Goal: Task Accomplishment & Management: Manage account settings

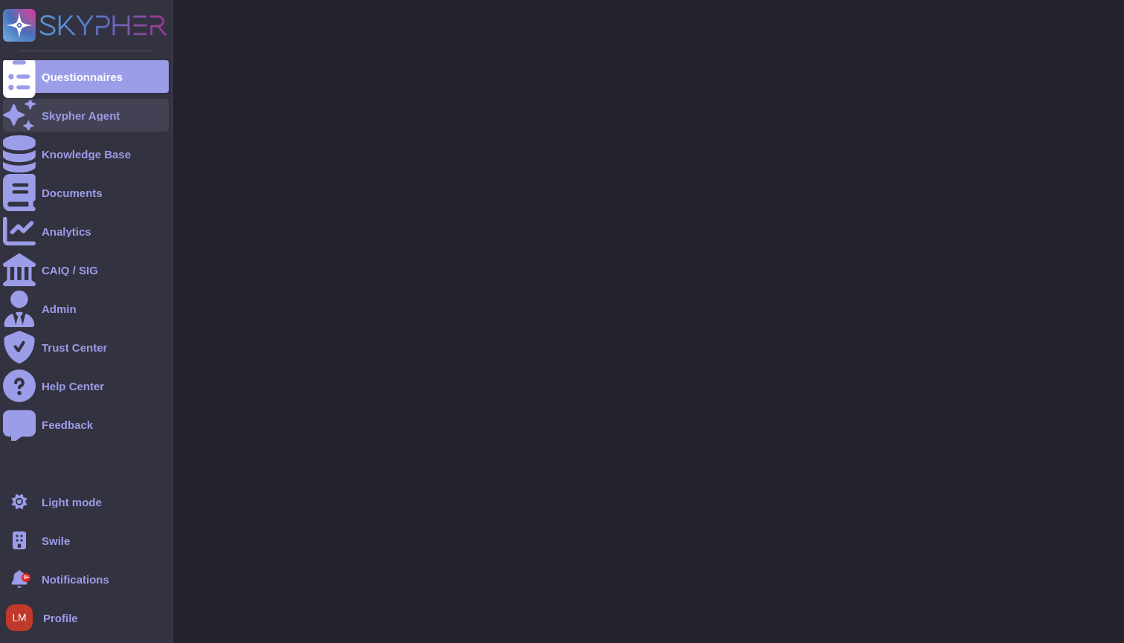
click at [20, 116] on icon at bounding box center [19, 115] width 33 height 33
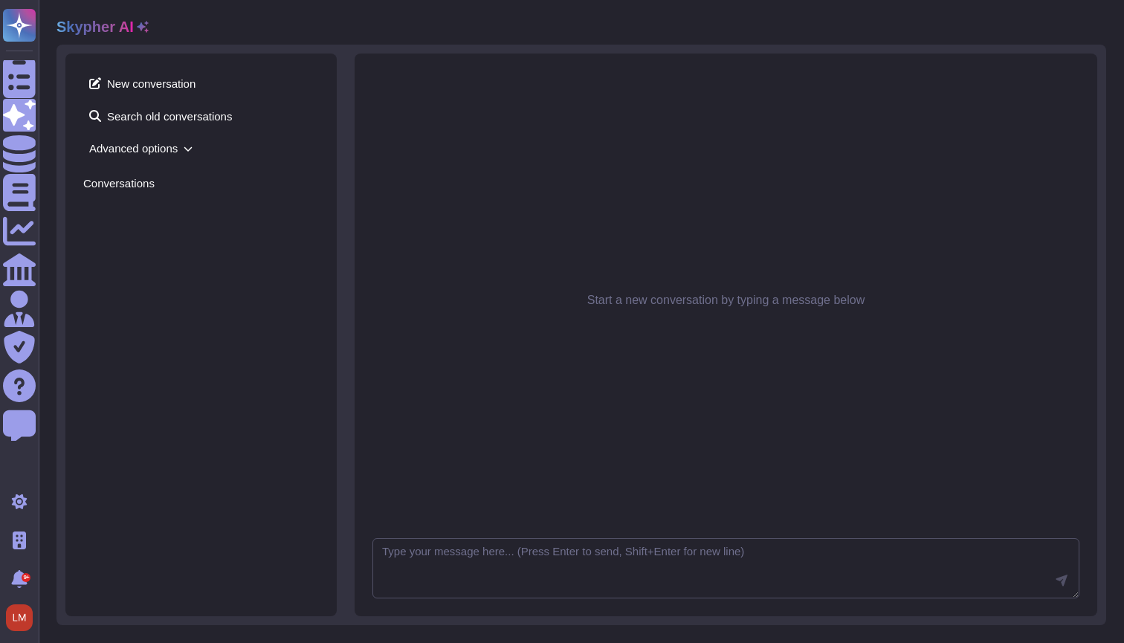
click at [420, 173] on div "Start a new conversation by typing a message below" at bounding box center [726, 300] width 707 height 458
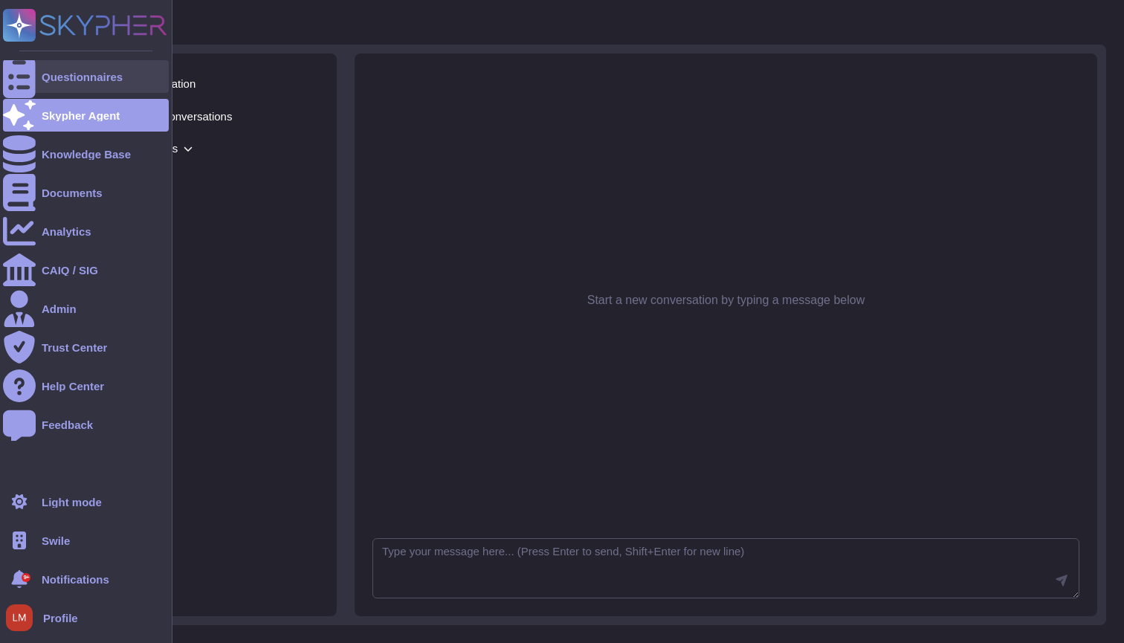
click at [77, 78] on div "Questionnaires" at bounding box center [82, 76] width 81 height 11
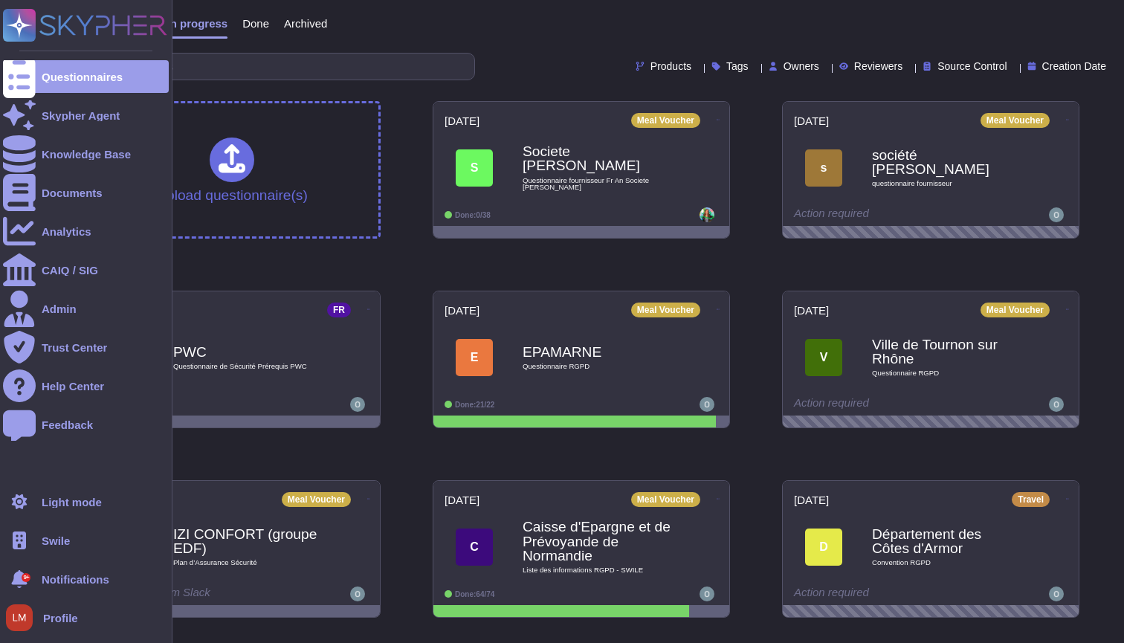
click at [70, 541] on span "Swile" at bounding box center [56, 540] width 28 height 11
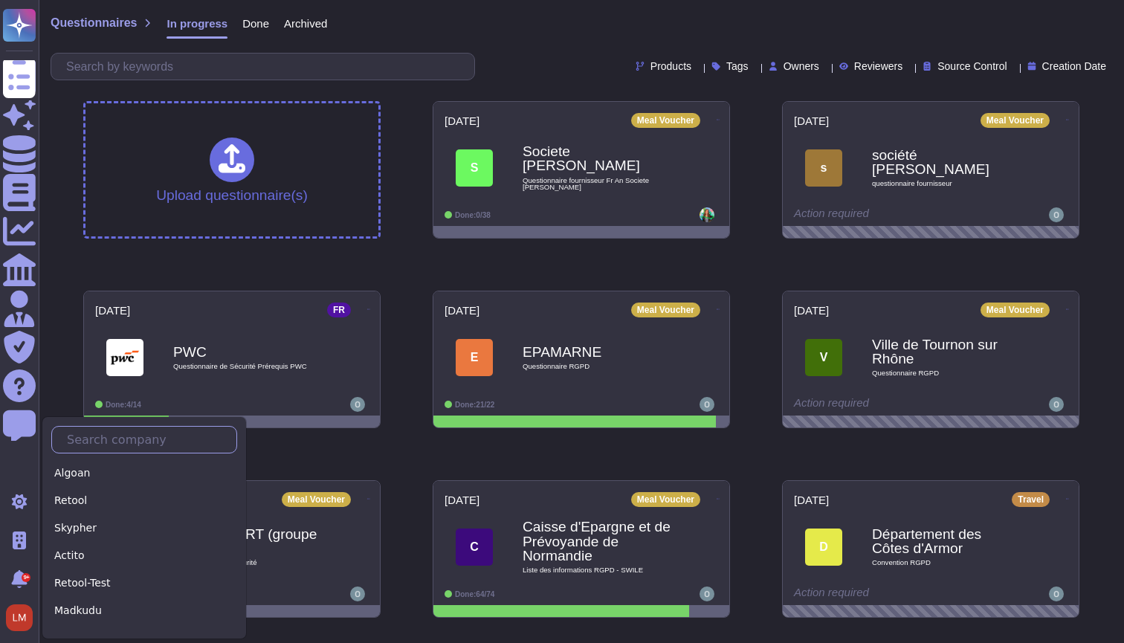
click at [113, 446] on input "text" at bounding box center [147, 440] width 177 height 26
type input "S"
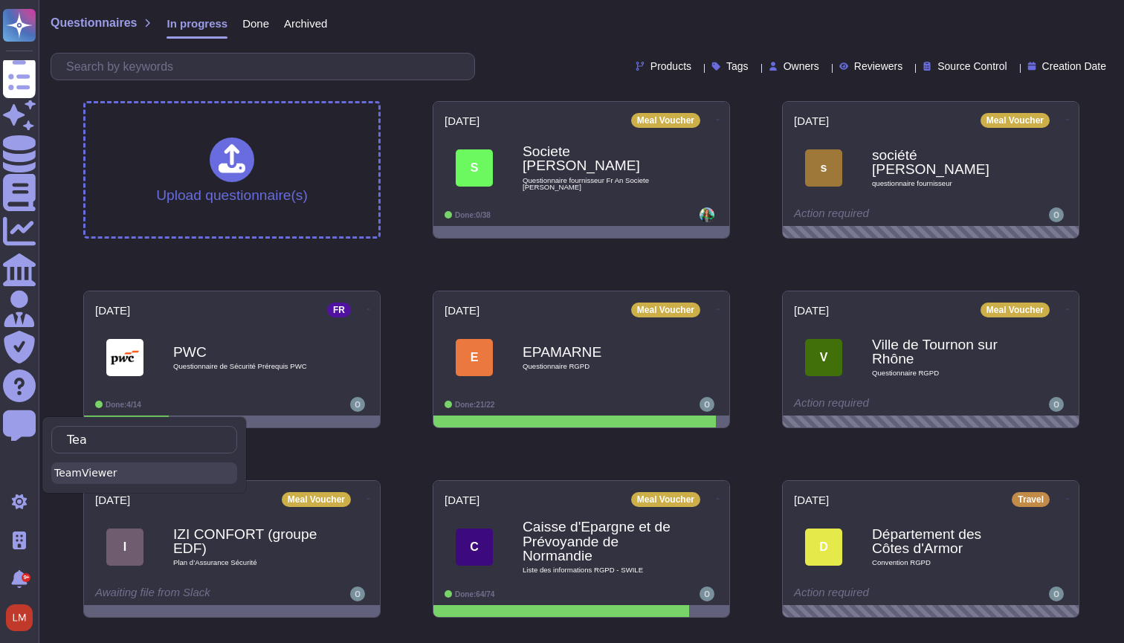
click at [125, 472] on div "TeamViewer" at bounding box center [144, 474] width 186 height 22
type input "Tea"
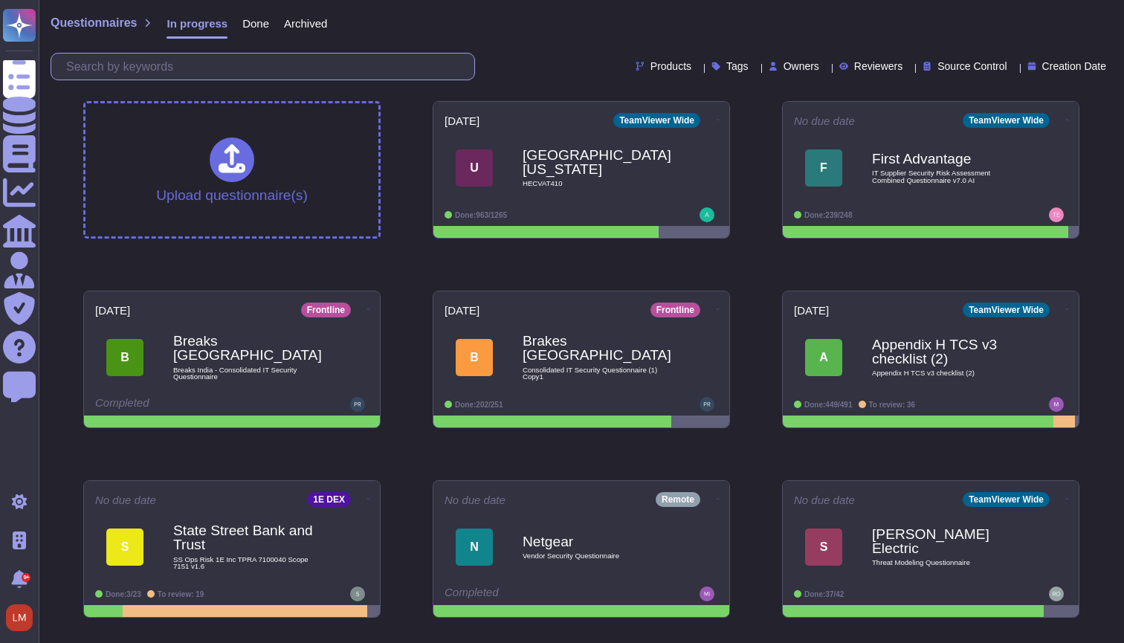
click at [316, 66] on input "text" at bounding box center [267, 67] width 416 height 26
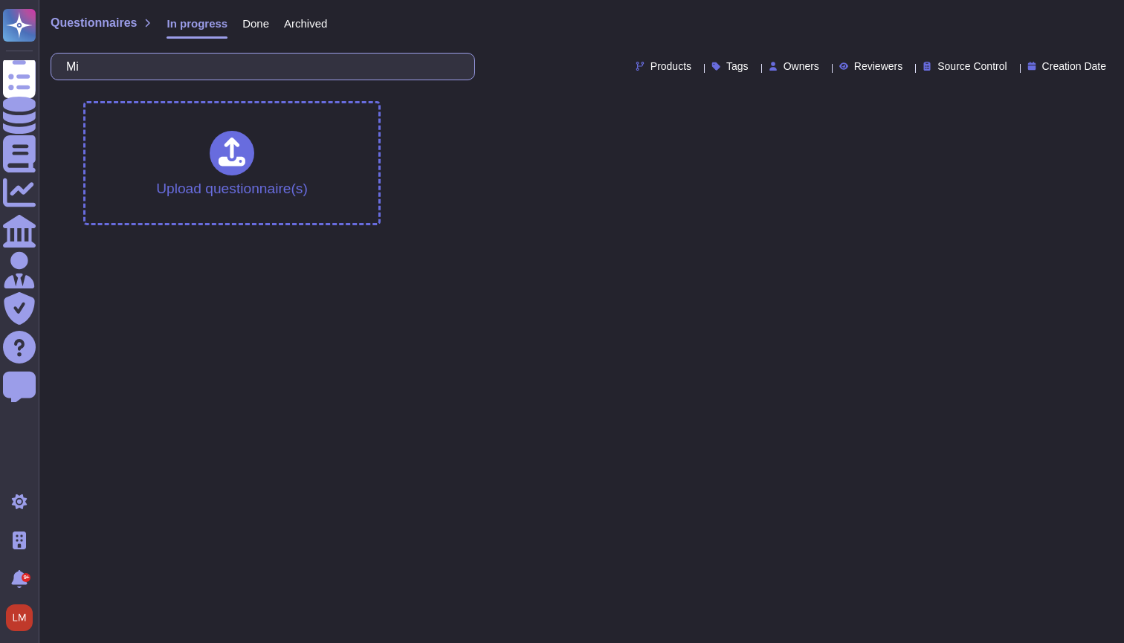
type input "M"
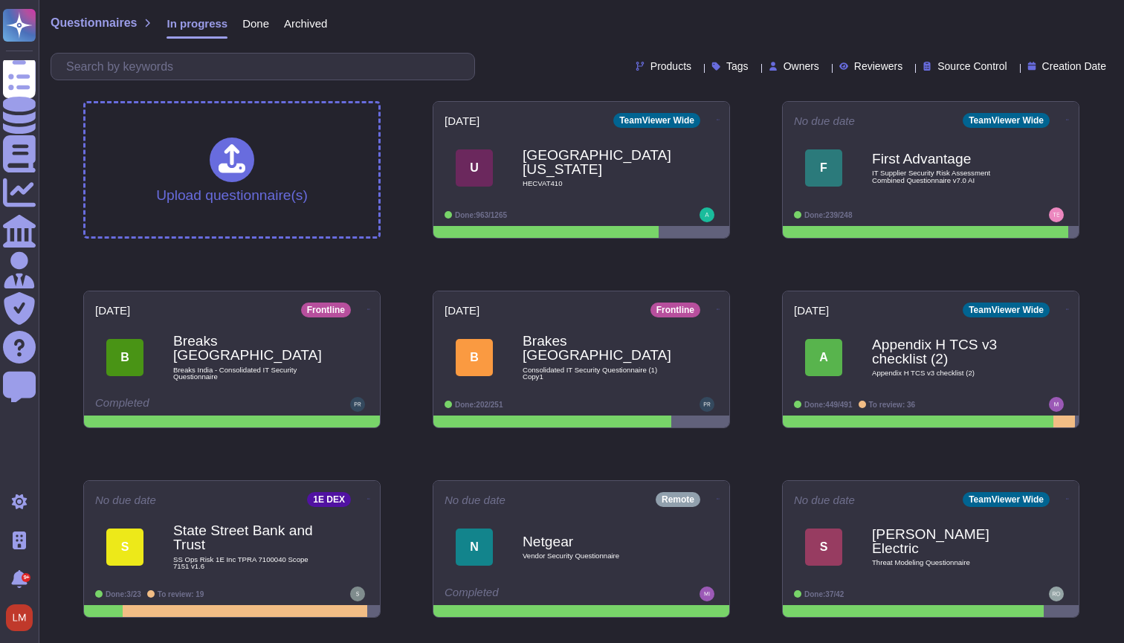
click at [240, 18] on div "Done" at bounding box center [249, 27] width 42 height 30
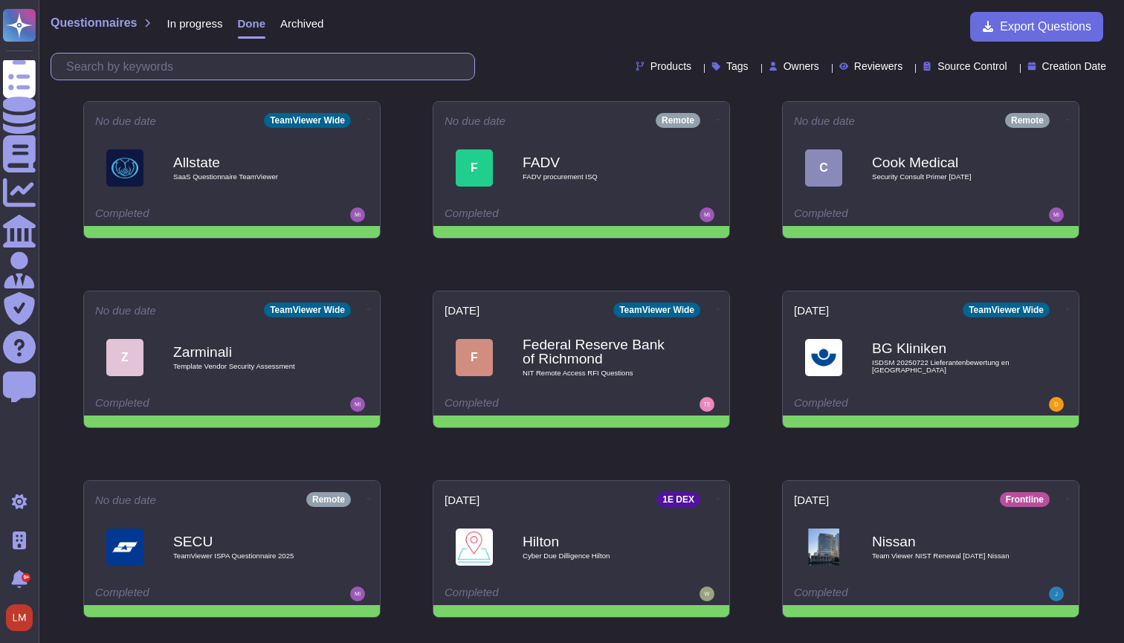
click at [216, 59] on input "text" at bounding box center [267, 67] width 416 height 26
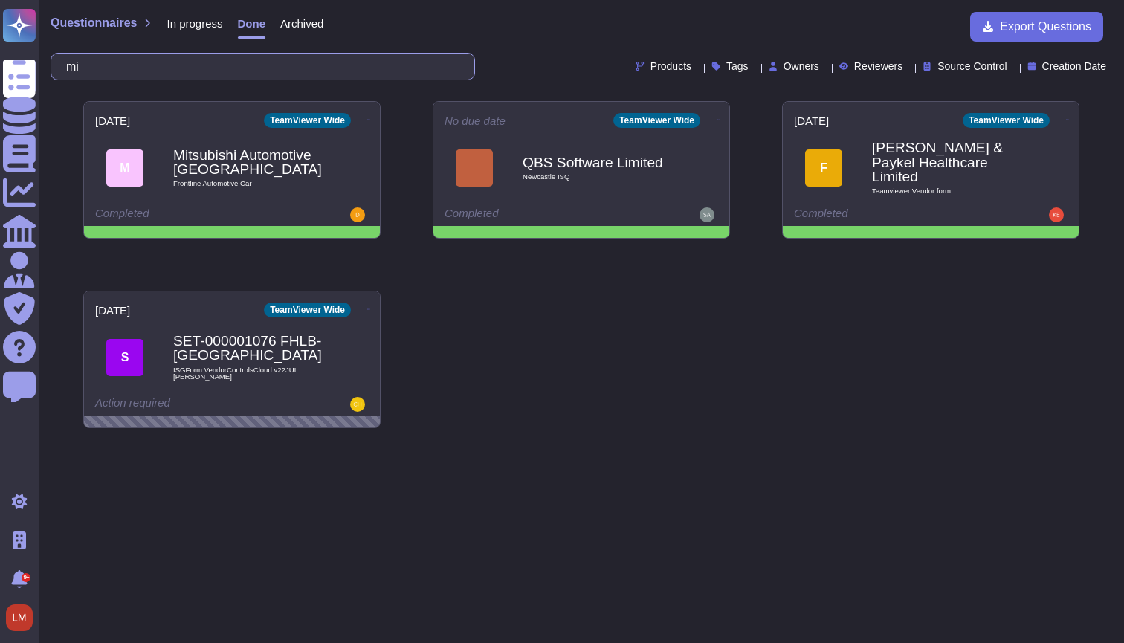
type input "mit"
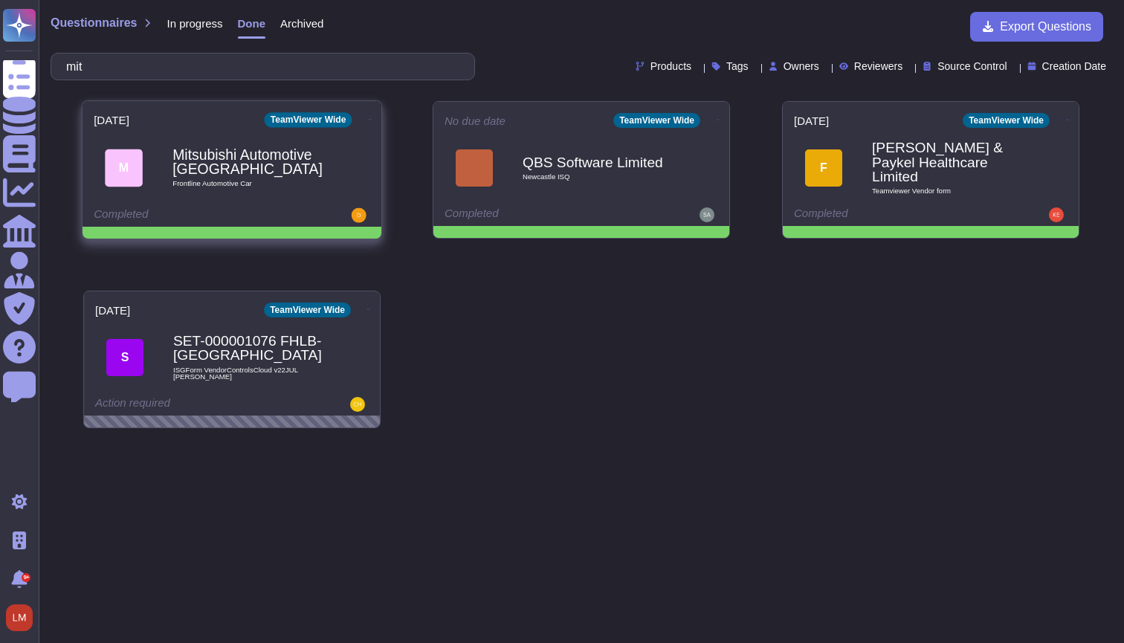
click at [301, 171] on b "Mitsubishi Automotive Australia" at bounding box center [248, 162] width 150 height 29
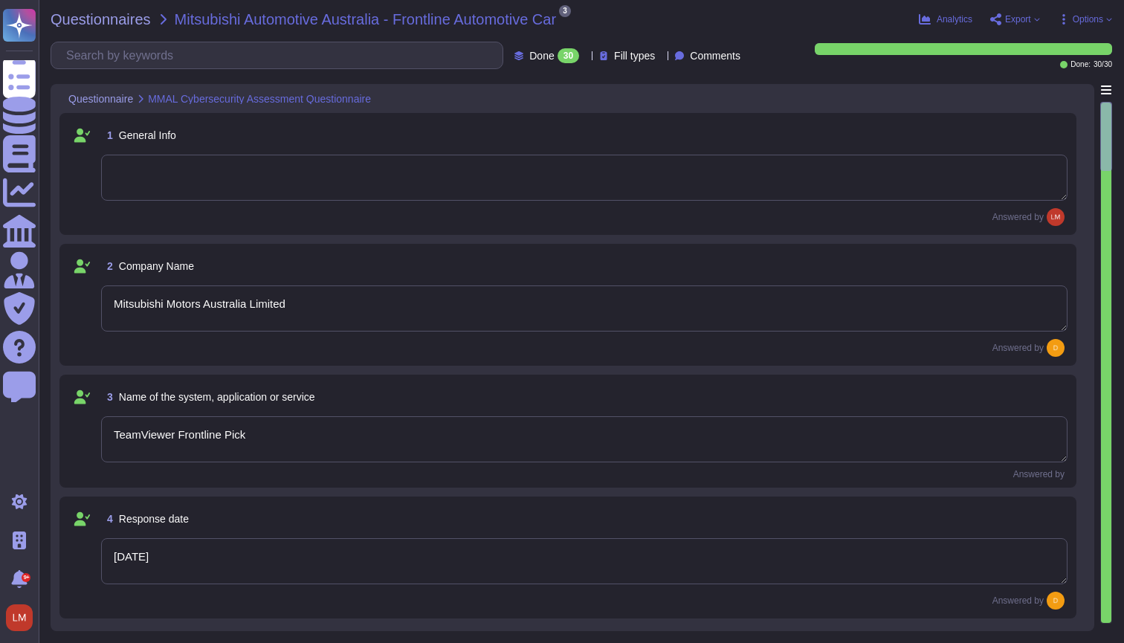
type textarea "Mitsubishi Motors Australia Limited"
type textarea "TeamViewer Frontline Pick"
type textarea "8 May, 2025"
type textarea "Dane Hendren"
type textarea "TeamViewer Frontline Assist enables real-time audio and video communication thr…"
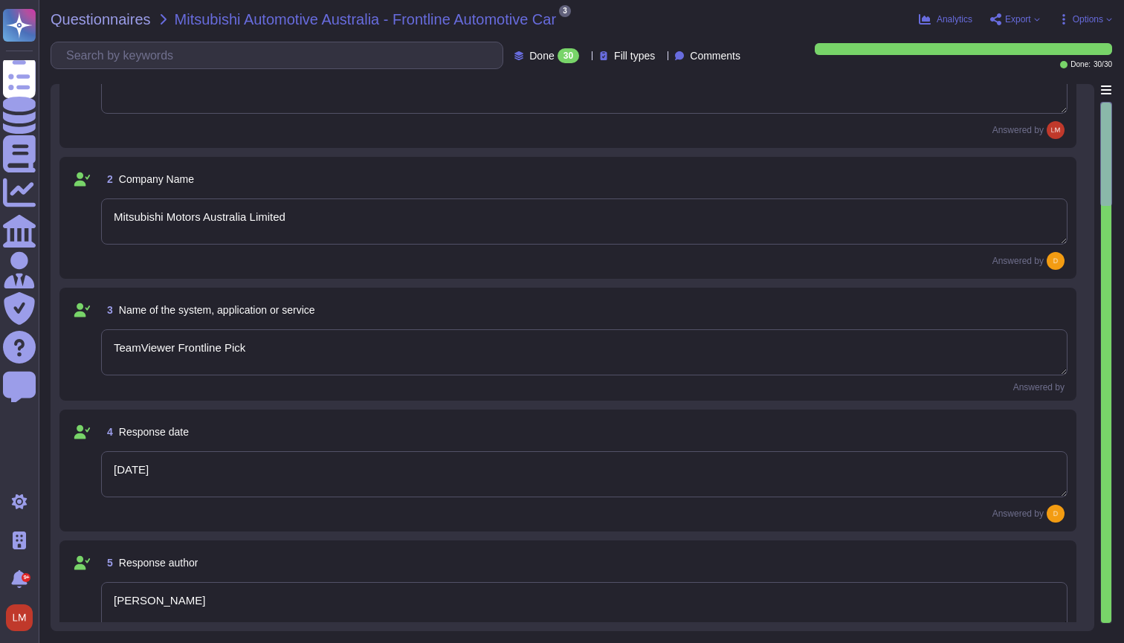
type textarea "TeamViewer Frontline offers multiple server hosting configurations to accommoda…"
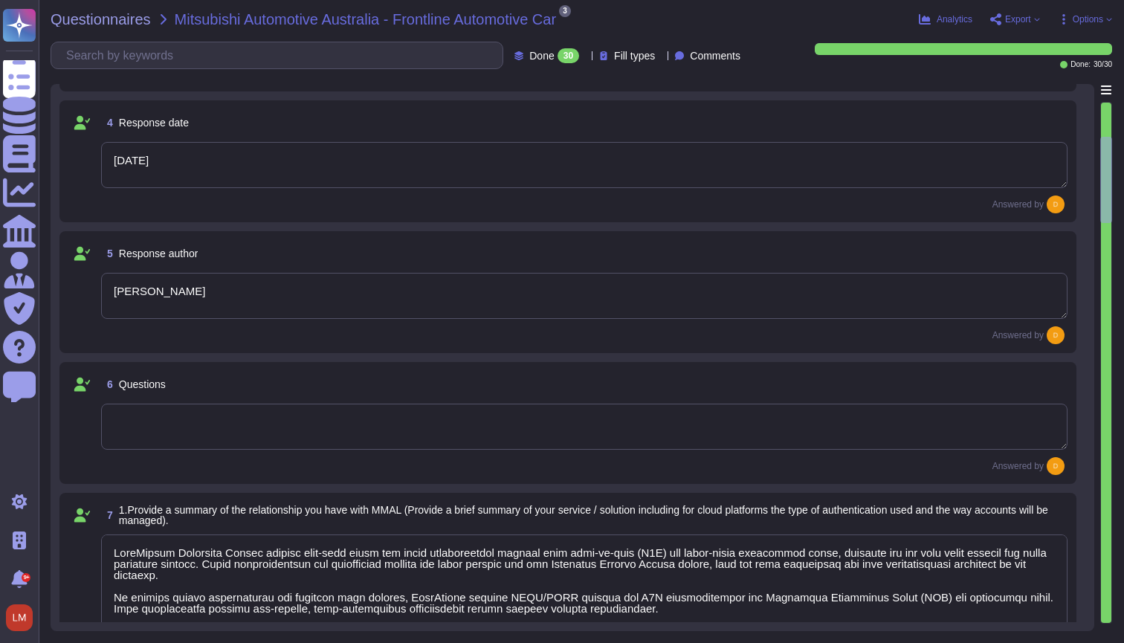
type textarea "Please refer to the attached document for an overview."
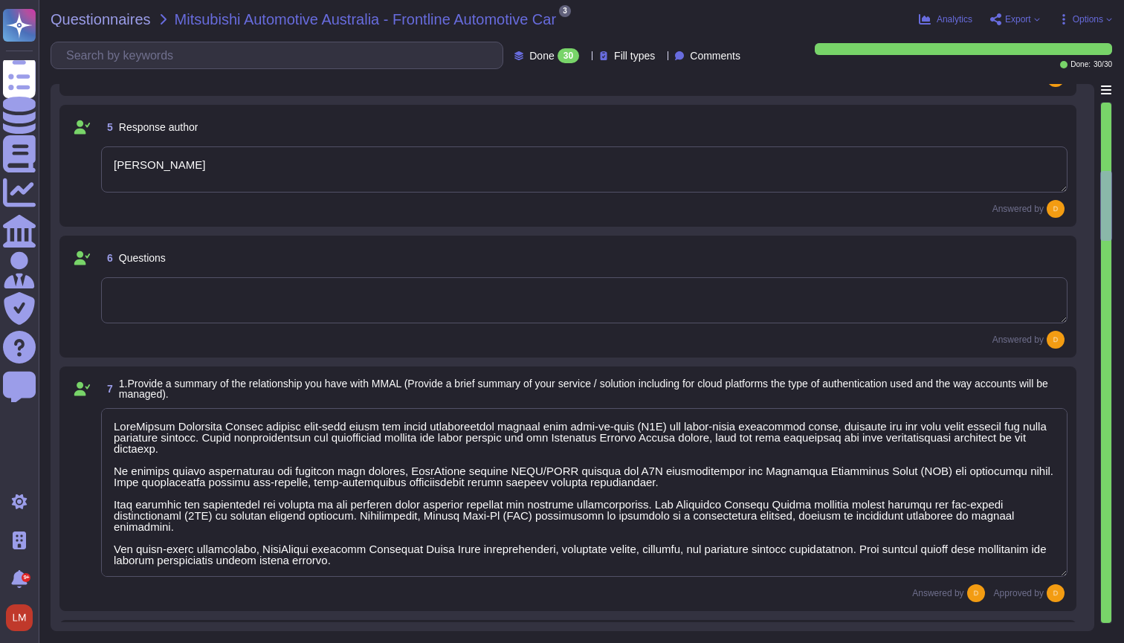
type textarea "Yes, TeamViewer does have a Risk Management process in place, we follow guideli…"
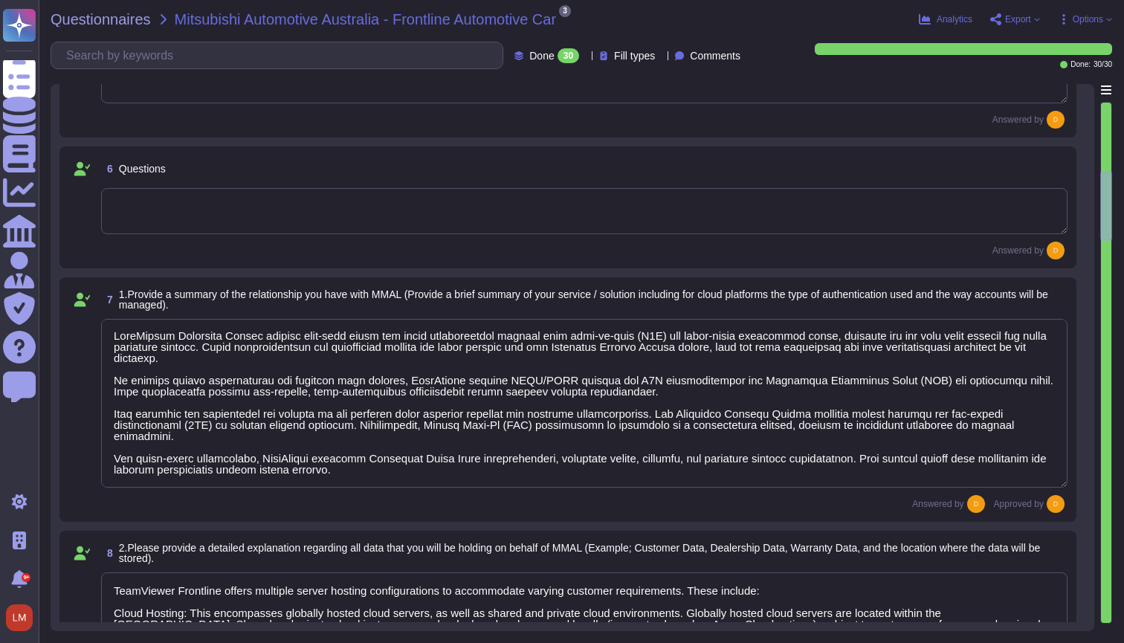
scroll to position [1, 0]
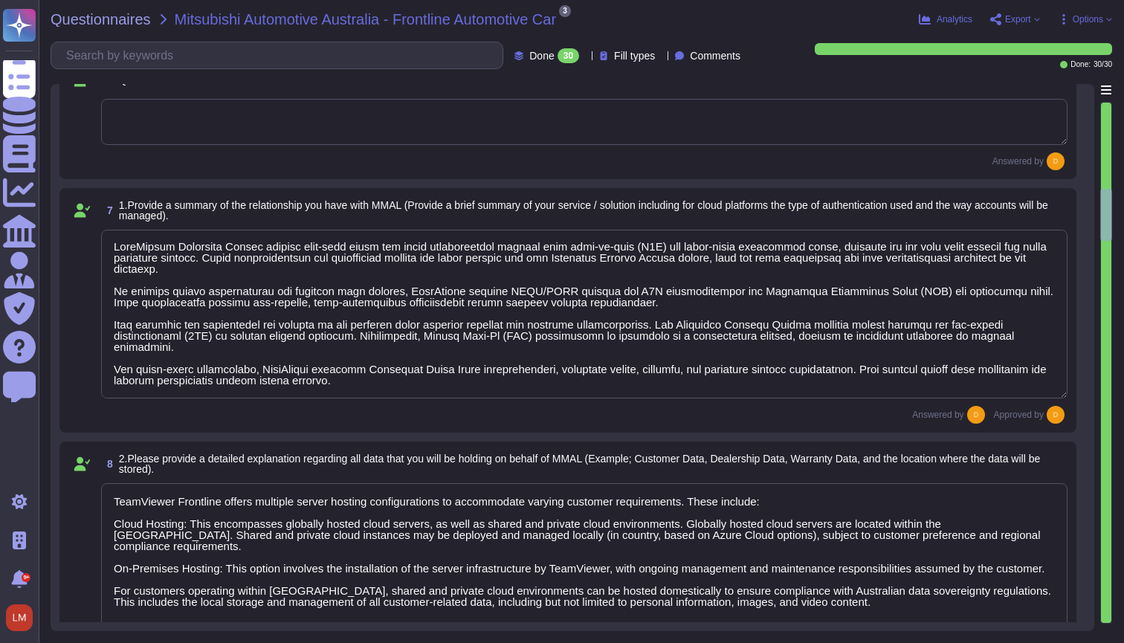
type textarea "TeamViewer's policies are aligned to the ISO27001. TeamViewer has developed and…"
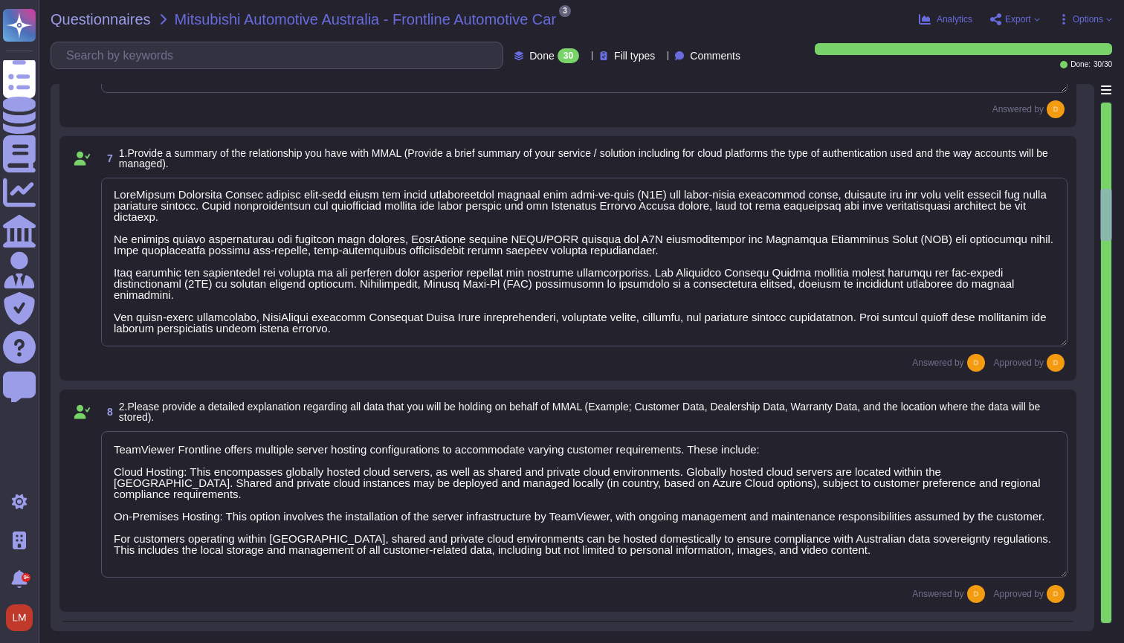
type textarea "8 May, 2025"
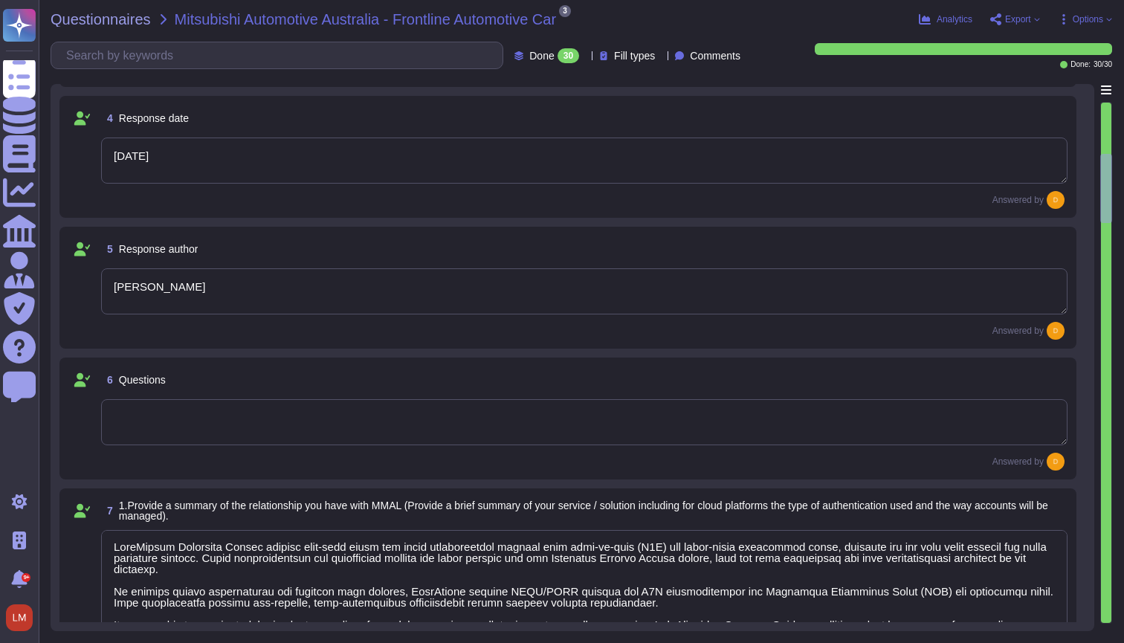
type textarea "Mitsubishi Motors Australia Limited"
type textarea "TeamViewer Frontline Pick"
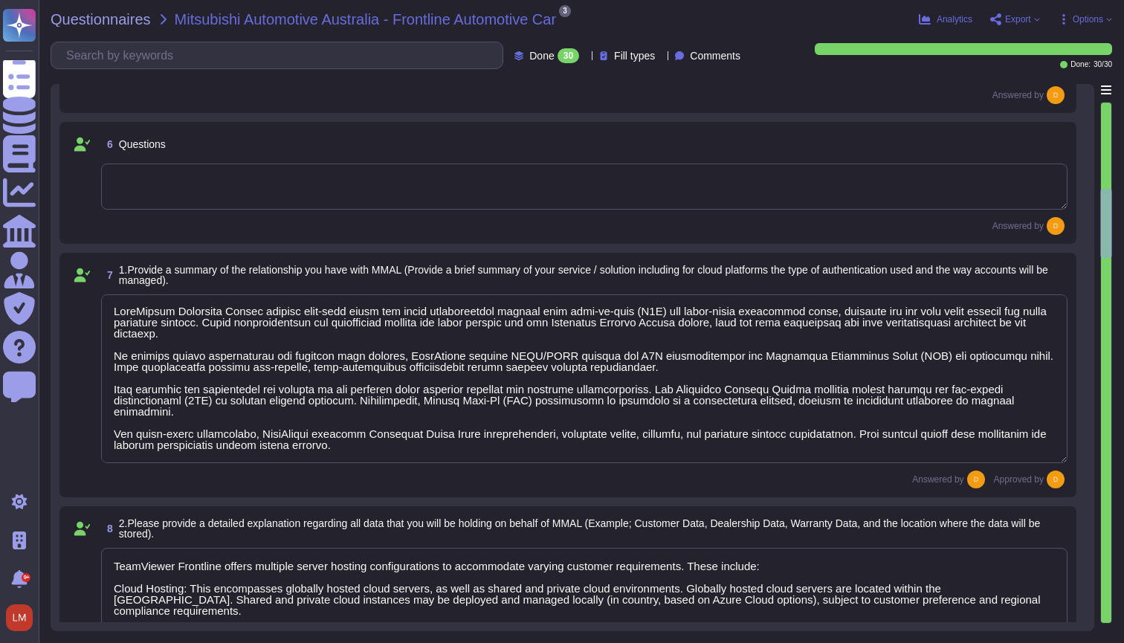
type textarea "Yes, TeamViewer does have a Risk Management process in place, we follow guideli…"
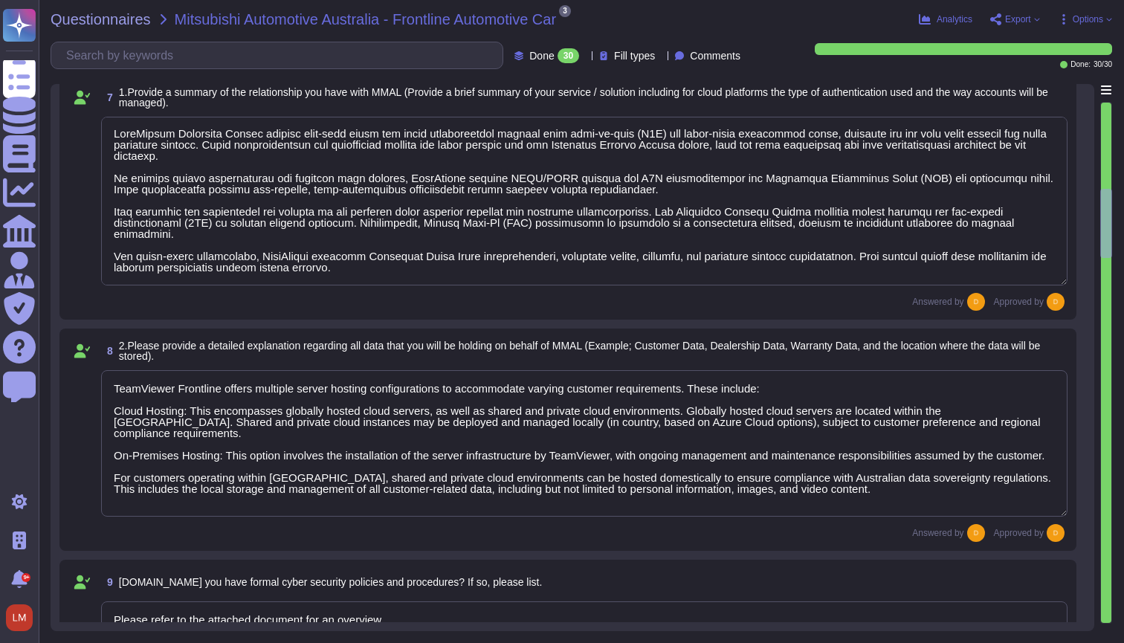
type textarea "TeamViewer's policies are aligned to the ISO27001. TeamViewer has developed and…"
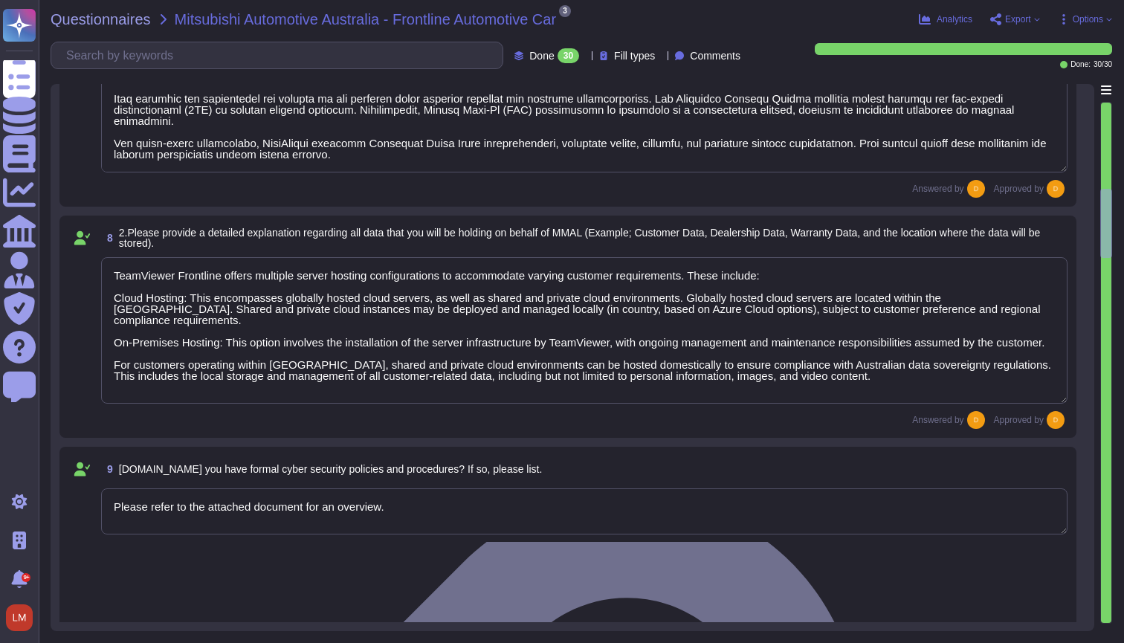
scroll to position [912, 0]
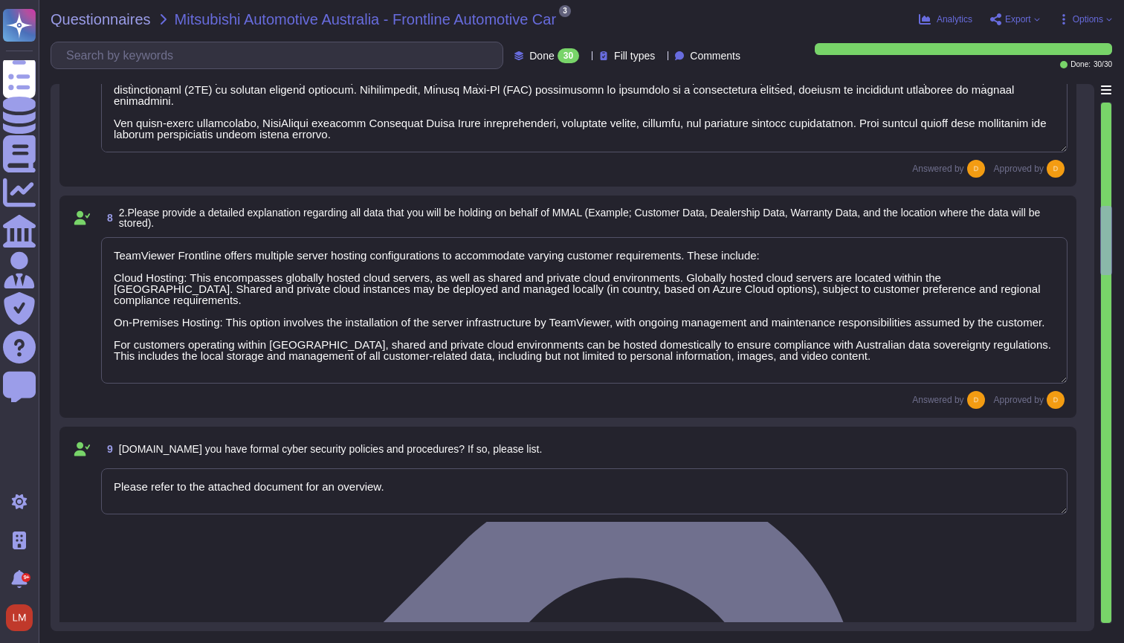
type textarea "Yes, we have a dedicated team that is built from various departments to ensure …"
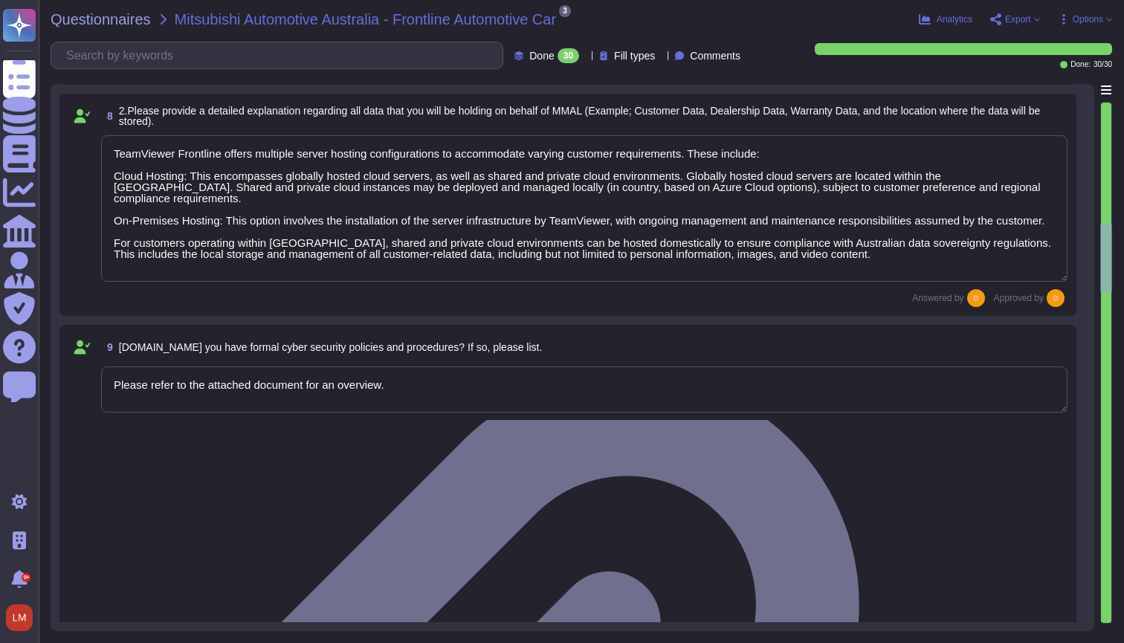
type textarea "Yes, TeamViewer conducts background checks on new employees, including criminal…"
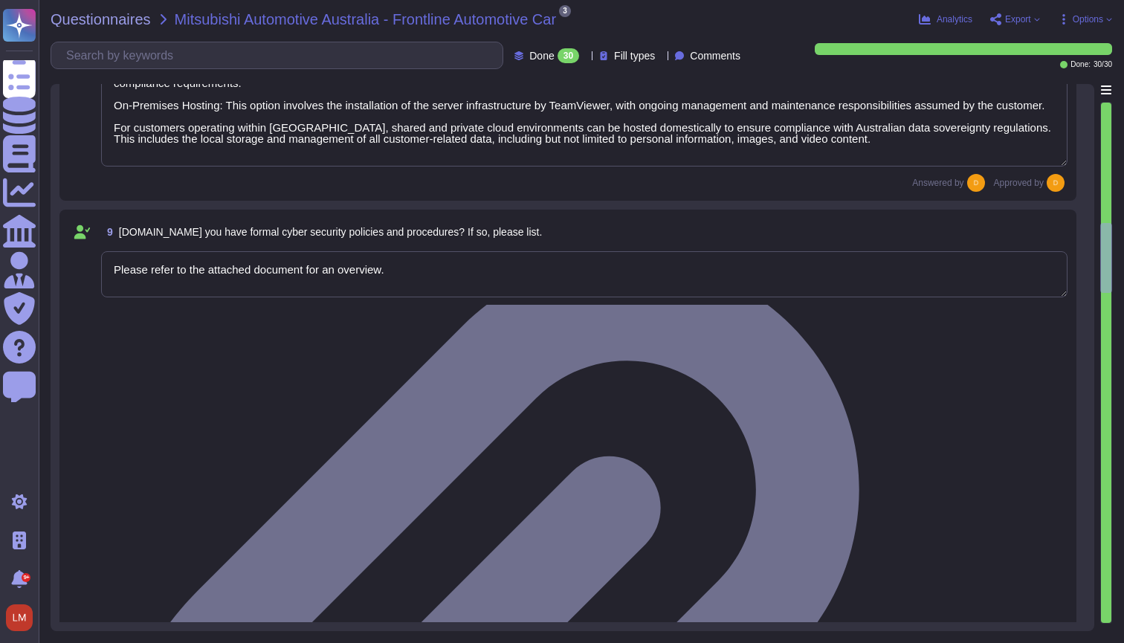
type textarea "Yes, employees and contractors receive initial and ongoing cyber awareness trai…"
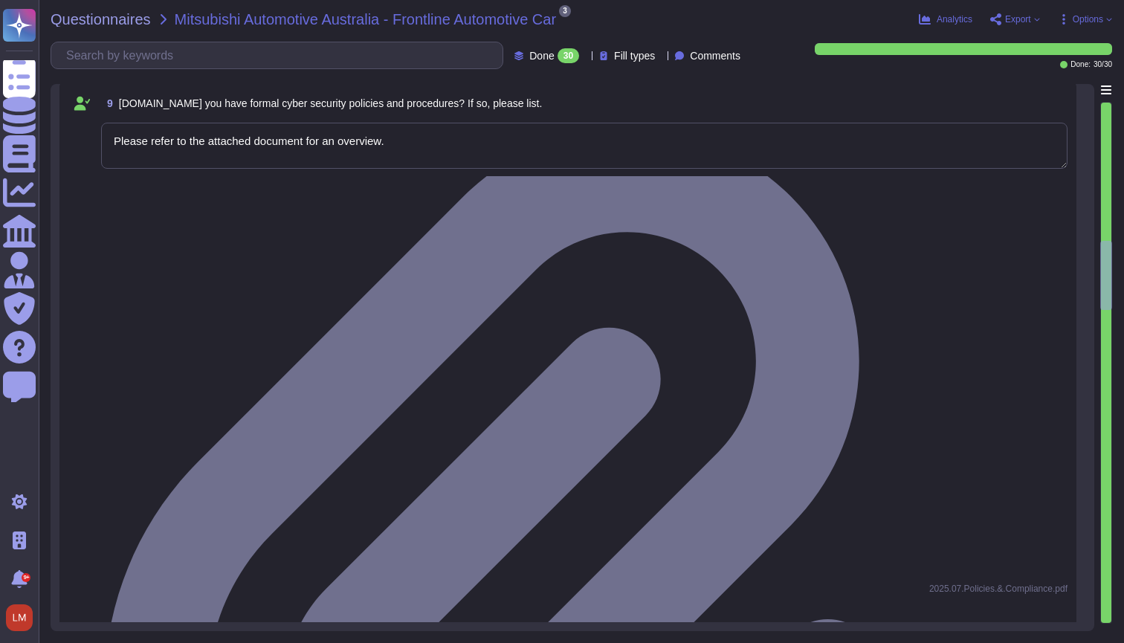
type textarea "Yes, we have a comprehensive cybersecurity insurance policy in place."
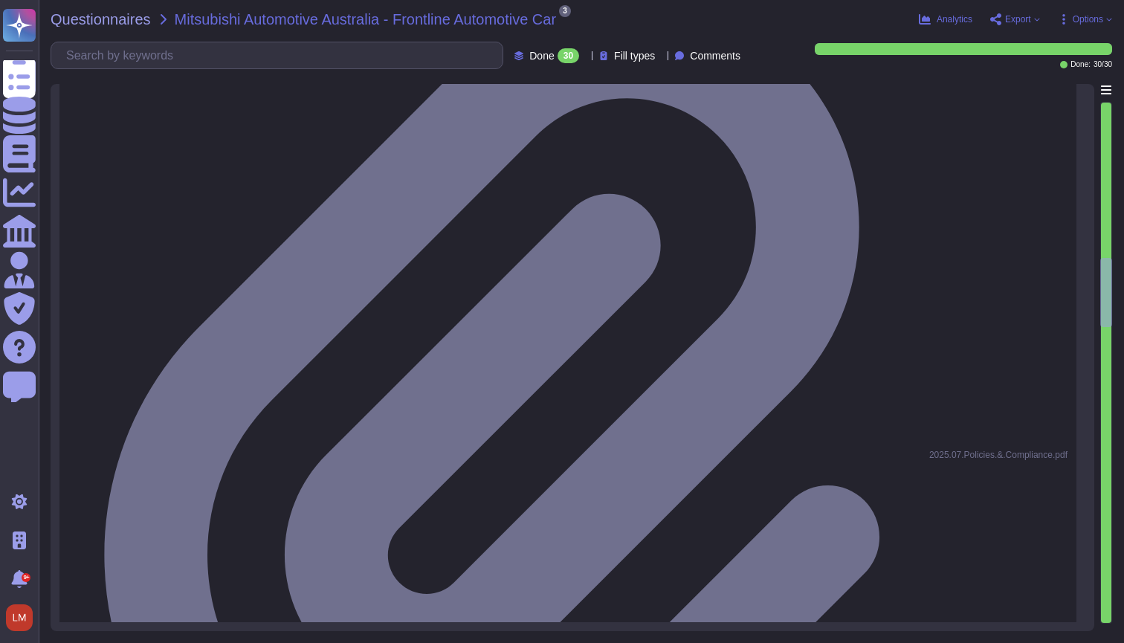
type textarea "Yes, we have had a cyber-attack in late June 2024. Based on the results of the …"
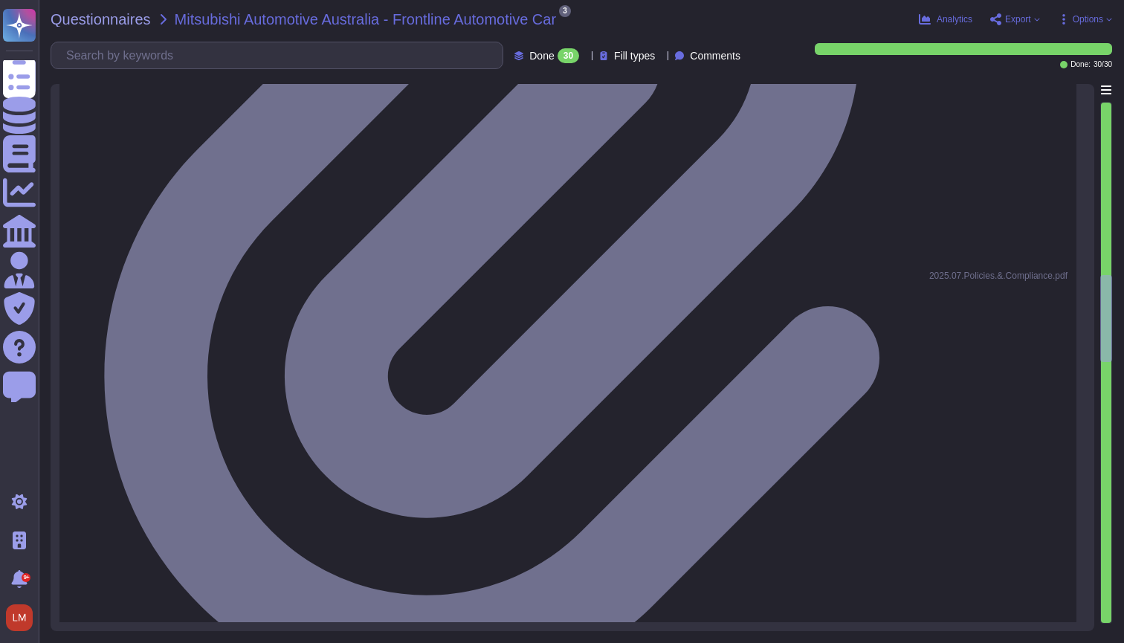
type textarea "Please refer to the attached document for an overview."
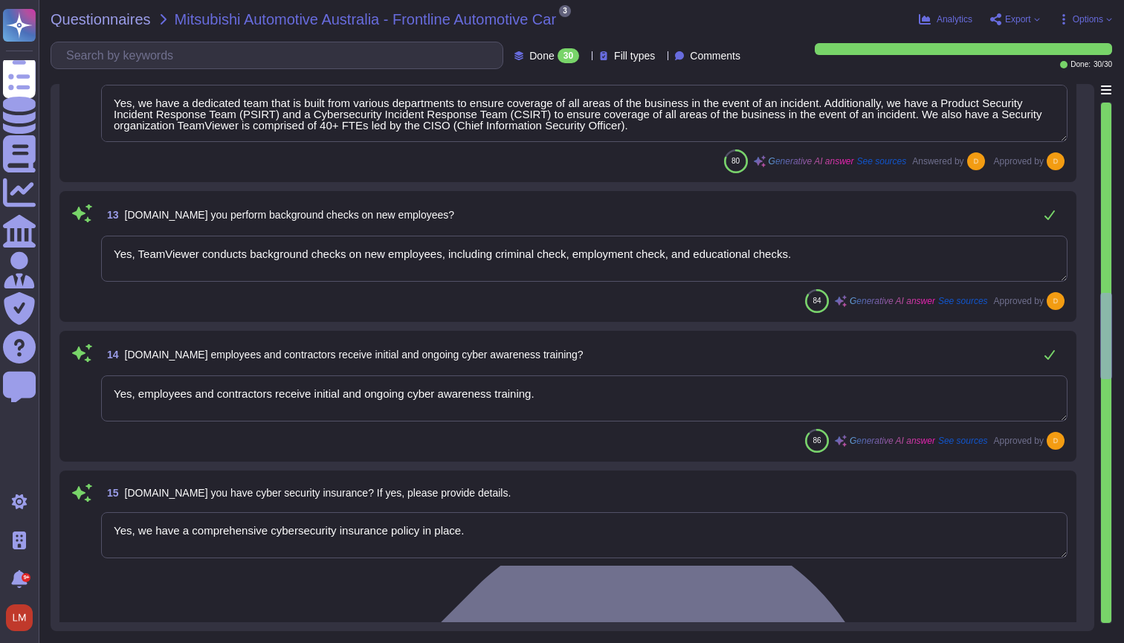
type textarea "Yes, we employ multi-factor authentication to all systems. We use Two-Factor Au…"
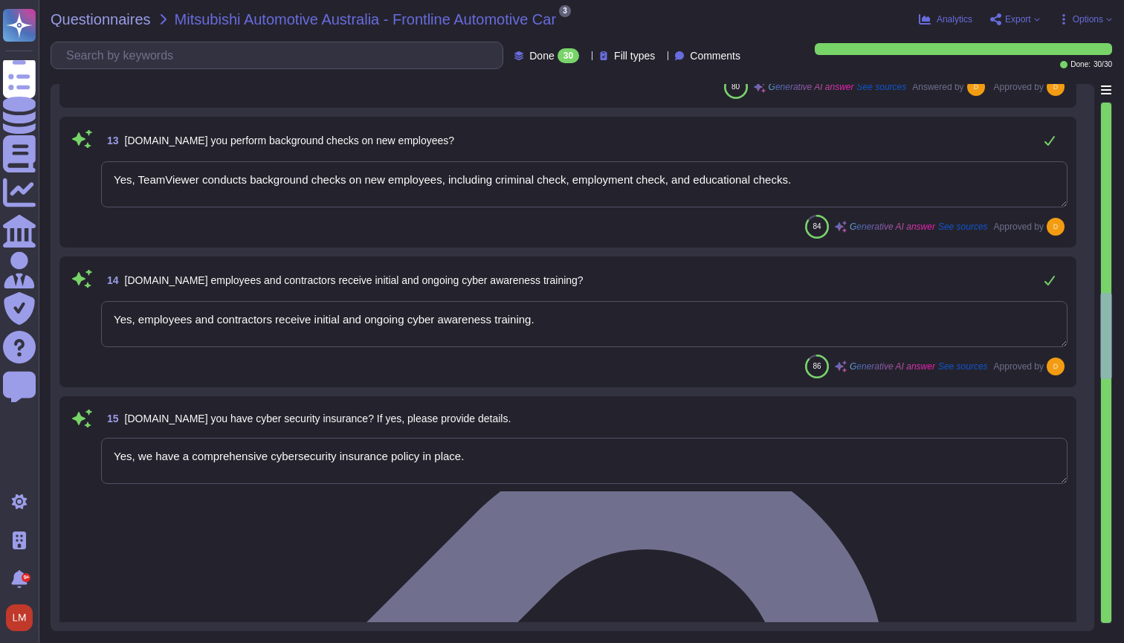
scroll to position [1797, 0]
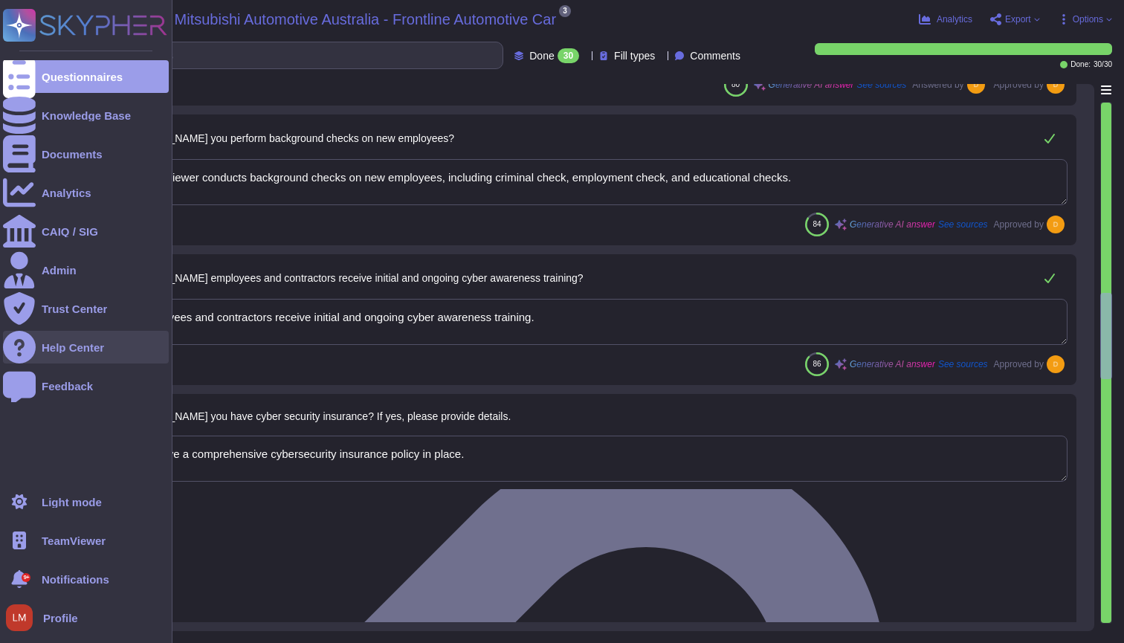
click at [90, 344] on div "Help Center" at bounding box center [73, 347] width 62 height 11
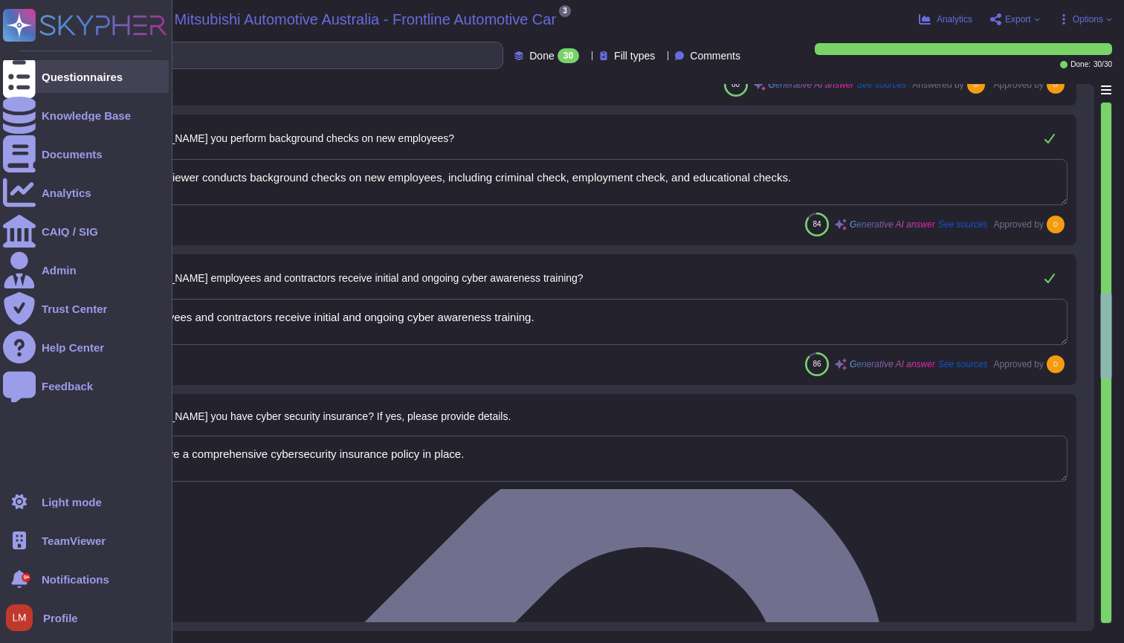
click at [12, 79] on icon at bounding box center [19, 77] width 33 height 44
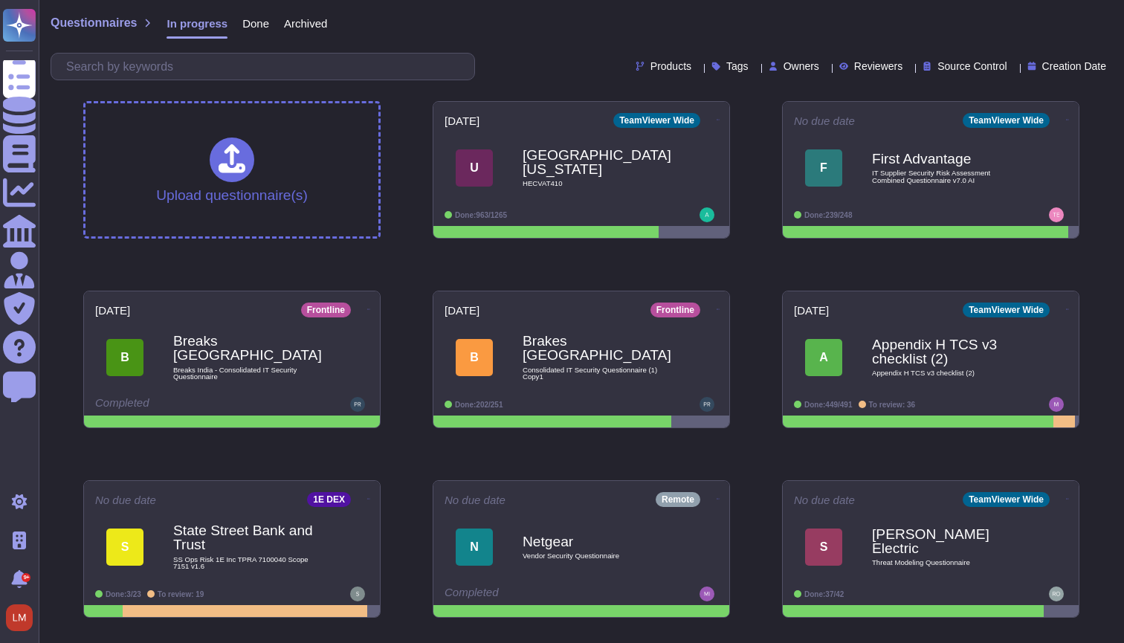
click at [249, 28] on span "Done" at bounding box center [255, 23] width 27 height 11
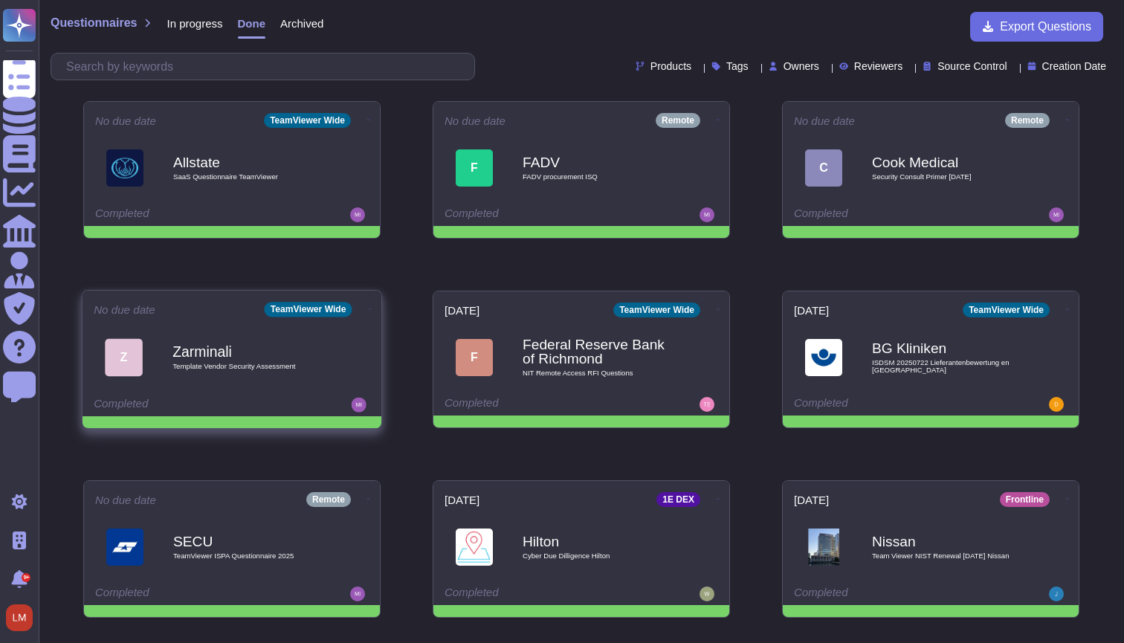
click at [339, 355] on span "Z Zarminali Template Vendor Security Assessment" at bounding box center [232, 357] width 277 height 60
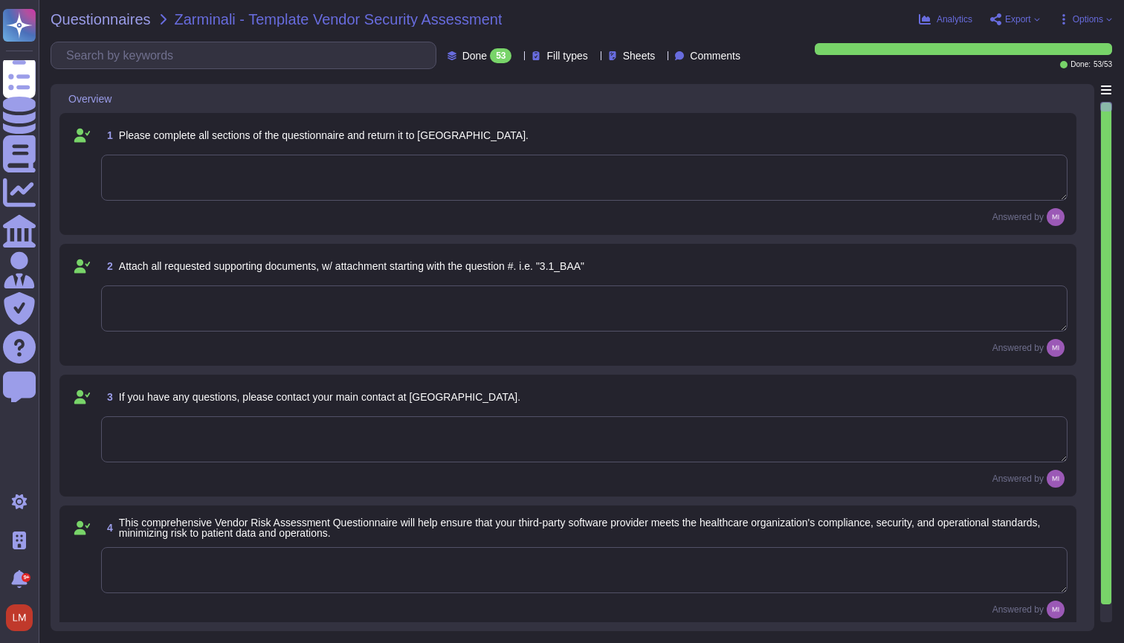
type textarea "TeamViewer"
type textarea "Alex Hellner alex.hellner@teamviewer.com"
type textarea "As a global technology company, TeamViewer offers a cloud-based platform to con…"
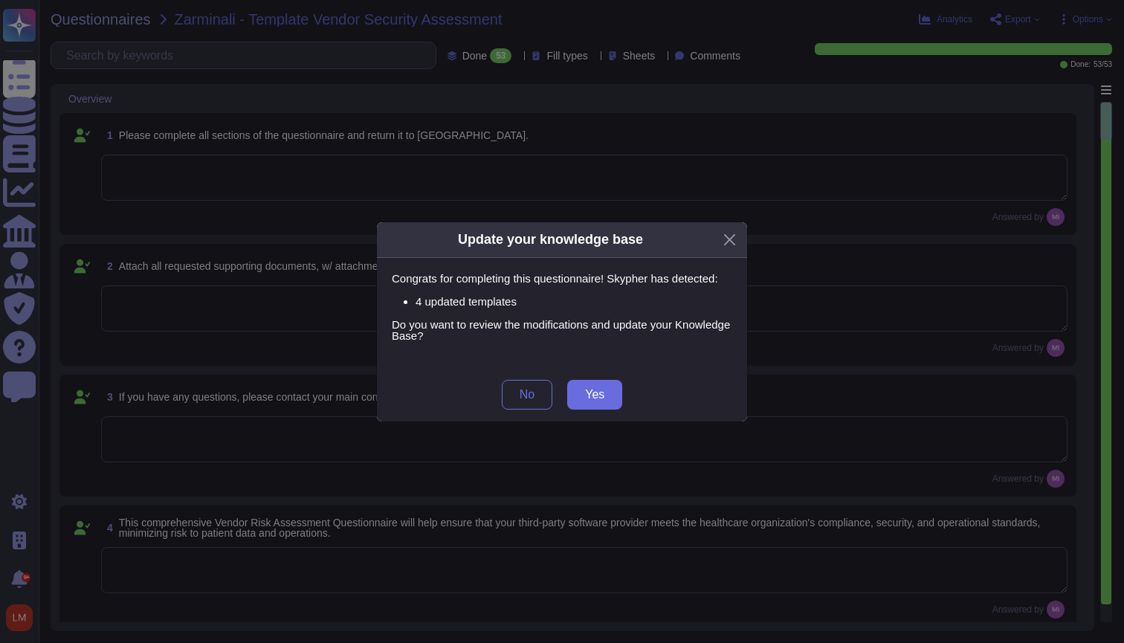
click at [307, 289] on div "Update your knowledge base Congrats for completing this questionnaire! Skypher …" at bounding box center [562, 321] width 1124 height 643
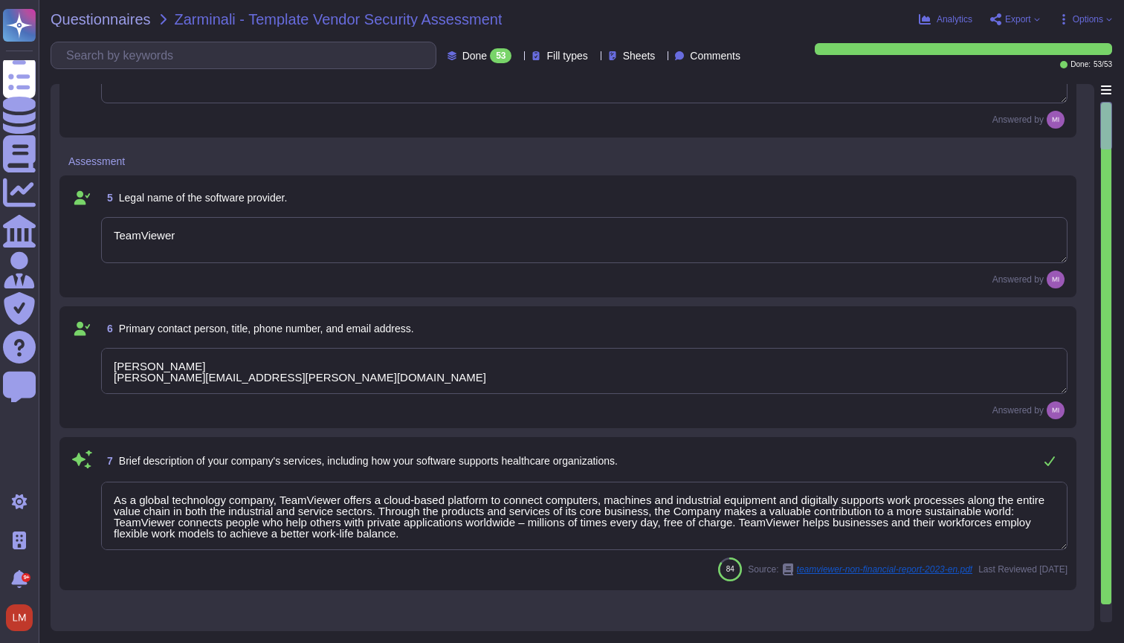
scroll to position [979, 0]
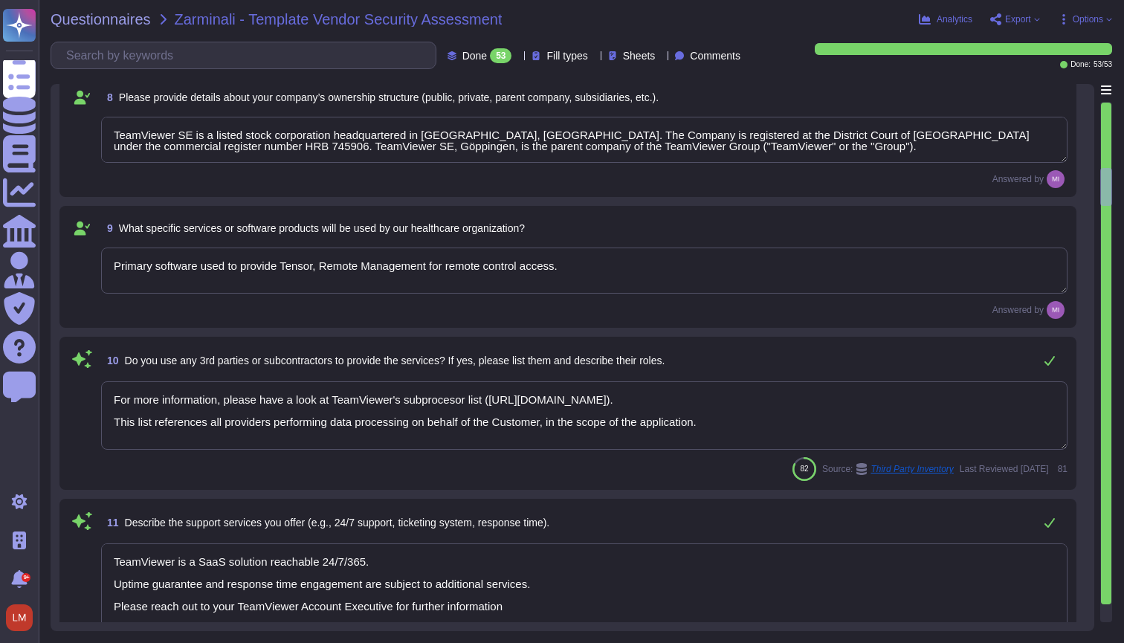
type textarea "TeamViewer SE is a listed stock corporation headquartered in Göppingen, Germany…"
type textarea "Primary software used to provide Tensor, Remote Management for remote control a…"
type textarea "For more information, please have a look at TeamViewer's subprocesor list (http…"
type textarea "TeamViewer is a SaaS solution reachable 24/7/365. Uptime guarantee and response…"
type textarea "Incidents or abnormalities should be addressed to TeamViewer IT Security withou…"
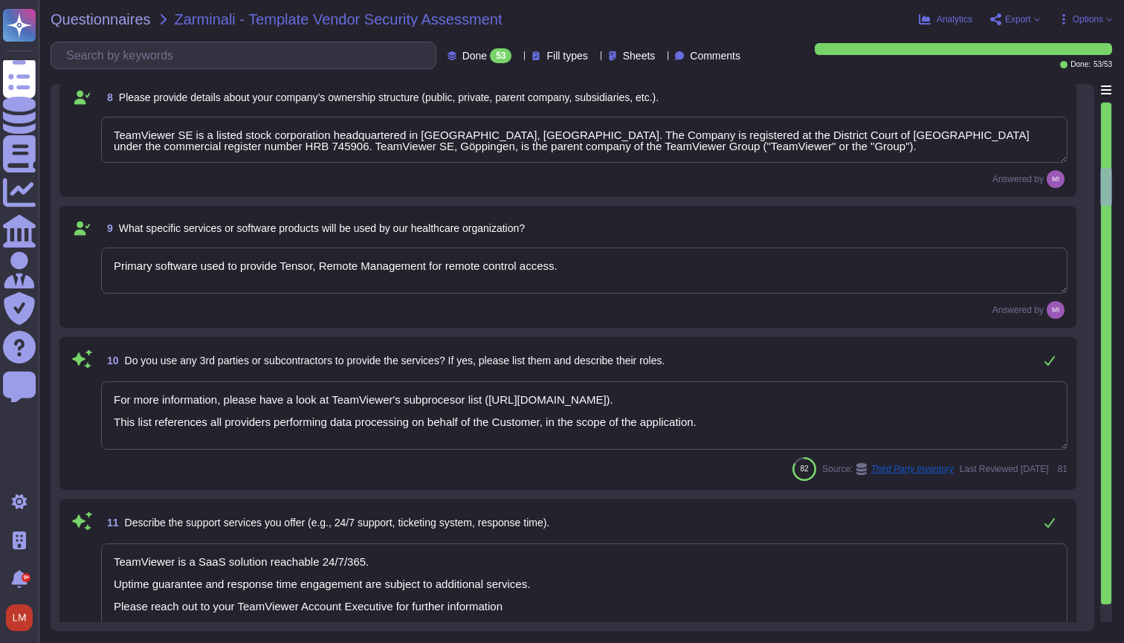
type textarea "The data protection principles are documented and implemented as stated in the …"
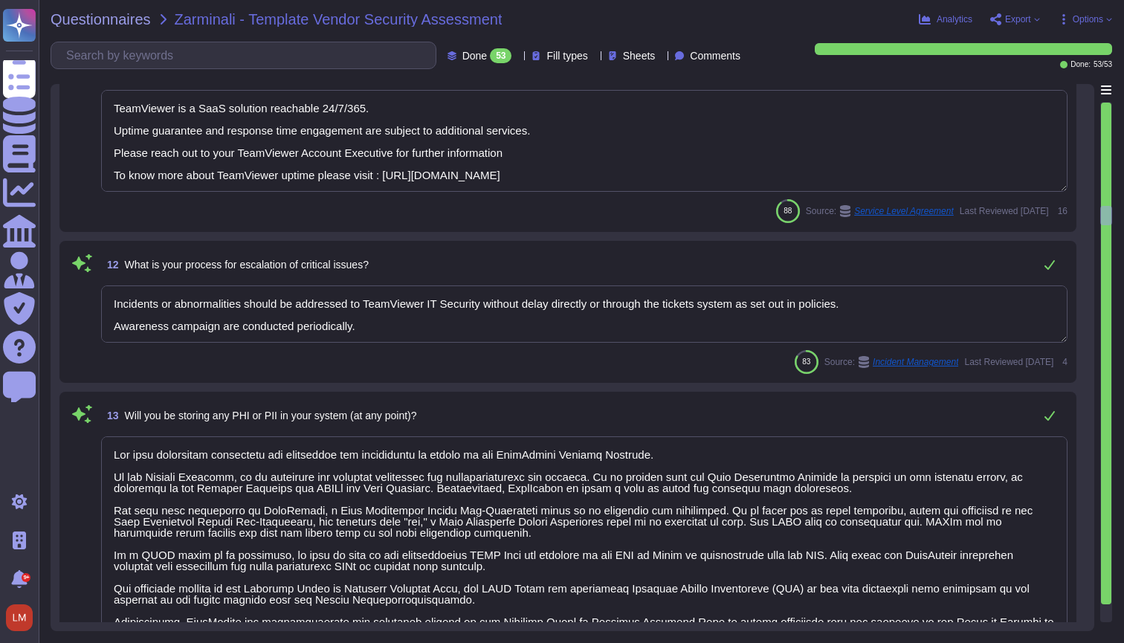
type textarea "The data protection principles are documented and implemented as stated in the …"
type textarea "TeamViewer owns several certifications which includes but does not limit to: • …"
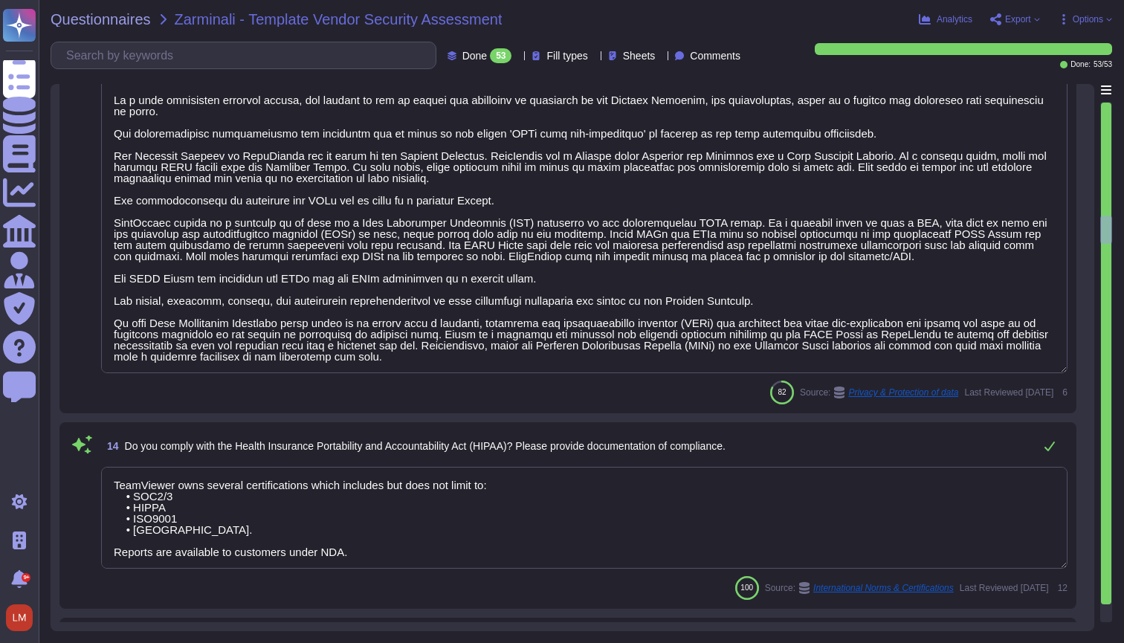
type textarea "TeamViewer does have a Business Continuity Plan and as well a Disaster Recovery…"
type textarea "TeamViewer owns several certifications which includes but does not limit to: • …"
type textarea "As a software company based in Germany, TeamViewer is legally required to compl…"
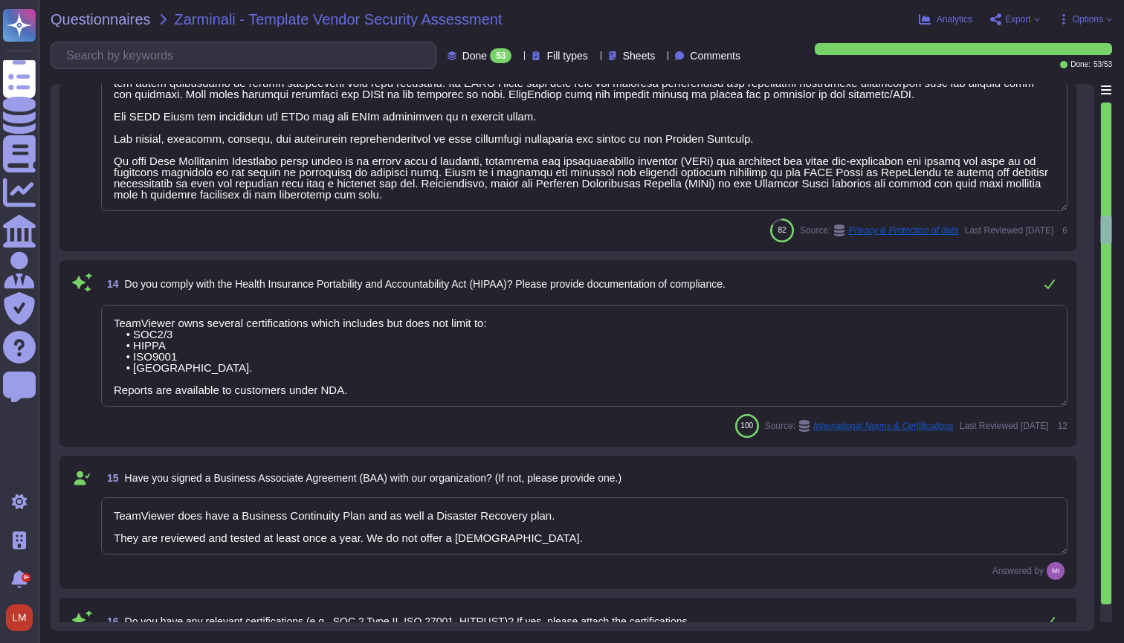
scroll to position [2293, 0]
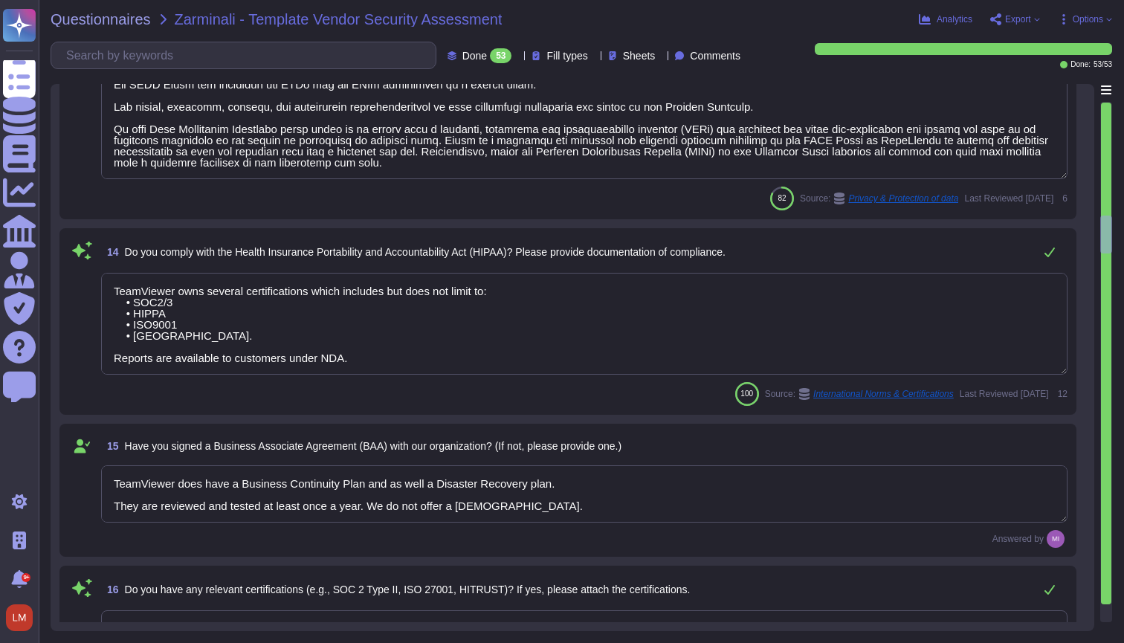
type textarea "TeamViewer works with independent security auditor companies, penetration tests…"
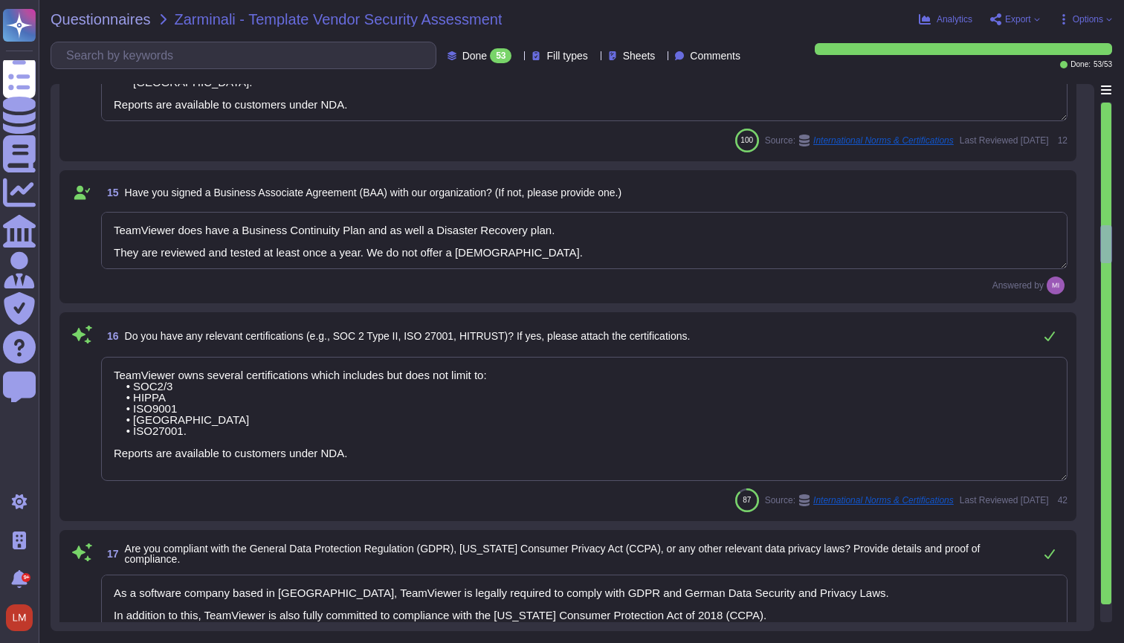
scroll to position [2626, 0]
type textarea "A business associate shall, following the discovery of a breach of unsecured pr…"
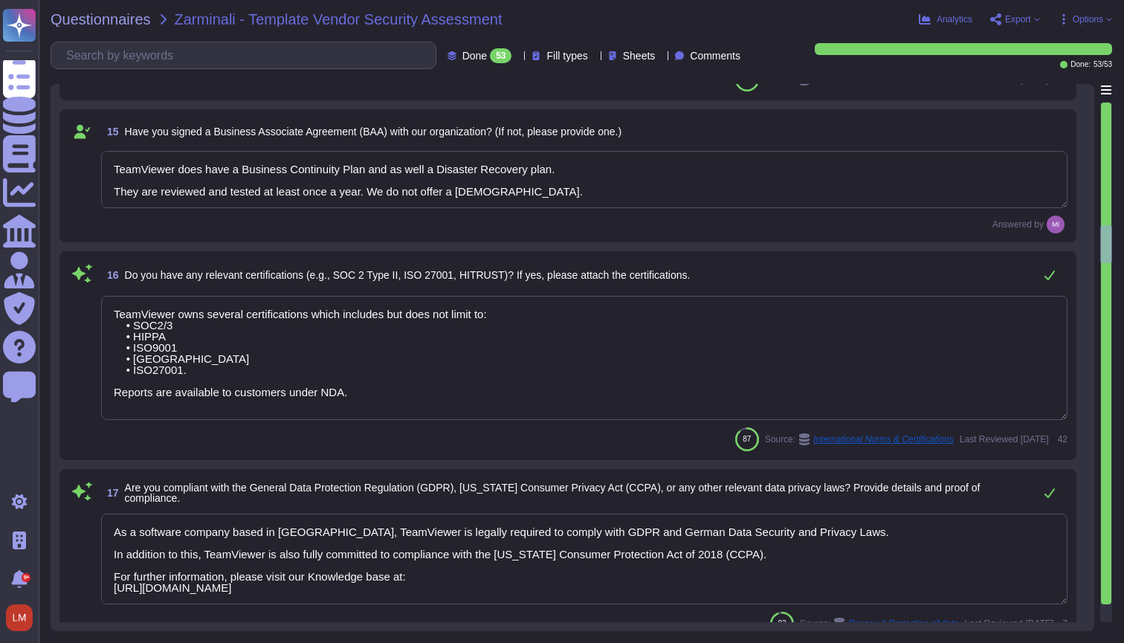
scroll to position [1, 0]
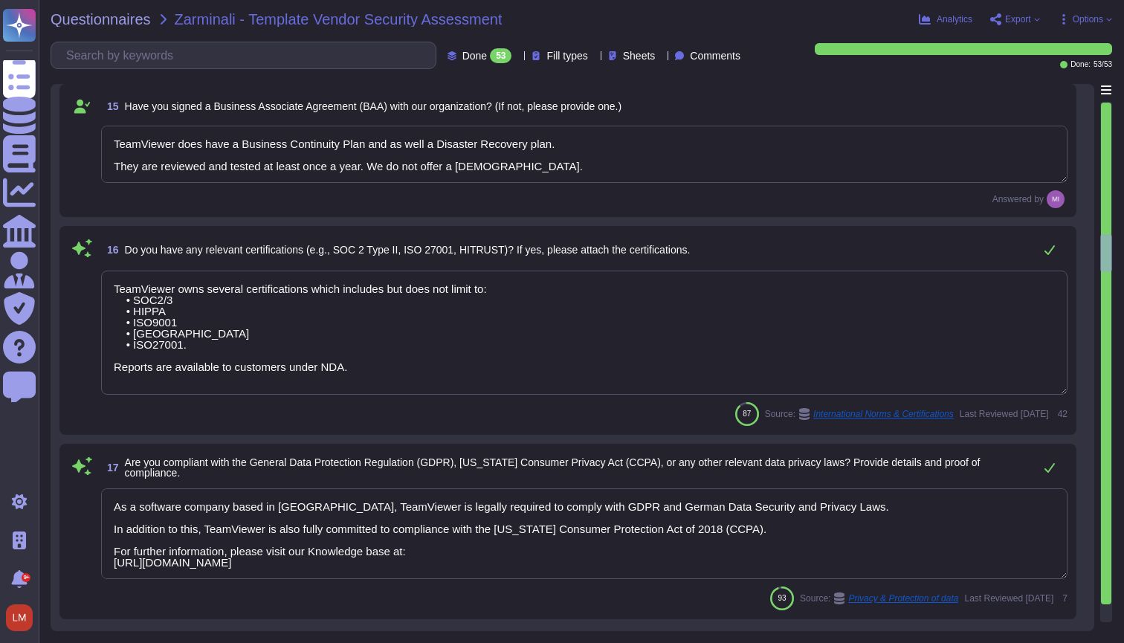
type textarea "TeamViewer communicates updates about service availability through its status p…"
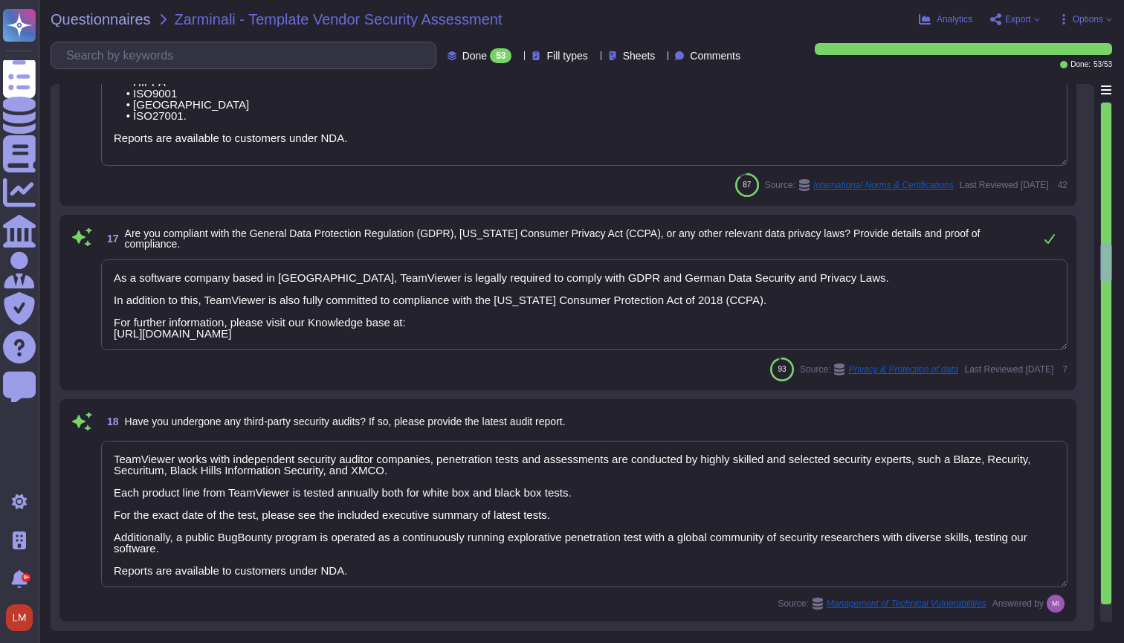
type textarea "All communications between network and interface are encrypted. Depending on th…"
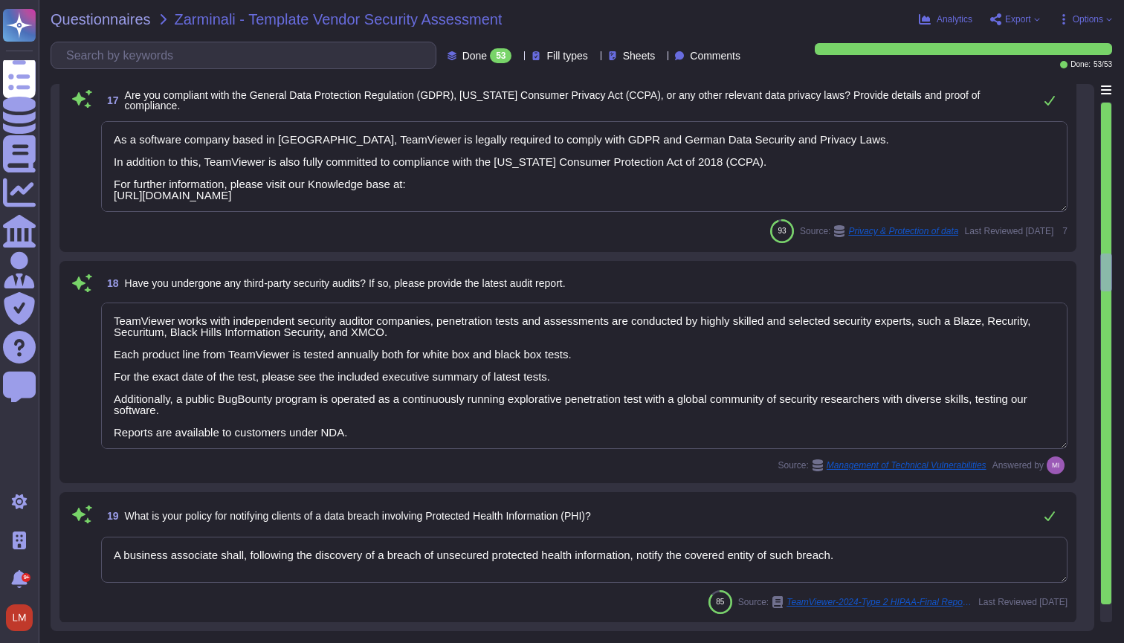
type textarea "TeamViewer ensures secure authentication through the use of Two-Factor Authenti…"
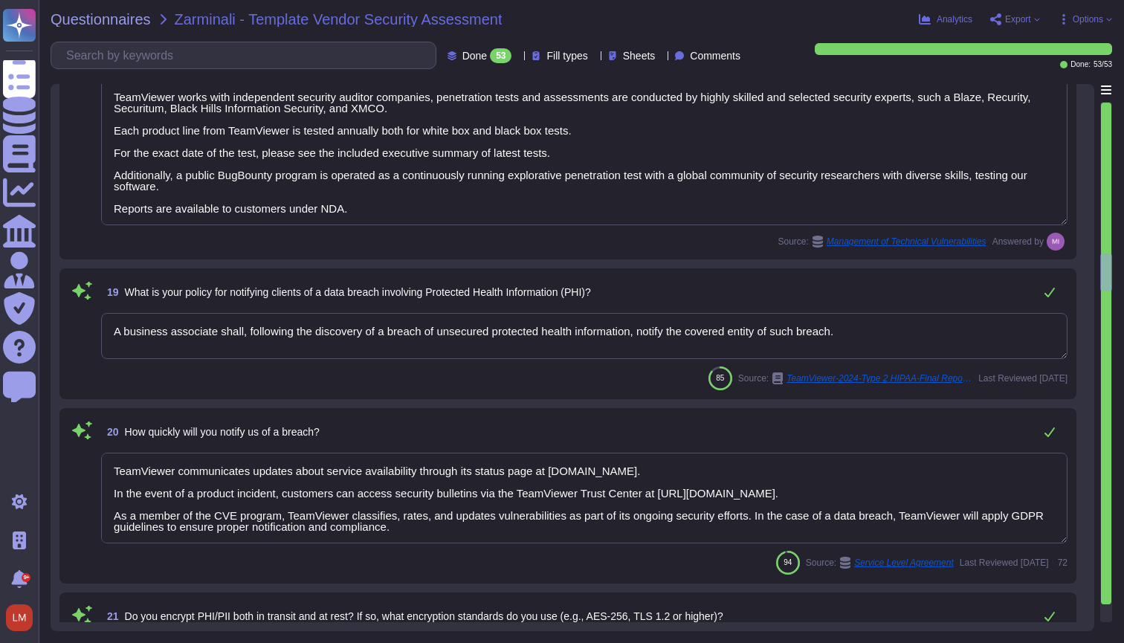
type textarea "TeamViewer does not have physical access, only the IAAS provider. TeamViewer is…"
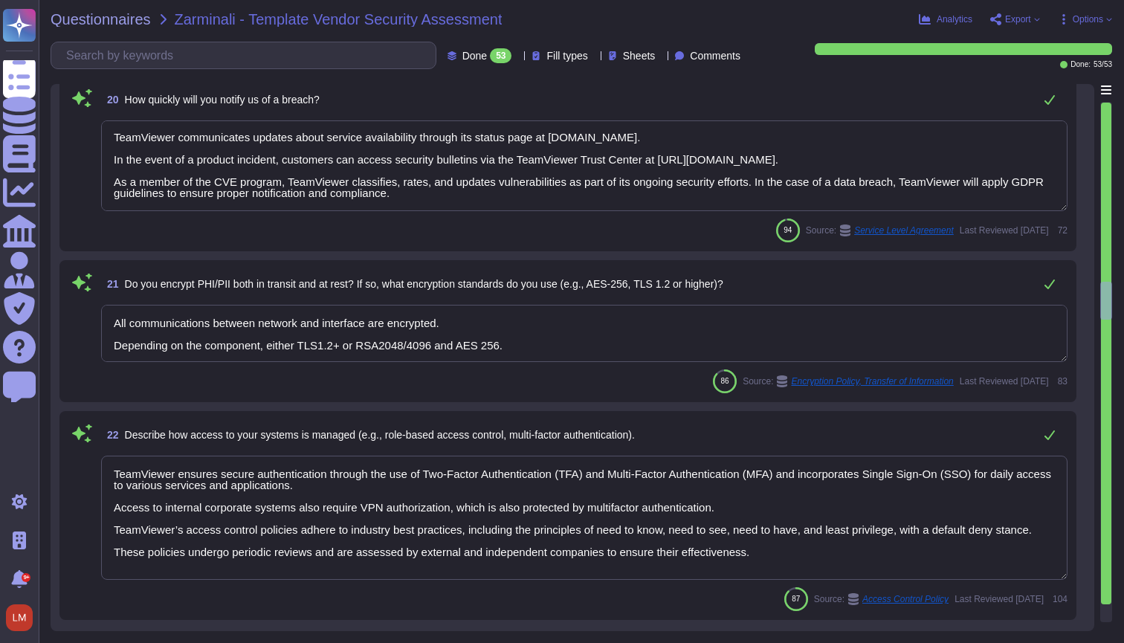
scroll to position [3669, 0]
type textarea "Please note that in this context data might be processed outside of the Europea…"
type textarea "We have a comprehensive incident response plan in place, which includes the rol…"
type textarea "Vulnerability scans are performed daily on the environment to identify control …"
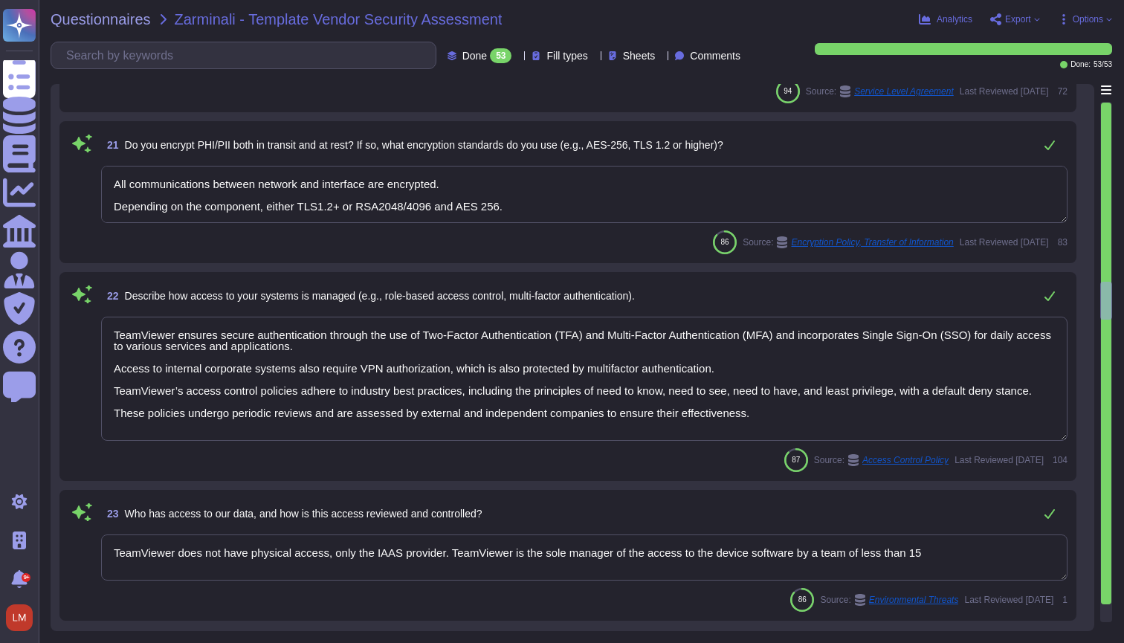
scroll to position [1, 0]
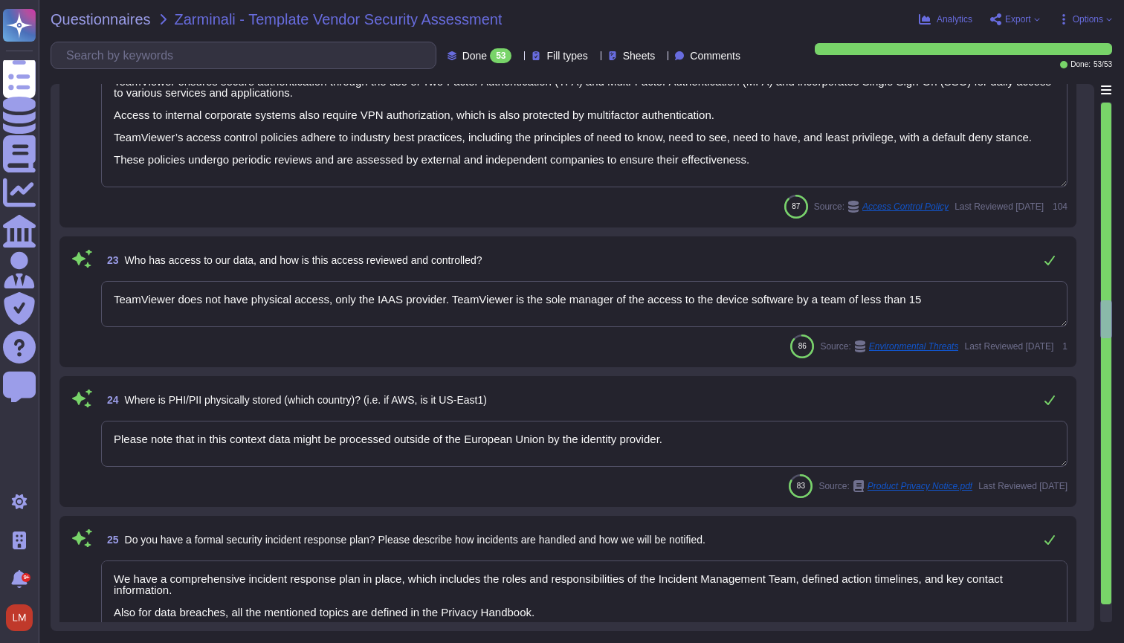
type textarea "TeamViewer has implemented a patch management process to ensure contracted cust…"
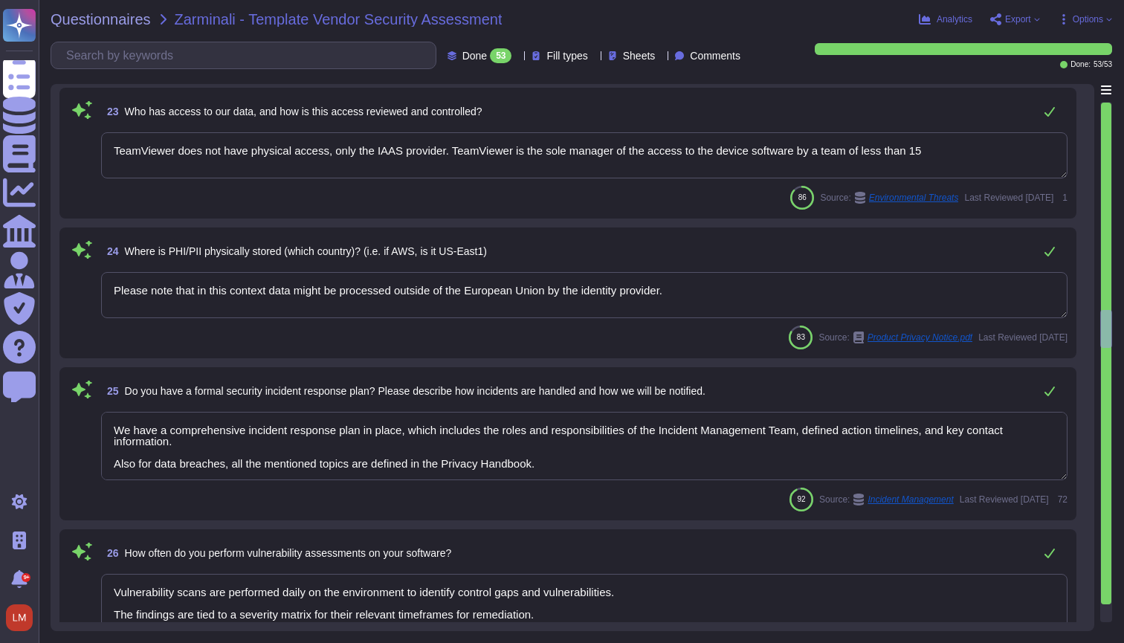
type textarea "TeamViewer works with trusted external consulting and auditors which are conduc…"
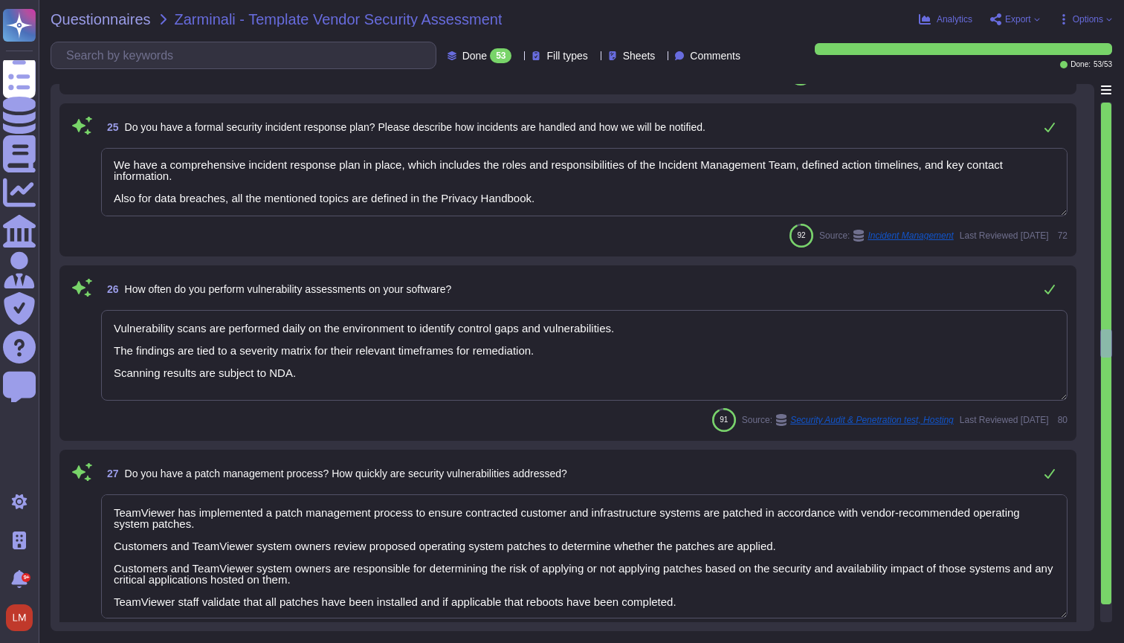
type textarea "Backups are made in a periodic manner for critical assets, applications and sys…"
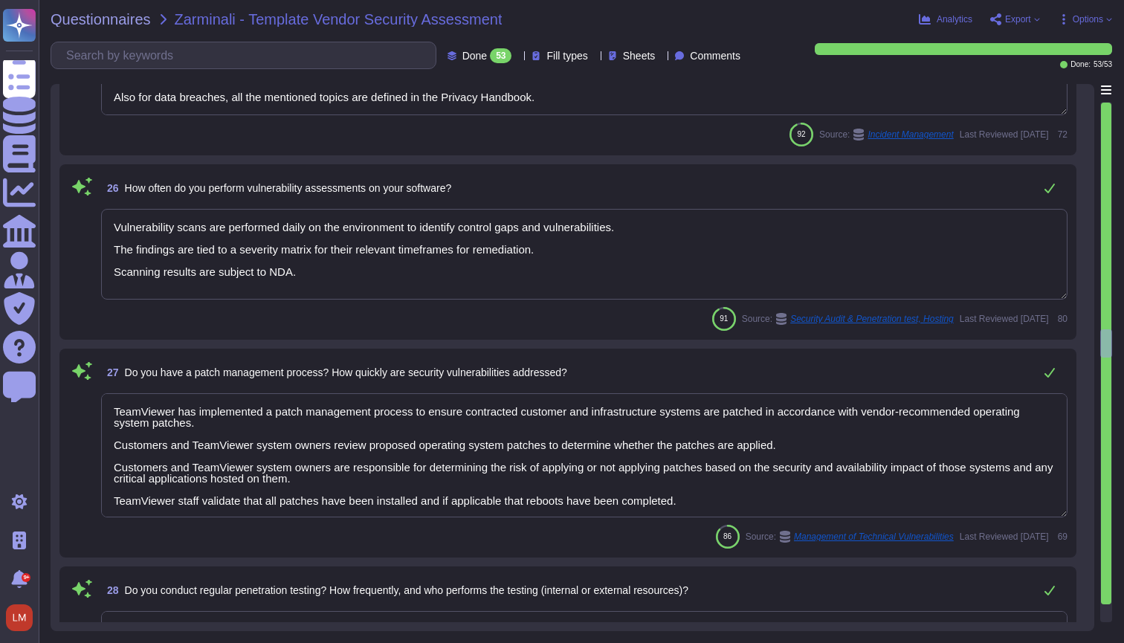
scroll to position [4435, 0]
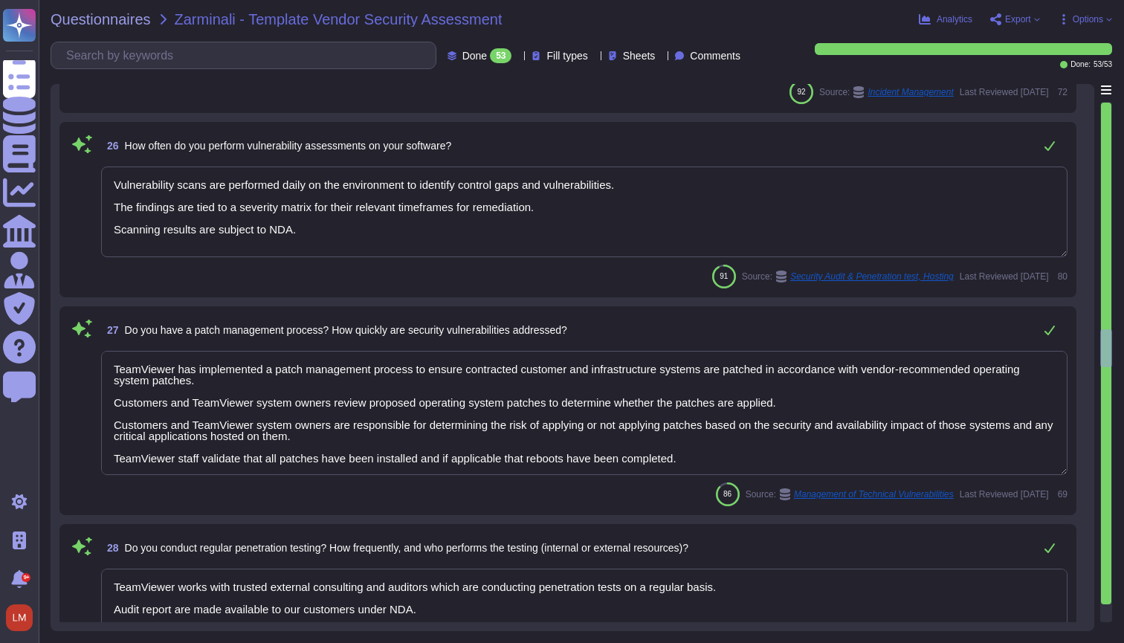
type textarea "The location of a disaster recovery site and the method for obtaining backup me…"
click at [449, 418] on textarea "TeamViewer has implemented a patch management process to ensure contracted cust…" at bounding box center [584, 413] width 967 height 124
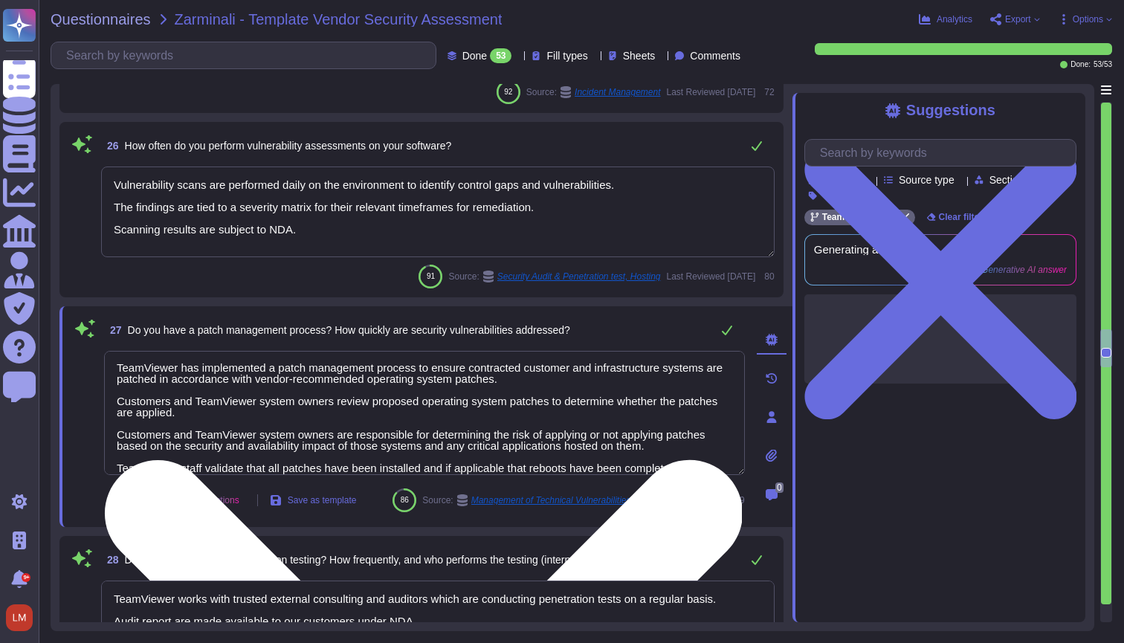
type textarea "The location of a disaster recovery site and the method for obtaining backup me…"
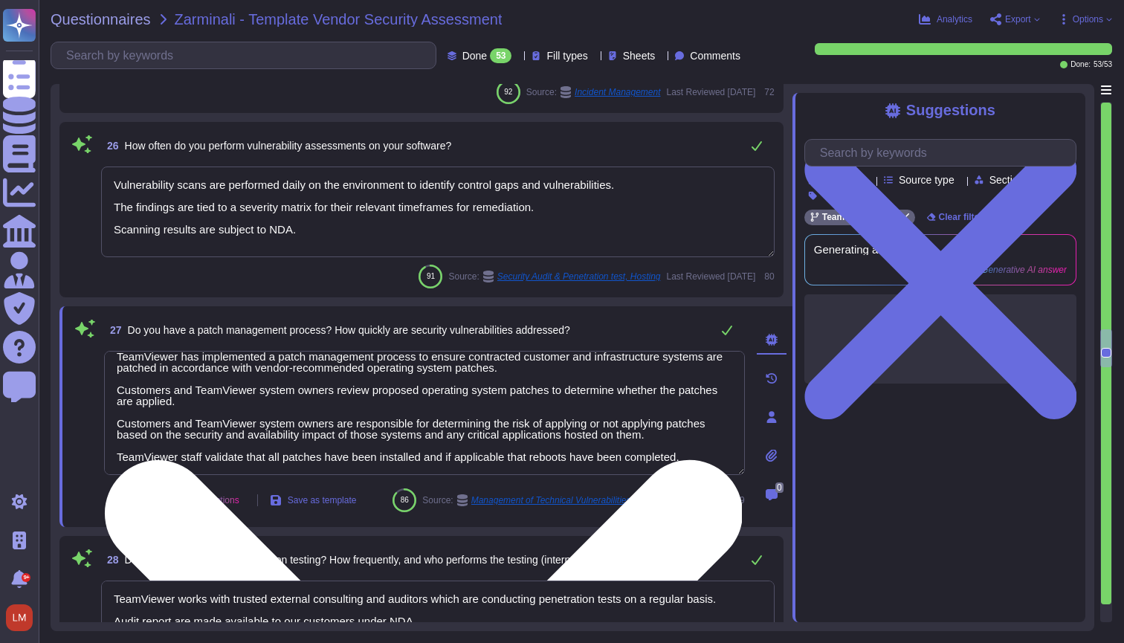
scroll to position [13, 0]
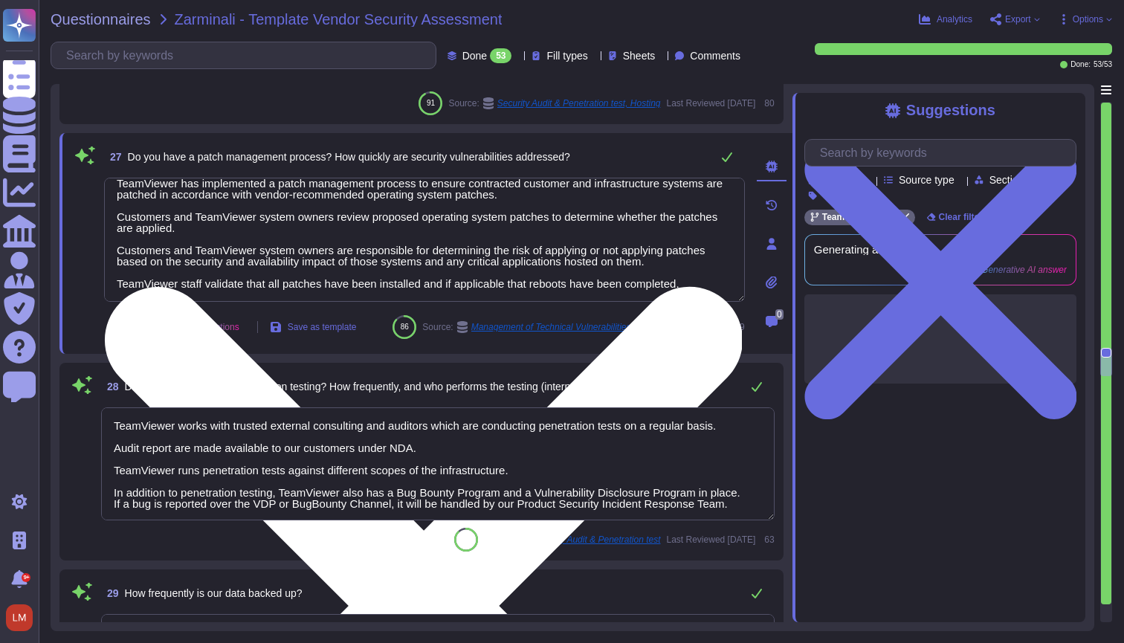
type textarea "Customer data is backed up and monitored for completeness and disruptions. Back…"
type textarea "TeamViewer ensures no data loss as part of its Recovery Point Objective (RPO) a…"
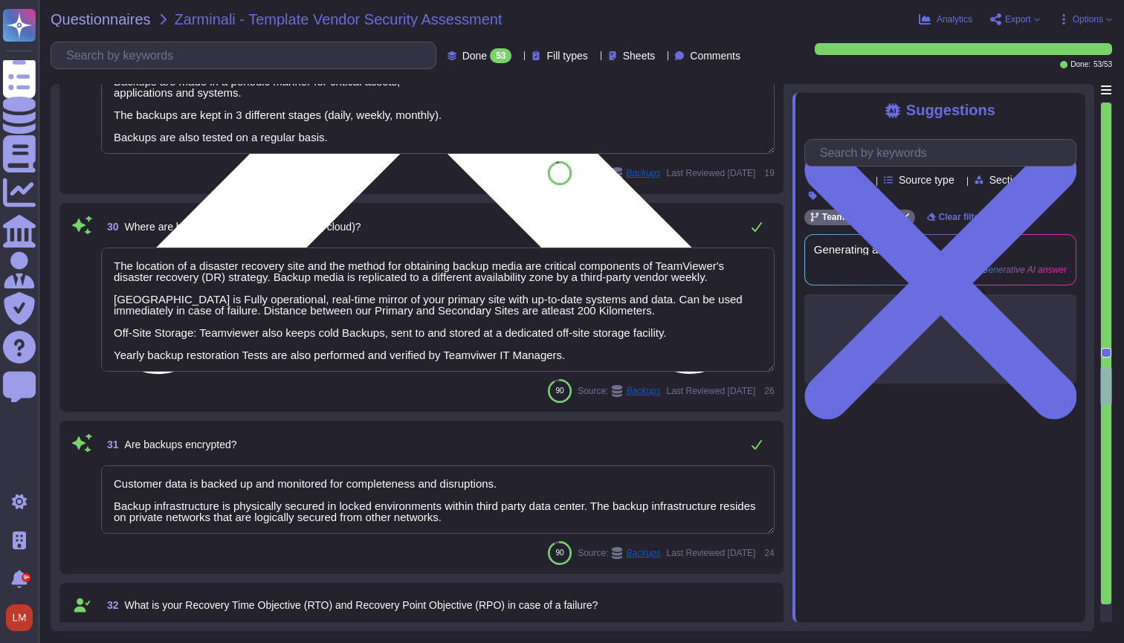
type textarea "The Employees receive regular data protection training and are bound to confide…"
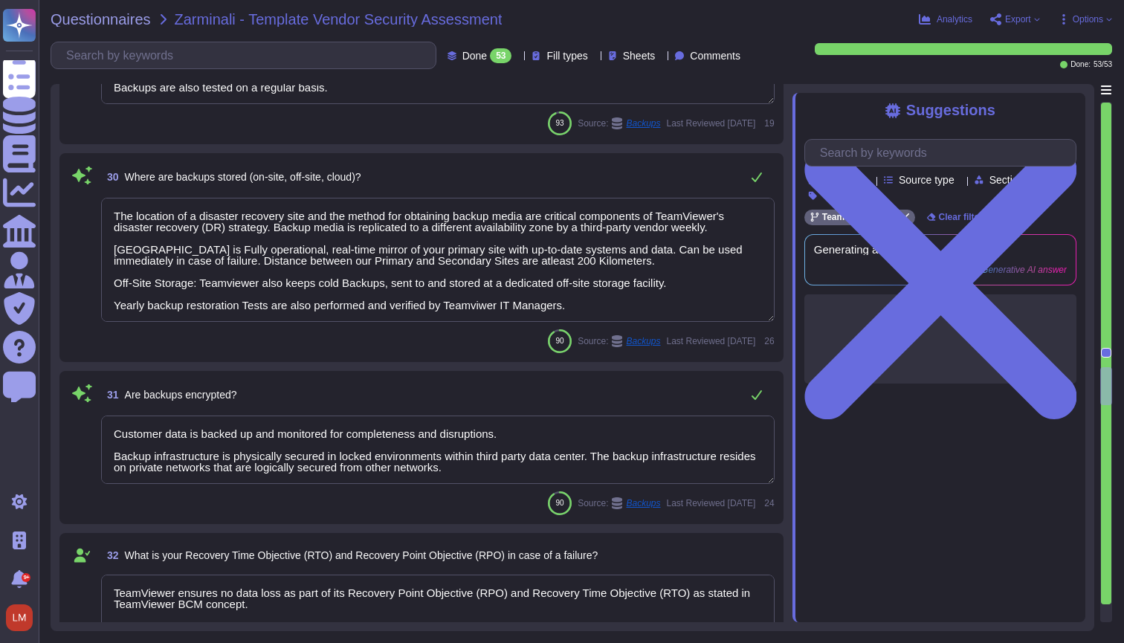
type textarea "TeamViewer does have a Business Continuity Plan and as well a Disaster Recovery…"
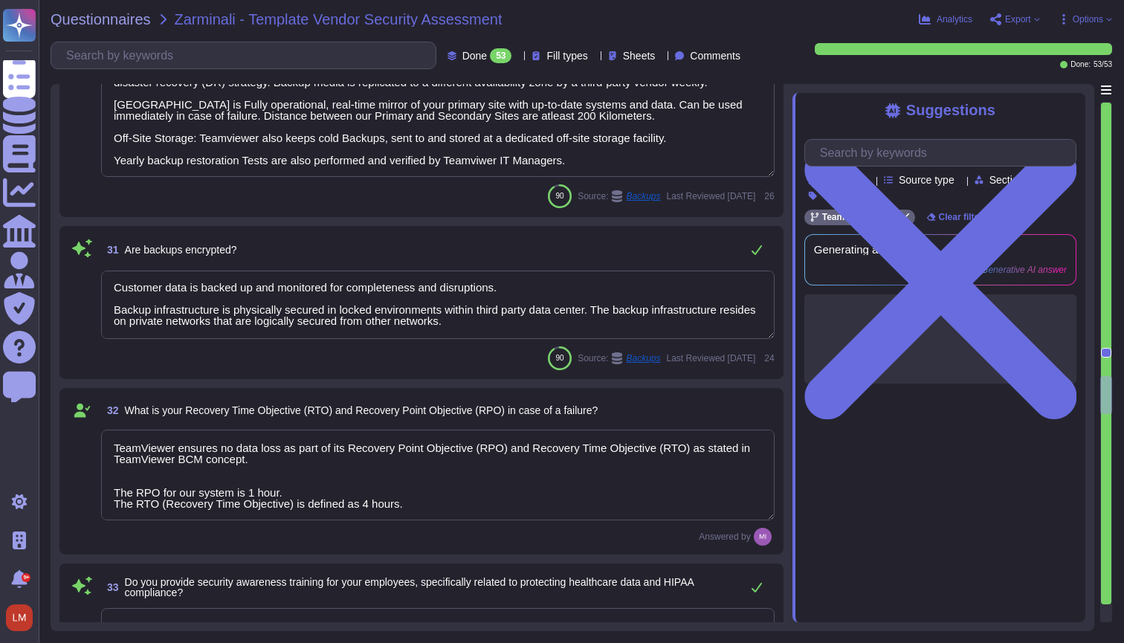
scroll to position [5346, 0]
type textarea "Business continuity and disaster recovery plans are tested annually and include…"
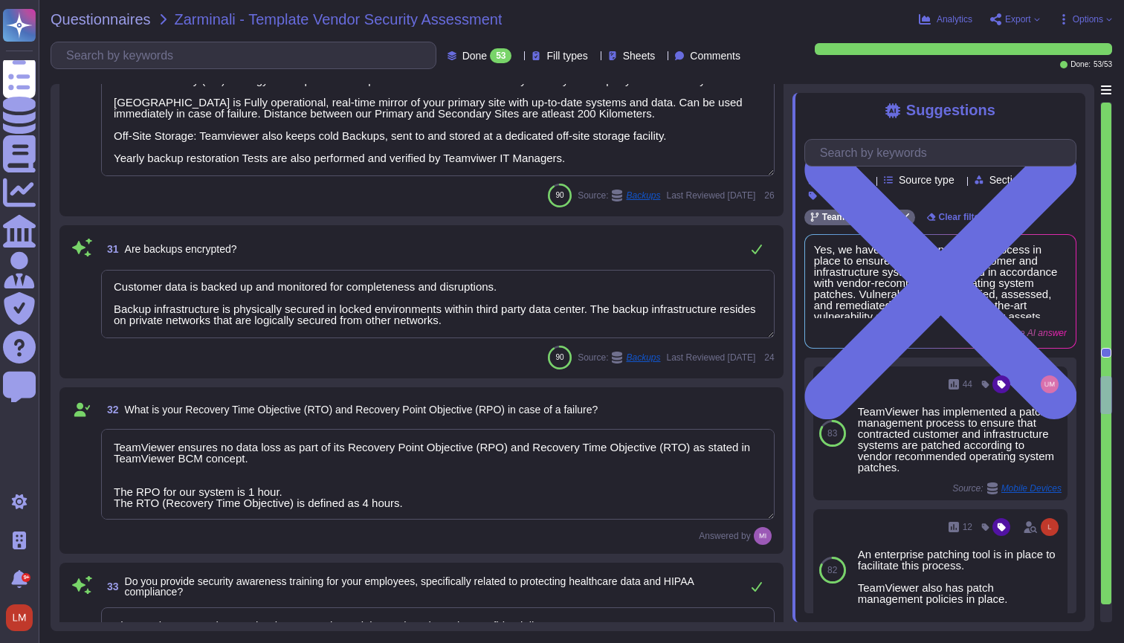
scroll to position [1, 0]
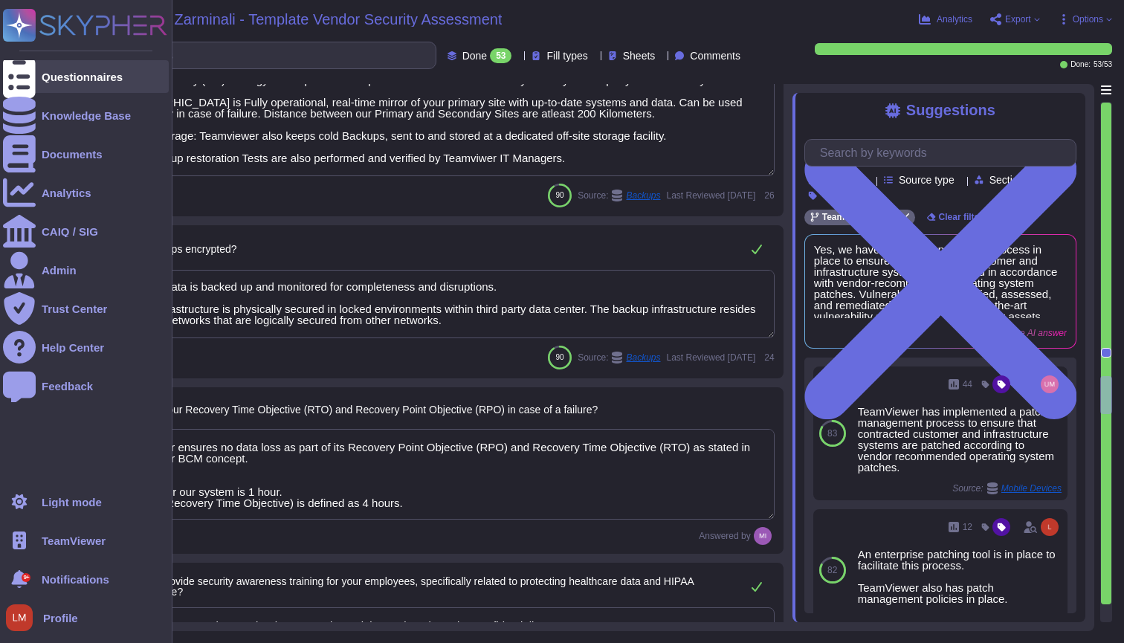
click at [39, 83] on div "Questionnaires" at bounding box center [86, 76] width 166 height 33
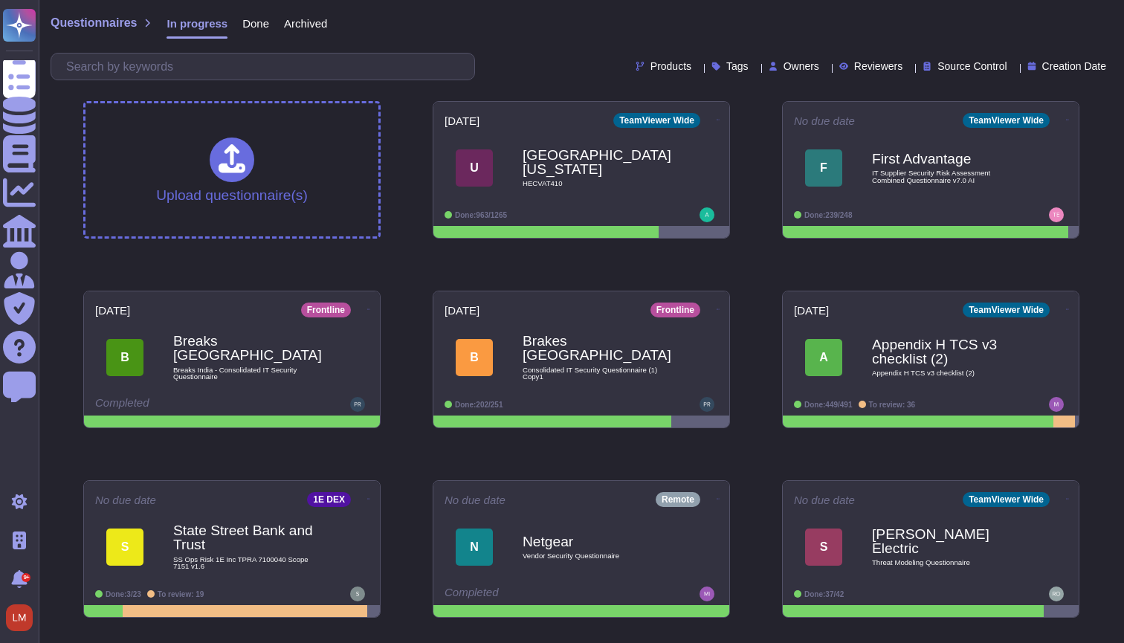
click at [242, 20] on div "Done" at bounding box center [249, 27] width 42 height 30
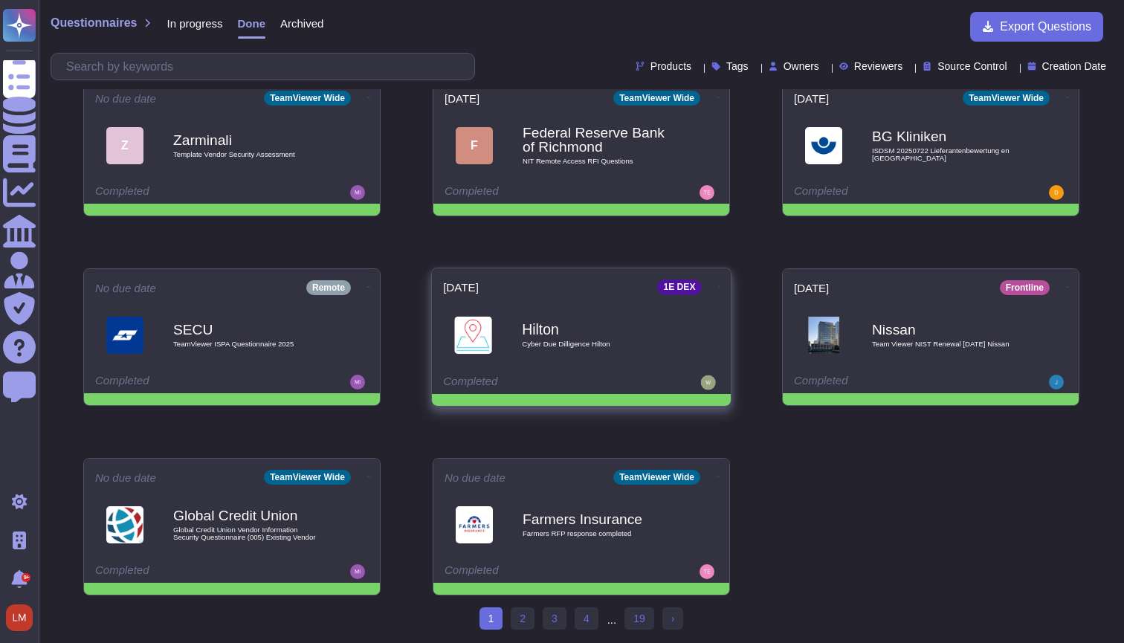
scroll to position [212, 0]
click at [504, 306] on span "Hilton Cyber Due Dilligence Hilton" at bounding box center [581, 335] width 277 height 60
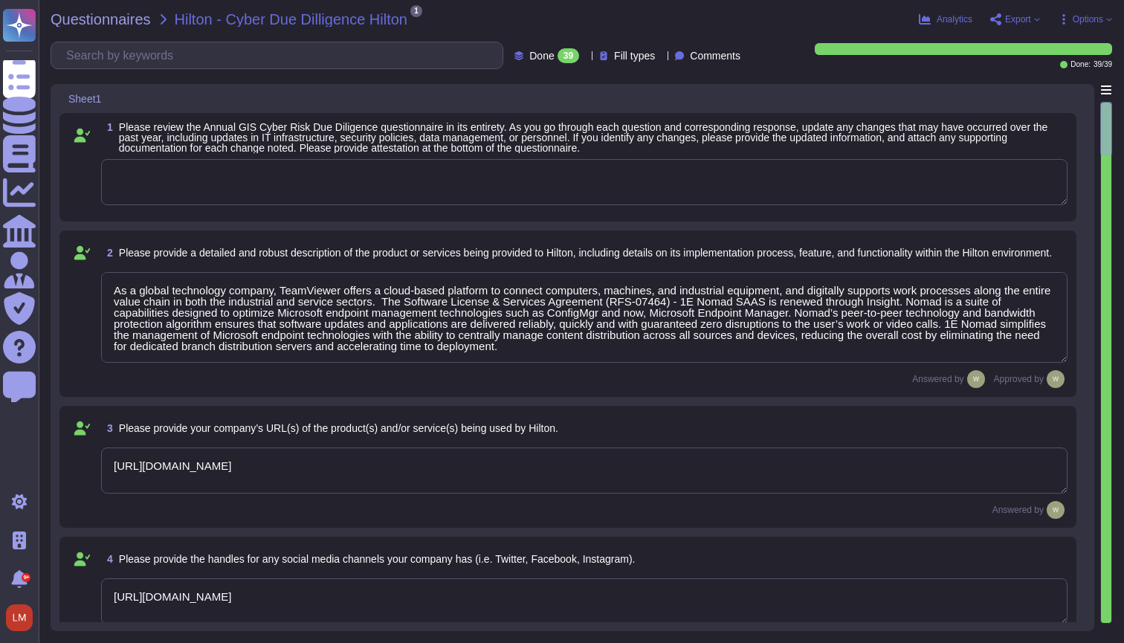
type textarea "As a global technology company, TeamViewer offers a cloud-based platform to con…"
type textarea "https://www.teamviewer.com/en/"
type textarea "https://www.linkedin.com/company/teamviewer"
type textarea "The product is deployed globally at Hilton Corporate and over 100 Properties. T…"
type textarea "The Security organization at TeamViewer is comprised of 40+ FTEs led by the Chi…"
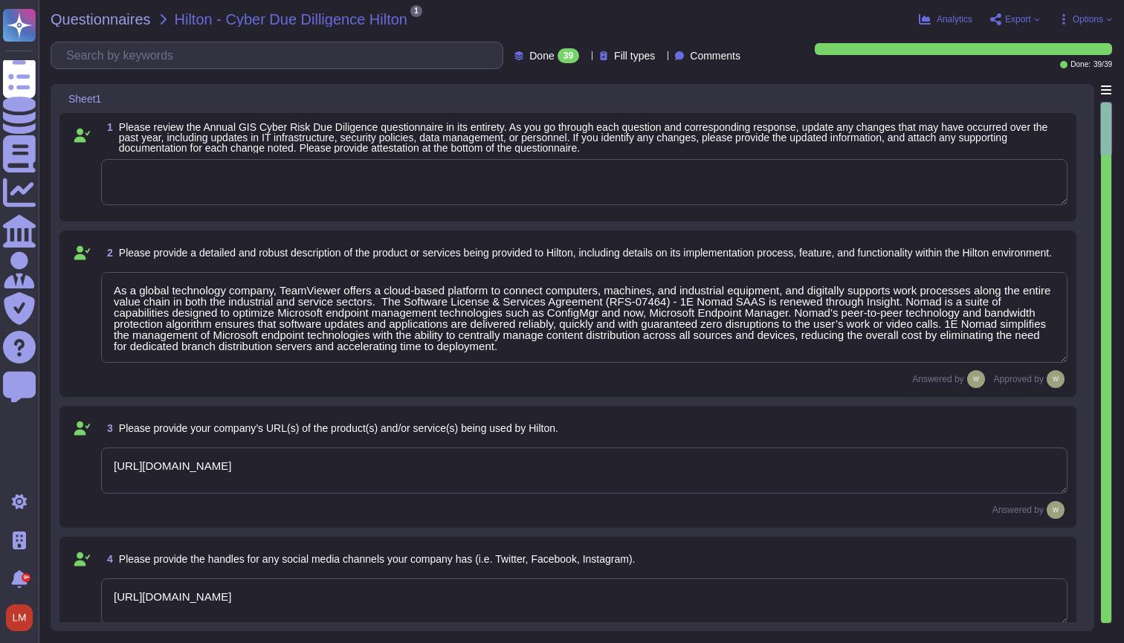
type textarea "At TeamViewer, we prioritize security training for our employees, conducting it…"
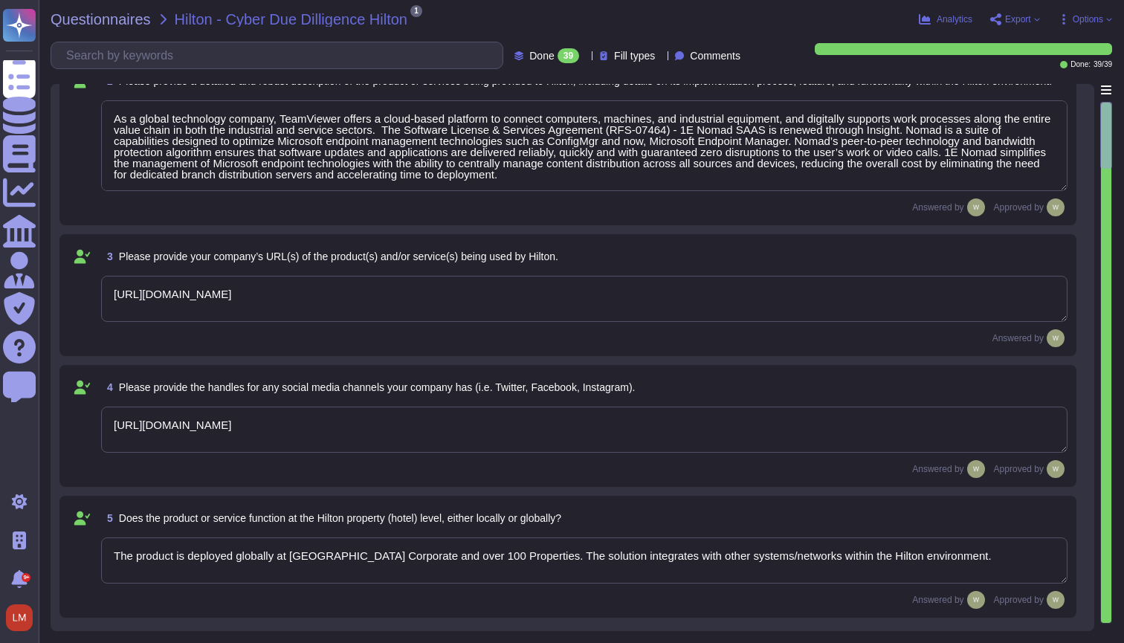
scroll to position [185, 0]
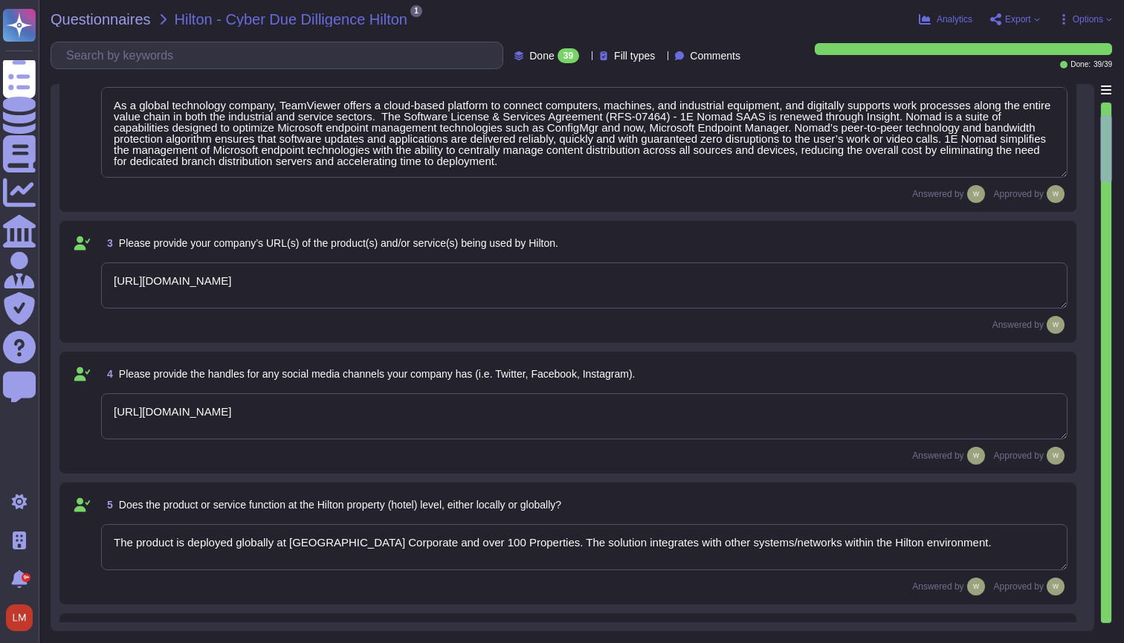
type textarea "New employees are trained for an average of two months as part of TeamViewer's …"
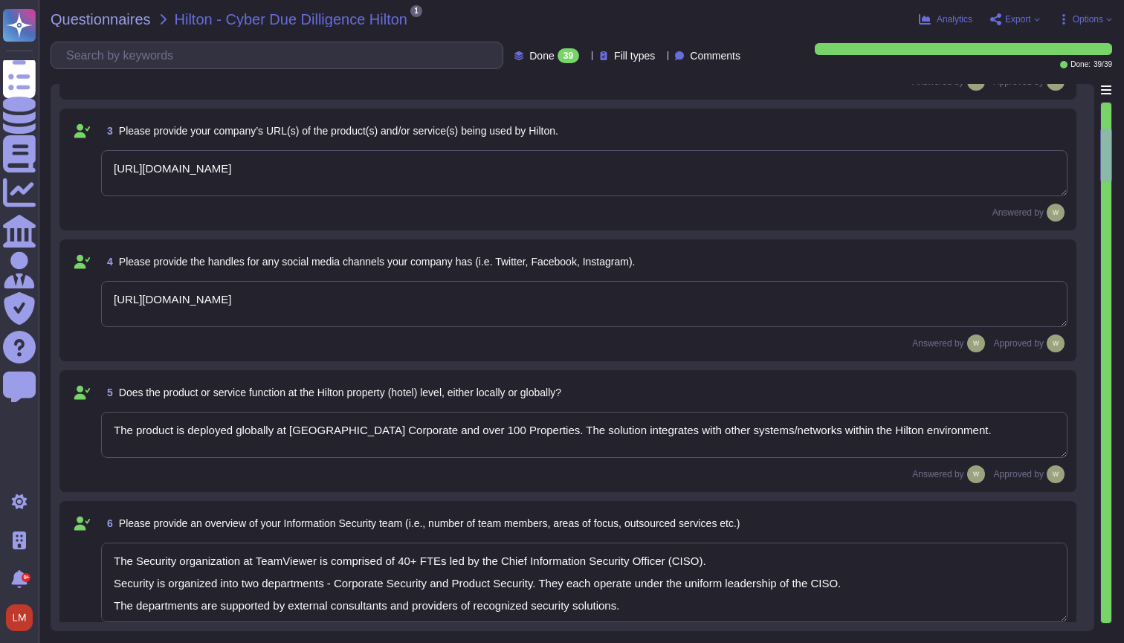
scroll to position [338, 0]
type textarea "TeamViewer Information Security Policy sets out TeamViewer’s high-level require…"
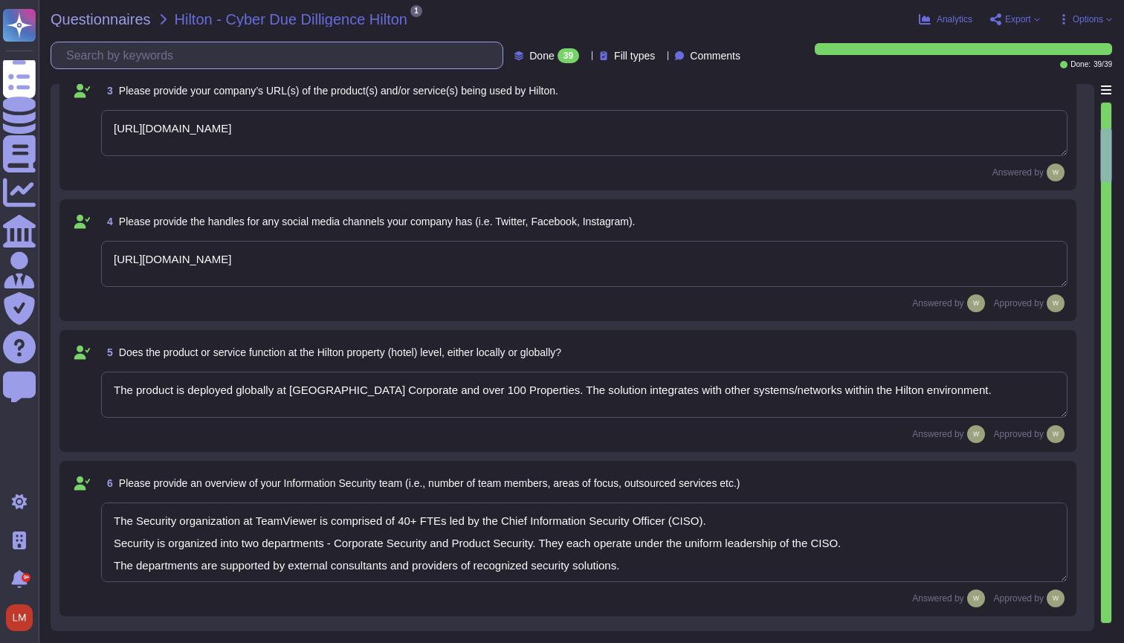
click at [384, 53] on input "text" at bounding box center [281, 55] width 444 height 26
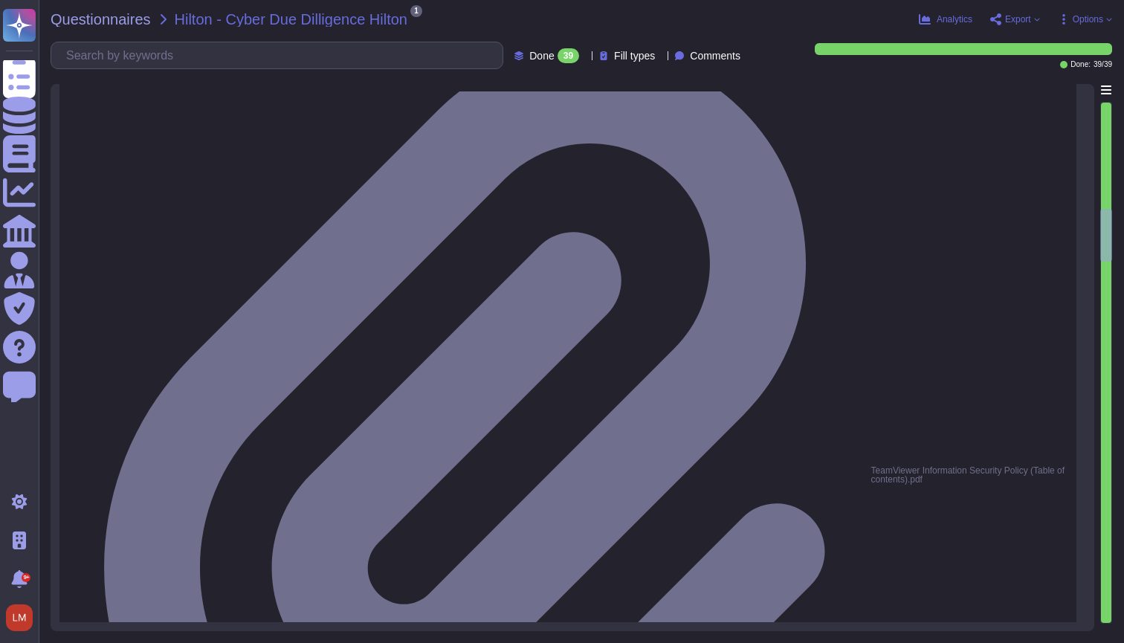
type textarea "TeamViewer follows an established S-SDLC policy based on the SAMM model as well…"
type textarea "The risk assessment procedure defines the responsibility, methodologies and pro…"
type textarea "TeamViewer leverages an external 24/7 SOC to monitor its network and spot any a…"
type textarea "TeamViewer owns several certifications which includes but is not limited to: • …"
type textarea "Yes, Hilton Guest / Employee data is collected."
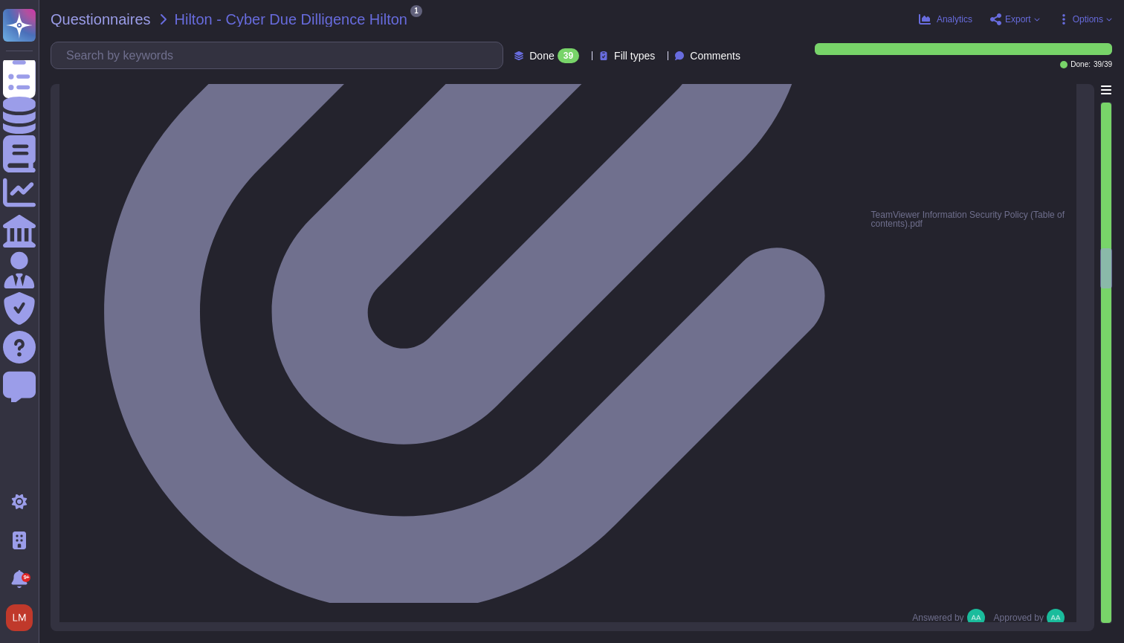
type textarea "Yes, TeamViewer does collect Personally Identifiable Information (PII). In this…"
type textarea "Data is in-scope and is in compliance with GDPR. As a company headquartered in …"
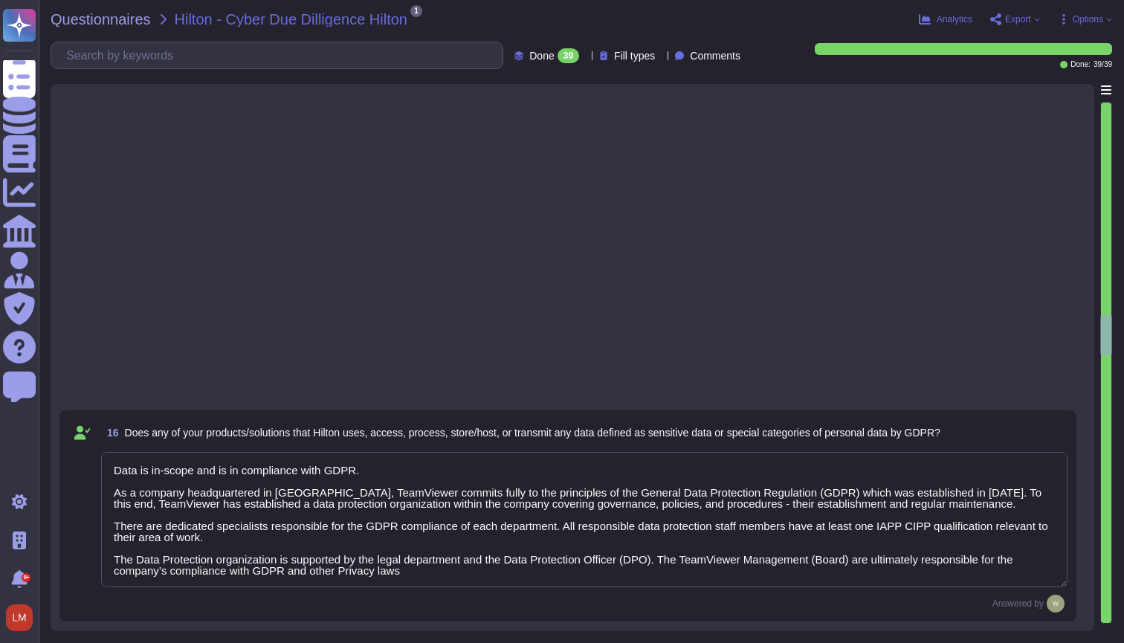
type textarea "TeamViewer will collect PII data. In this regards, the Customer is the Data Con…"
type textarea "TeamViewer collects 30k-500k data records."
type textarea "Upon termination of Hilton's agreement, all data will be deleted within ninety …"
type textarea "Data Encryption Methods **Encryption in Transit** All data transmitted to and f…"
type textarea "The Security Team can be contacted via privacy@teamviewer.com or through the pu…"
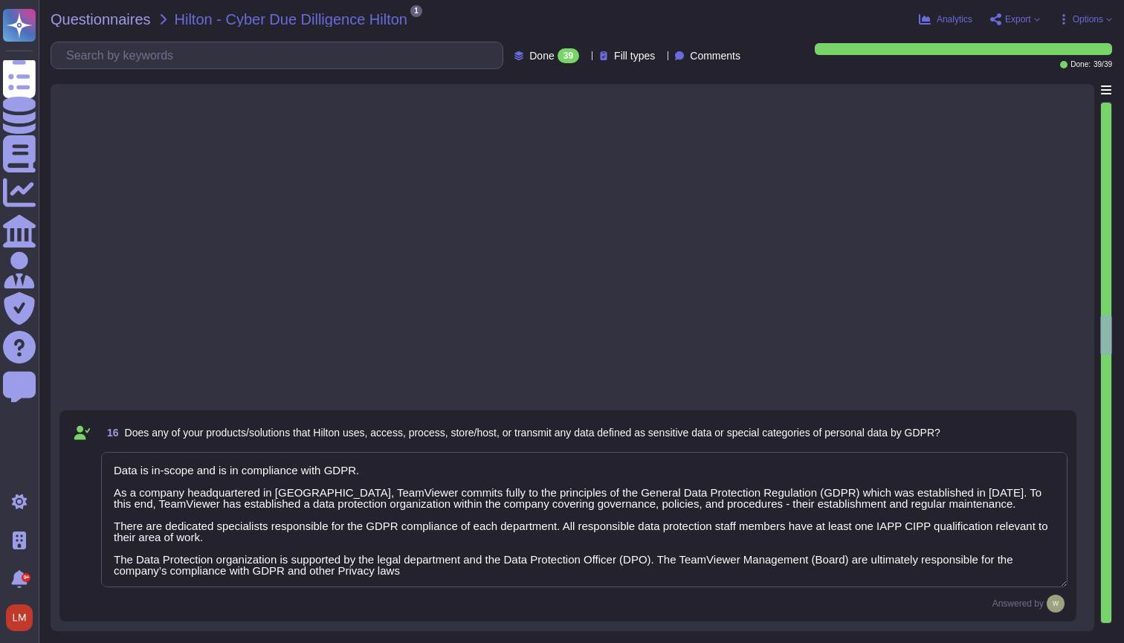
type textarea "We have a comprehensive incident response plan in place, which includes the rol…"
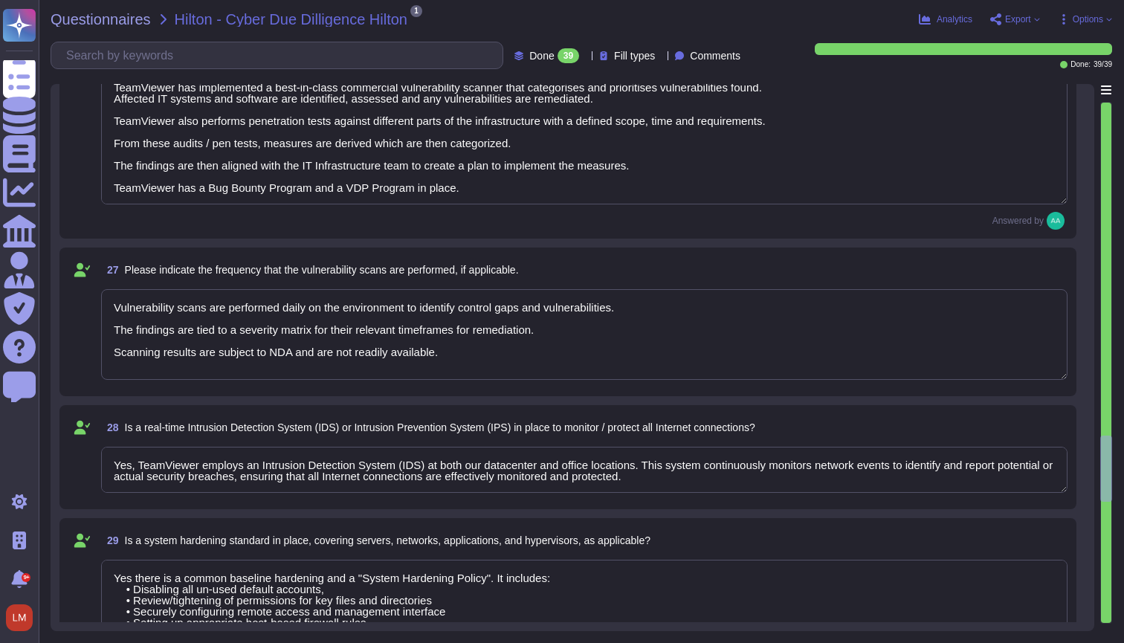
type textarea "TeamViewer has implemented a best-in-class commercial vulnerability scanner tha…"
type textarea "Vulnerability scans are performed daily on the environment to identify control …"
type textarea "Yes, TeamViewer employs an Intrusion Detection System (IDS) at both our datacen…"
type textarea "Yes there is a common baseline hardening and a "System Hardening Policy". It in…"
type textarea "TeamViewer has implemented a change advisory board (CAB) for all relevant IT ch…"
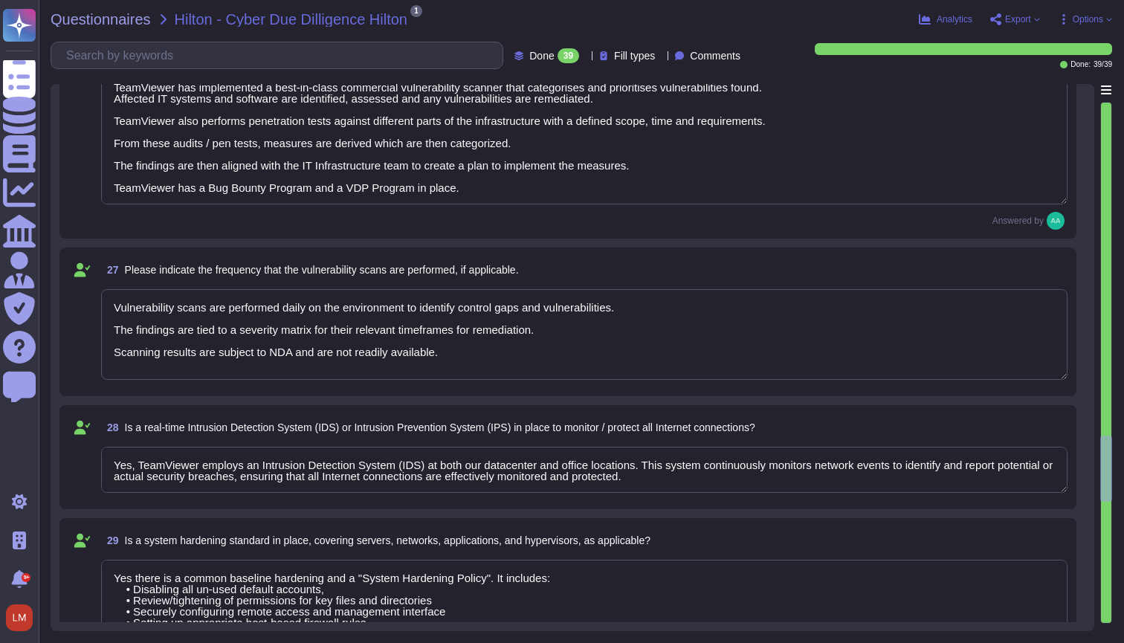
type textarea "The requested documentation is not made available to customers even under NDA a…"
type textarea "TeamViewer has enterprise logging sensors deployed throughout the network that …"
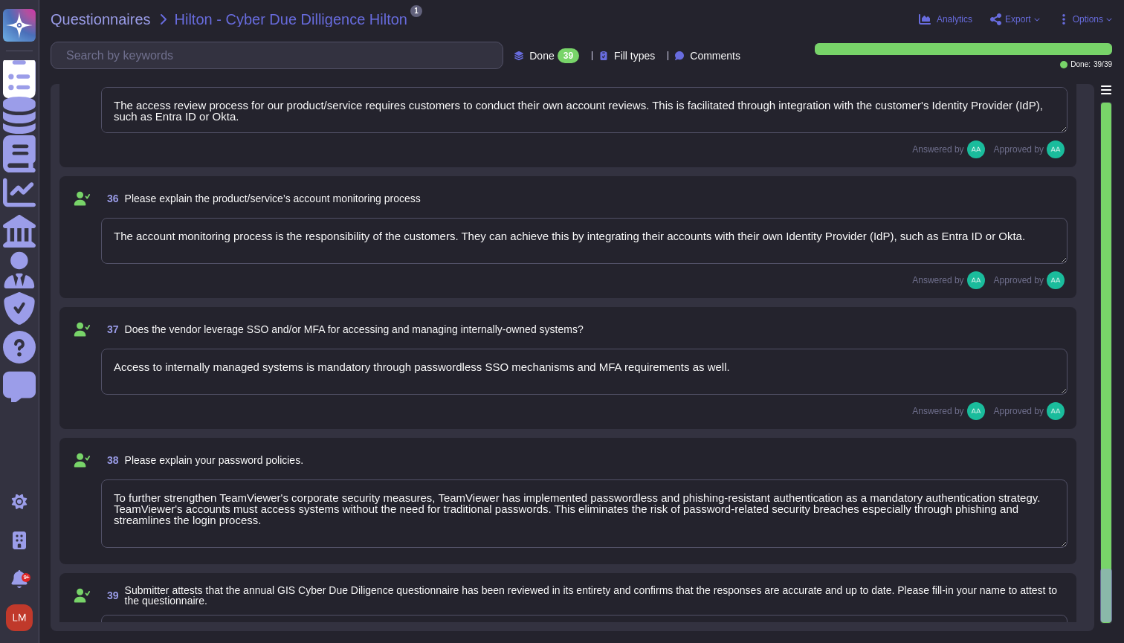
type textarea "The access provisioning and de-provisioning process for our product/service is …"
type textarea "The access review process for our product/service requires customers to conduct…"
type textarea "The account monitoring process is the responsibility of the customers. They can…"
type textarea "Access to internally managed systems is mandatory through passwordless SSO mech…"
type textarea "To further strengthen TeamViewer's corporate security measures, TeamViewer has …"
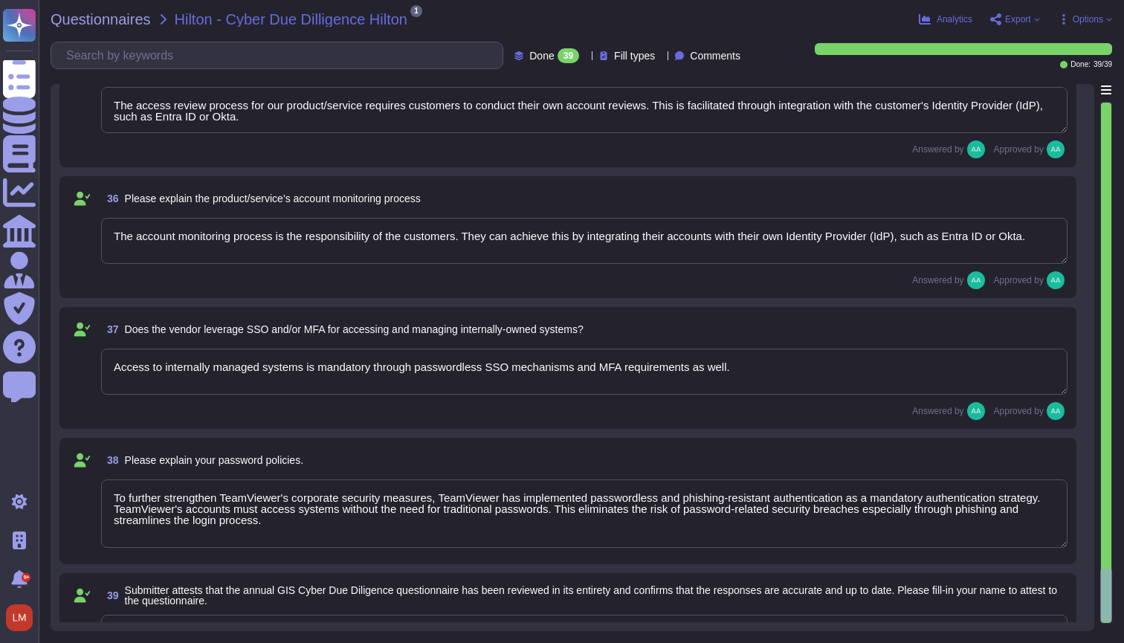
type textarea "i.V. Jacob Shonkwiler"
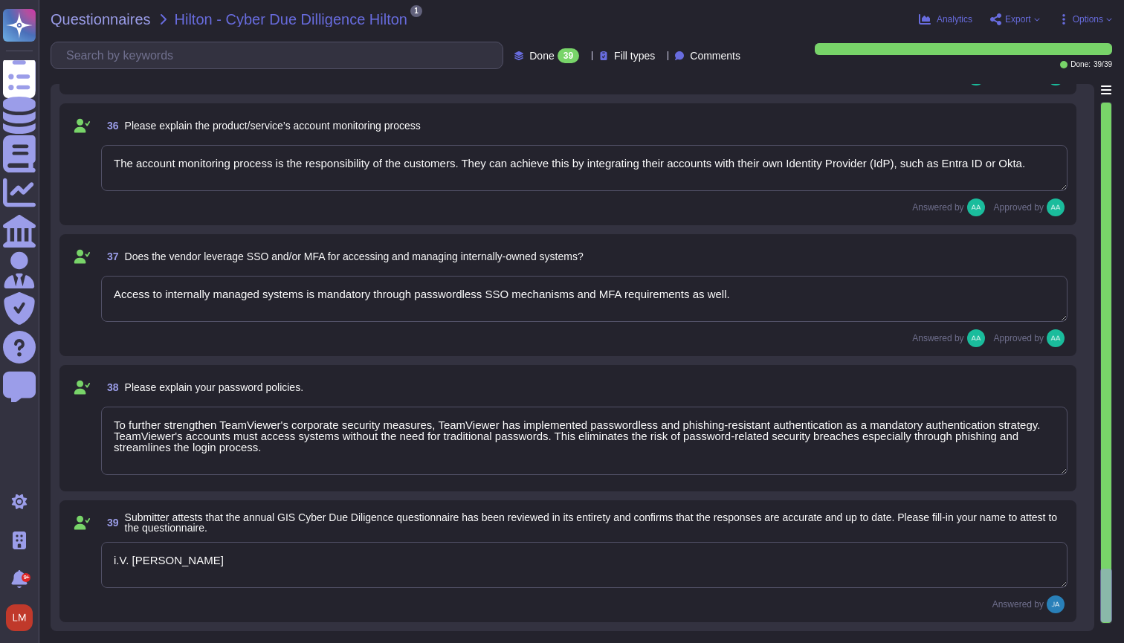
type textarea "Yes, TeamViewer has established formal access management procedures that are bo…"
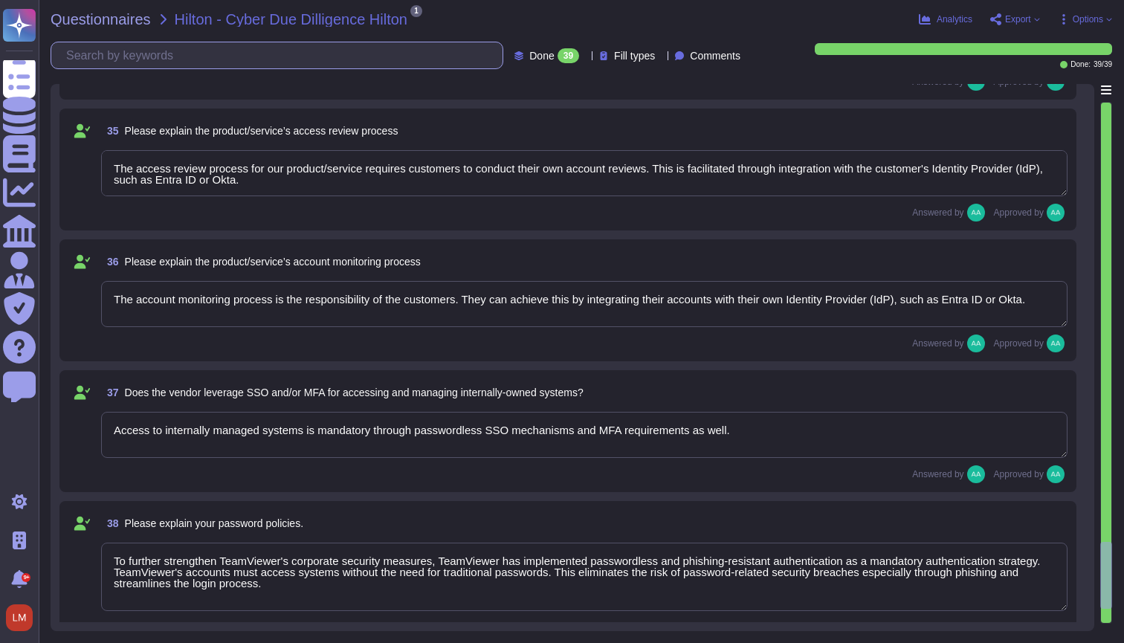
type textarea "TeamViewer has enterprise logging sensors deployed throughout the network that …"
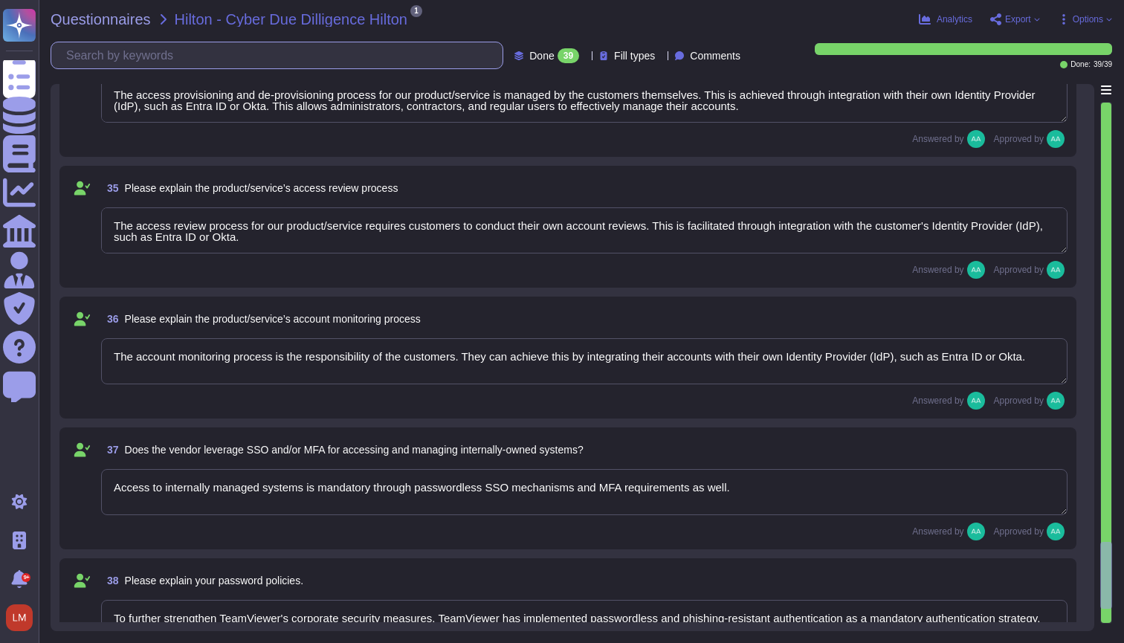
scroll to position [5648, 0]
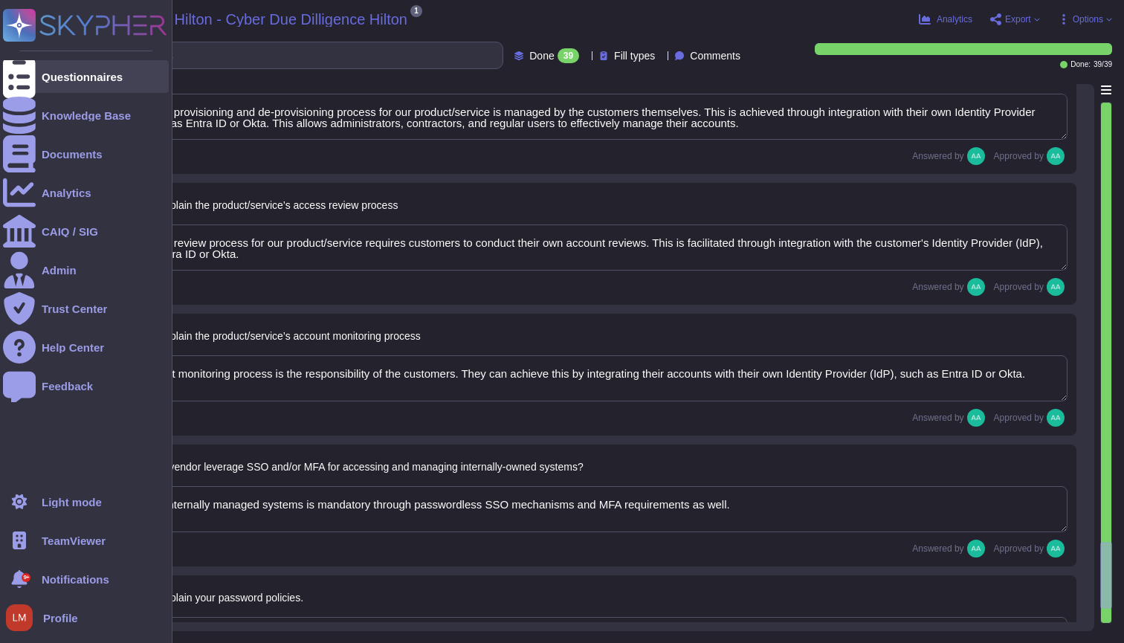
click at [59, 85] on div "Questionnaires" at bounding box center [86, 76] width 166 height 33
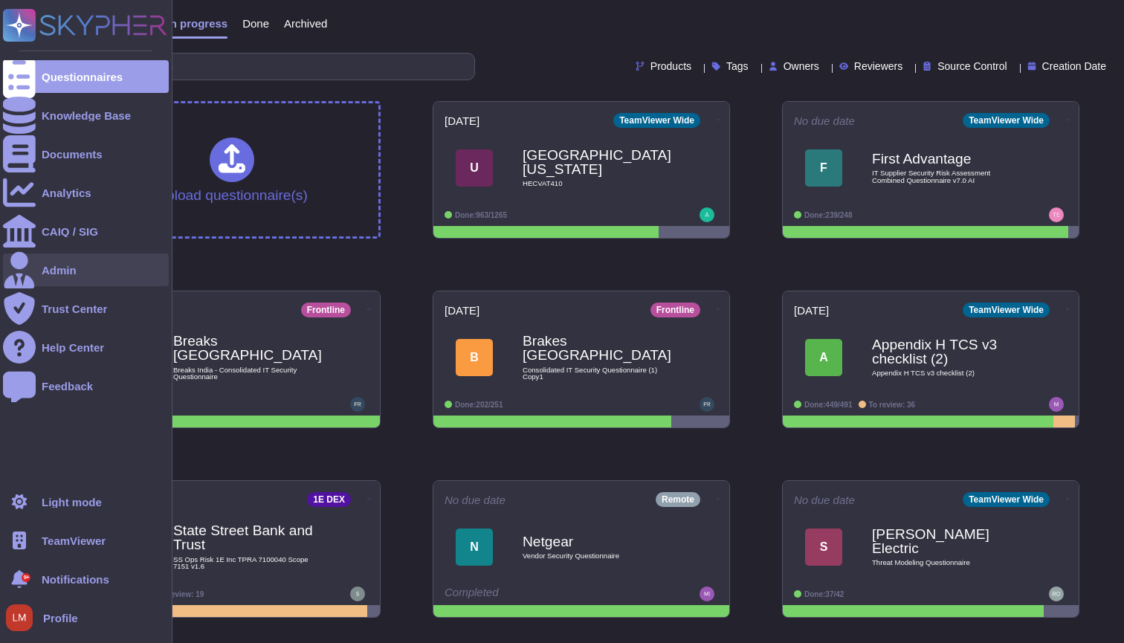
click at [85, 274] on div "Admin" at bounding box center [86, 270] width 166 height 33
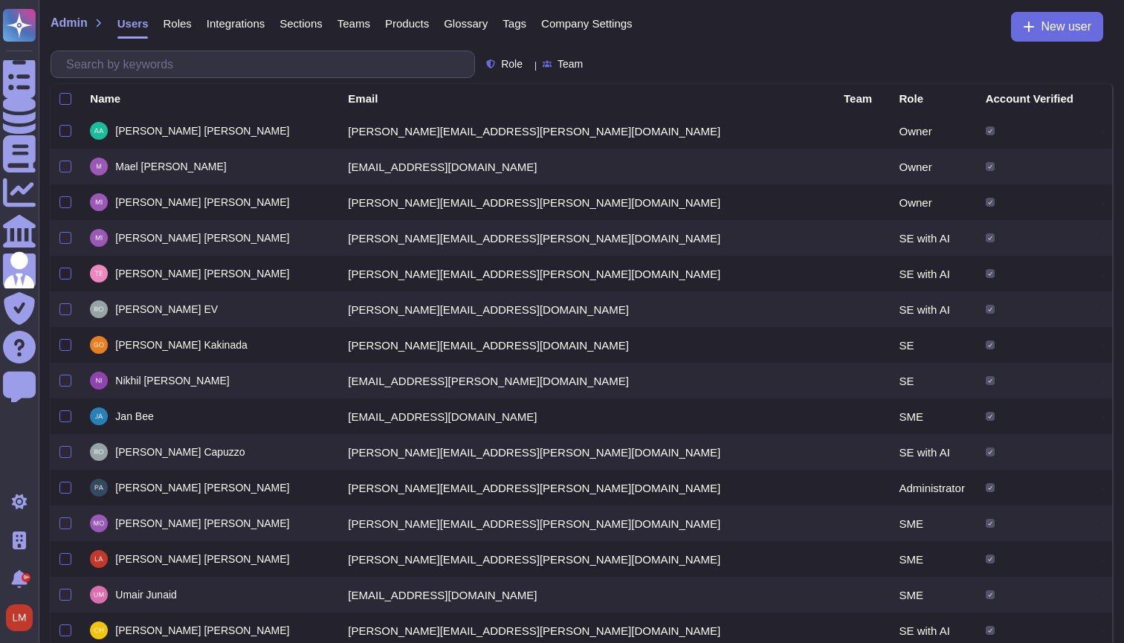
click at [618, 25] on span "Company Settings" at bounding box center [586, 23] width 91 height 11
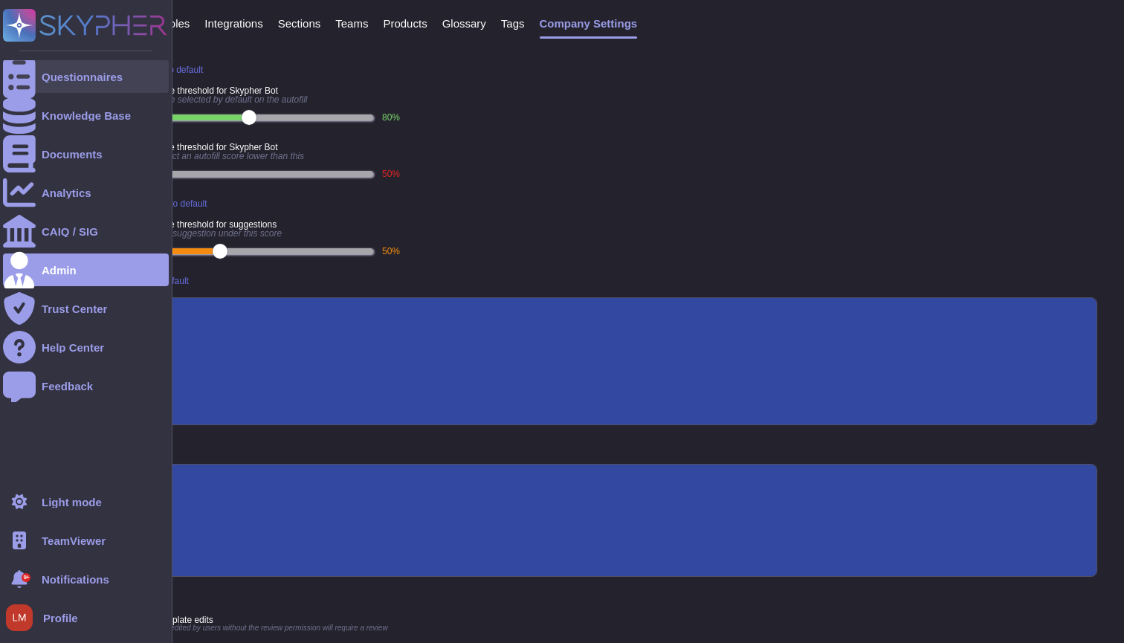
click at [9, 73] on div at bounding box center [19, 76] width 33 height 33
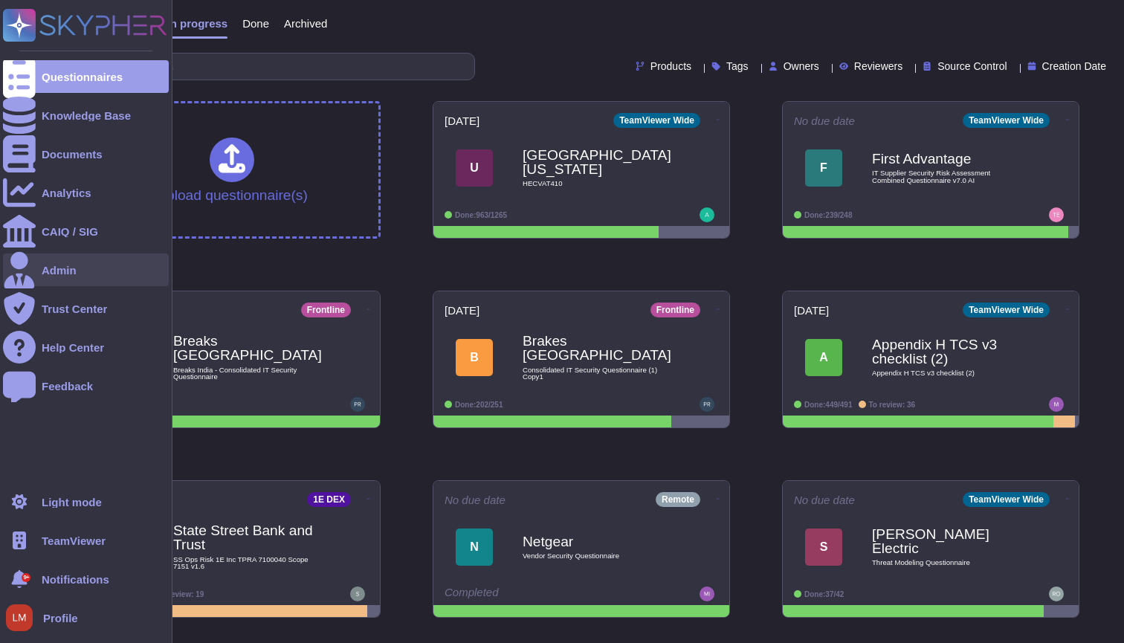
click at [80, 270] on div "Admin" at bounding box center [86, 270] width 166 height 33
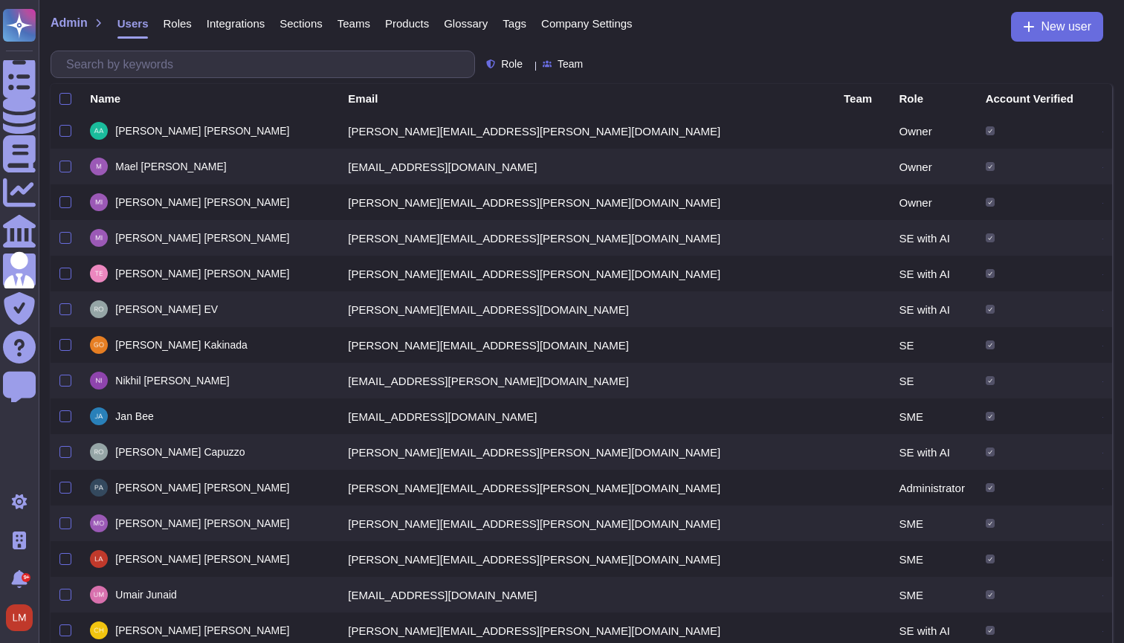
click at [574, 27] on span "Company Settings" at bounding box center [586, 23] width 91 height 11
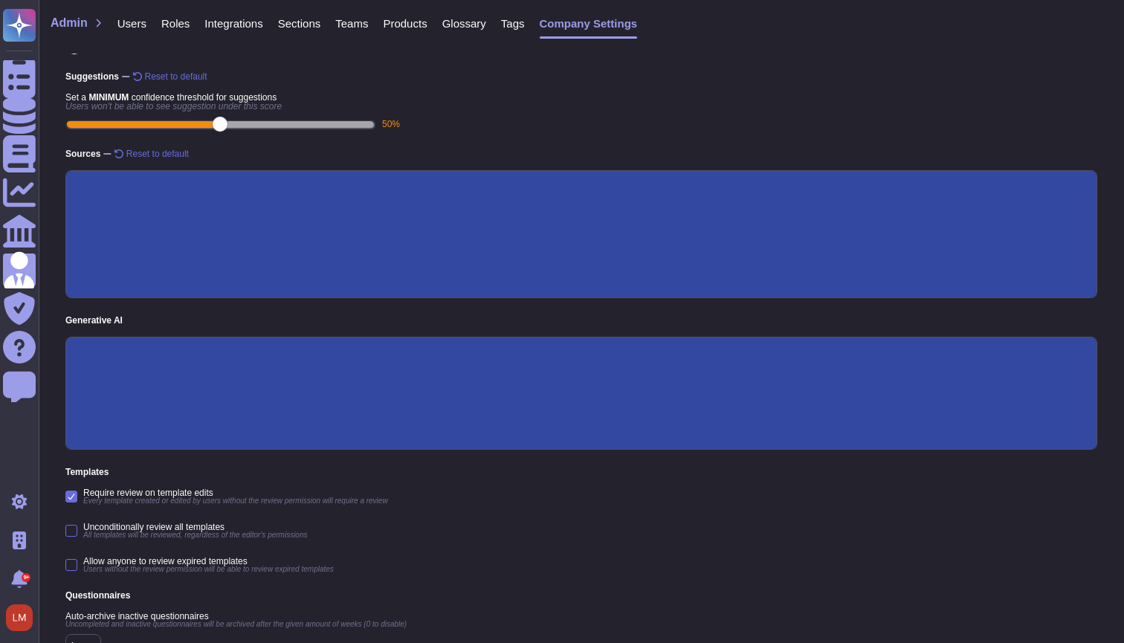
scroll to position [132, 0]
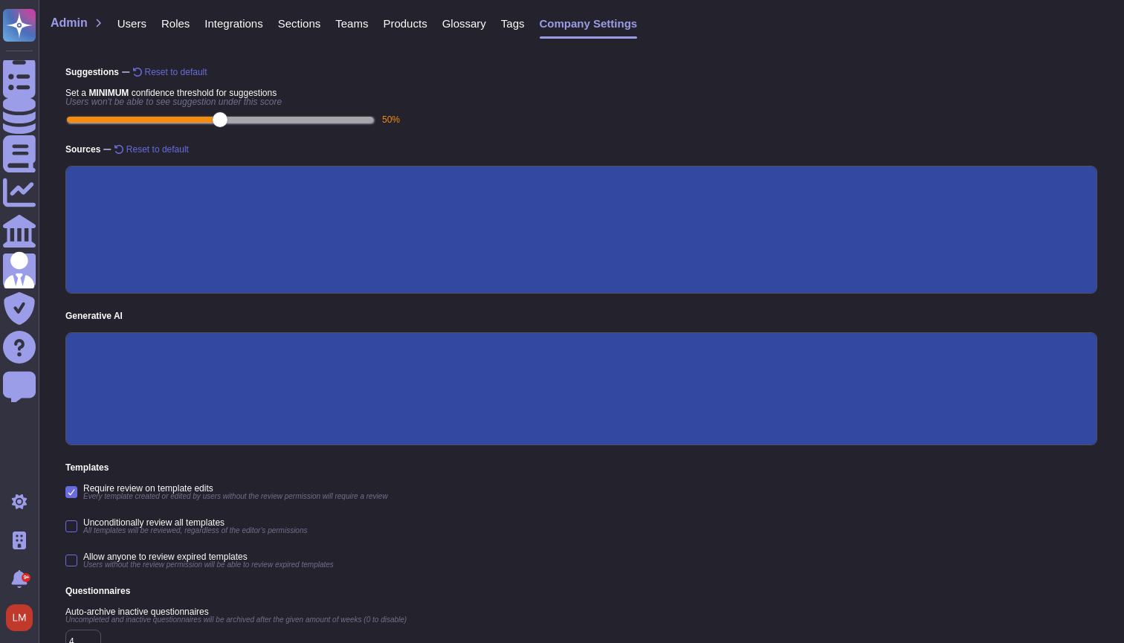
click at [0, 0] on input "Questionnaires" at bounding box center [0, 0] width 0 height 0
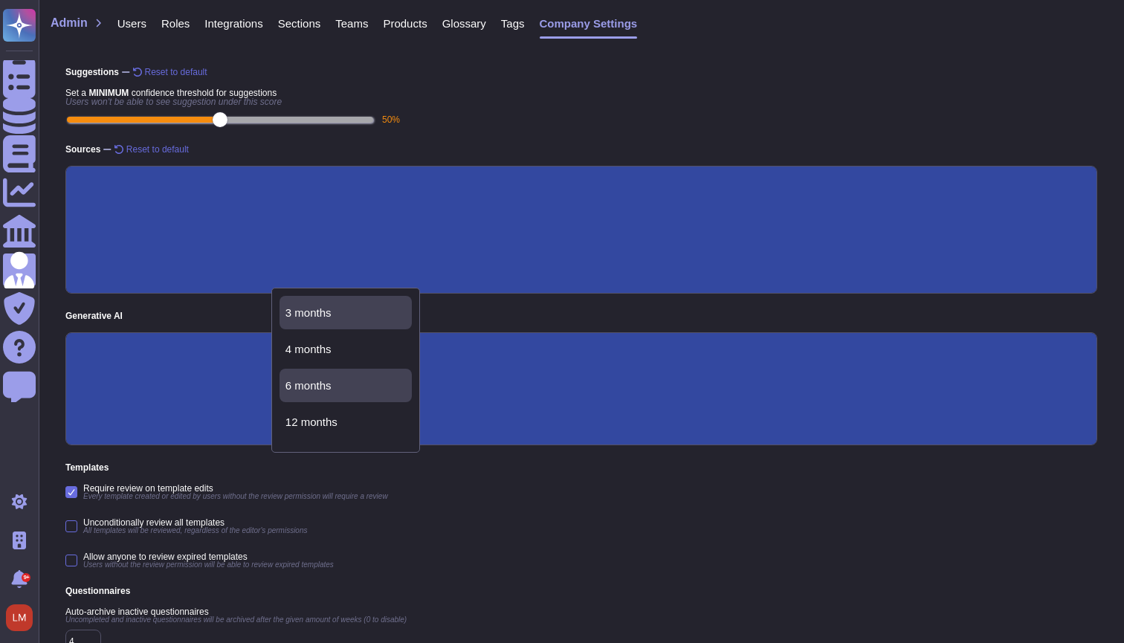
click at [324, 306] on span "3 months" at bounding box center [309, 312] width 46 height 13
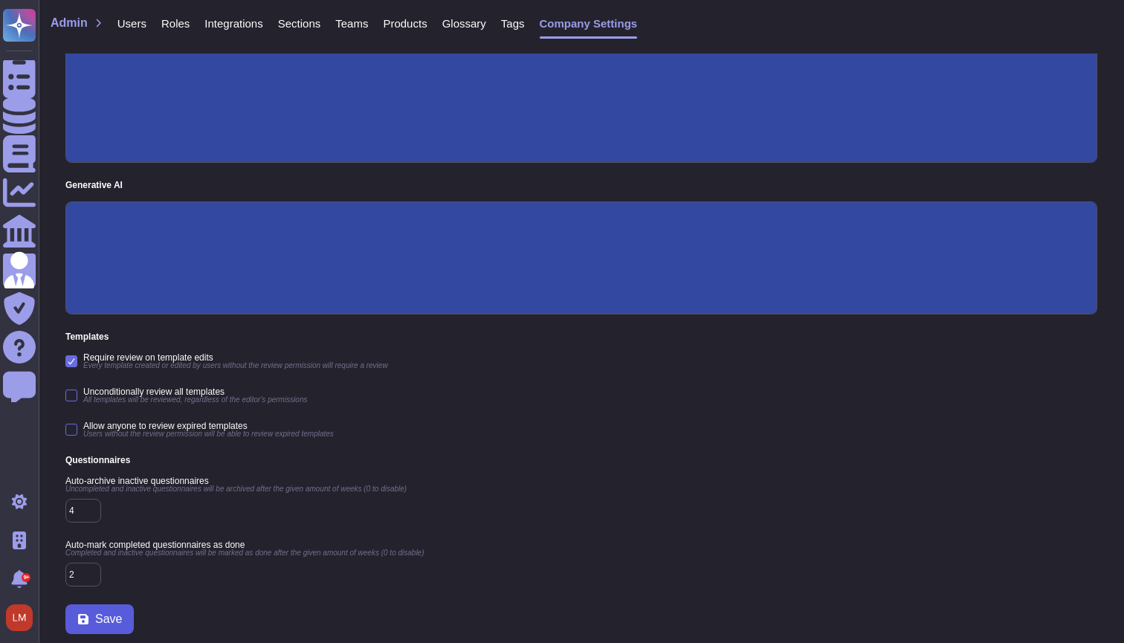
scroll to position [263, 0]
click at [100, 619] on span "Save" at bounding box center [108, 620] width 27 height 12
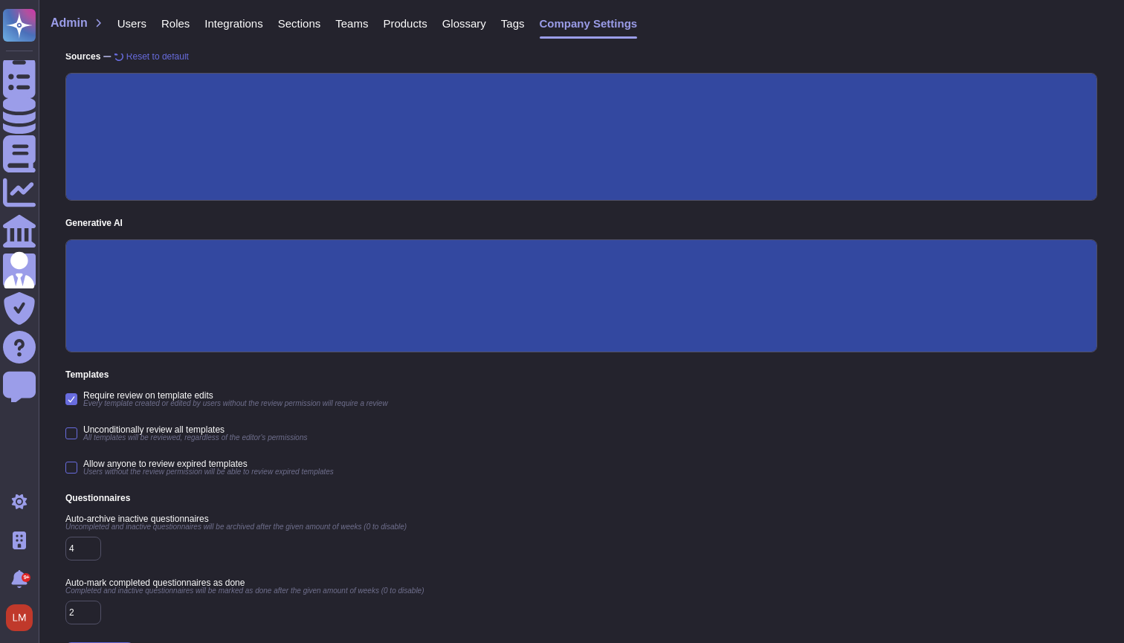
scroll to position [222, 0]
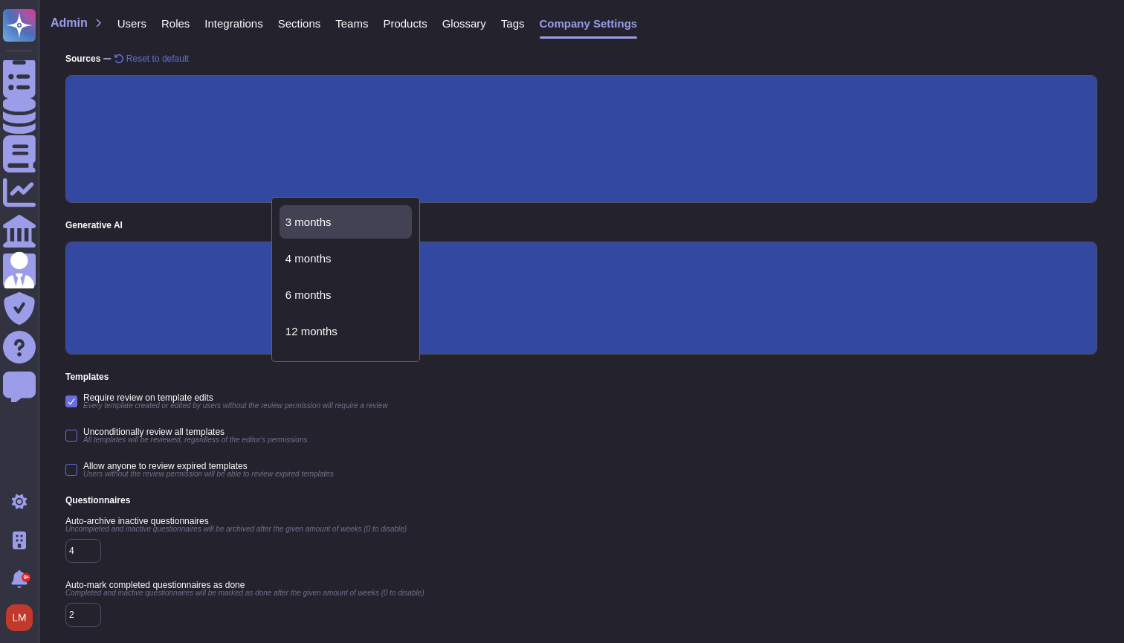
click at [0, 0] on input "Questionnaires" at bounding box center [0, 0] width 0 height 0
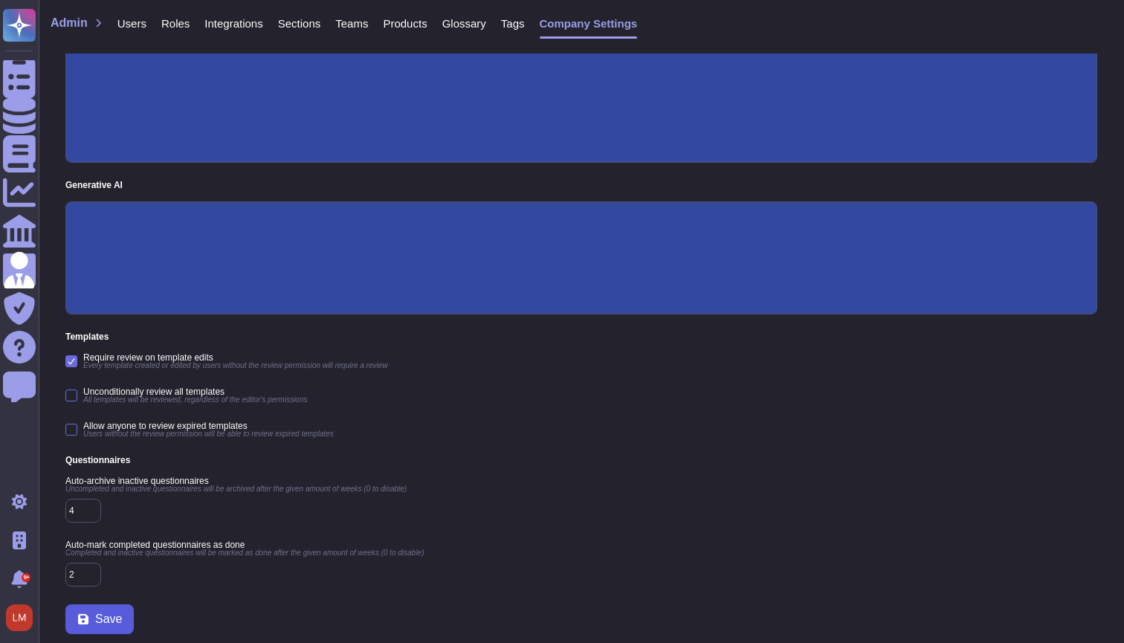
scroll to position [263, 0]
click at [99, 604] on div "Automation Reset to default Set a DEFAULT confidence threshold for Skypher Bot …" at bounding box center [582, 218] width 1086 height 849
click at [112, 639] on div "Automation Reset to default Set a DEFAULT confidence threshold for Skypher Bot …" at bounding box center [582, 218] width 1086 height 849
click at [107, 622] on span "Save" at bounding box center [108, 620] width 27 height 12
